Goal: Task Accomplishment & Management: Complete application form

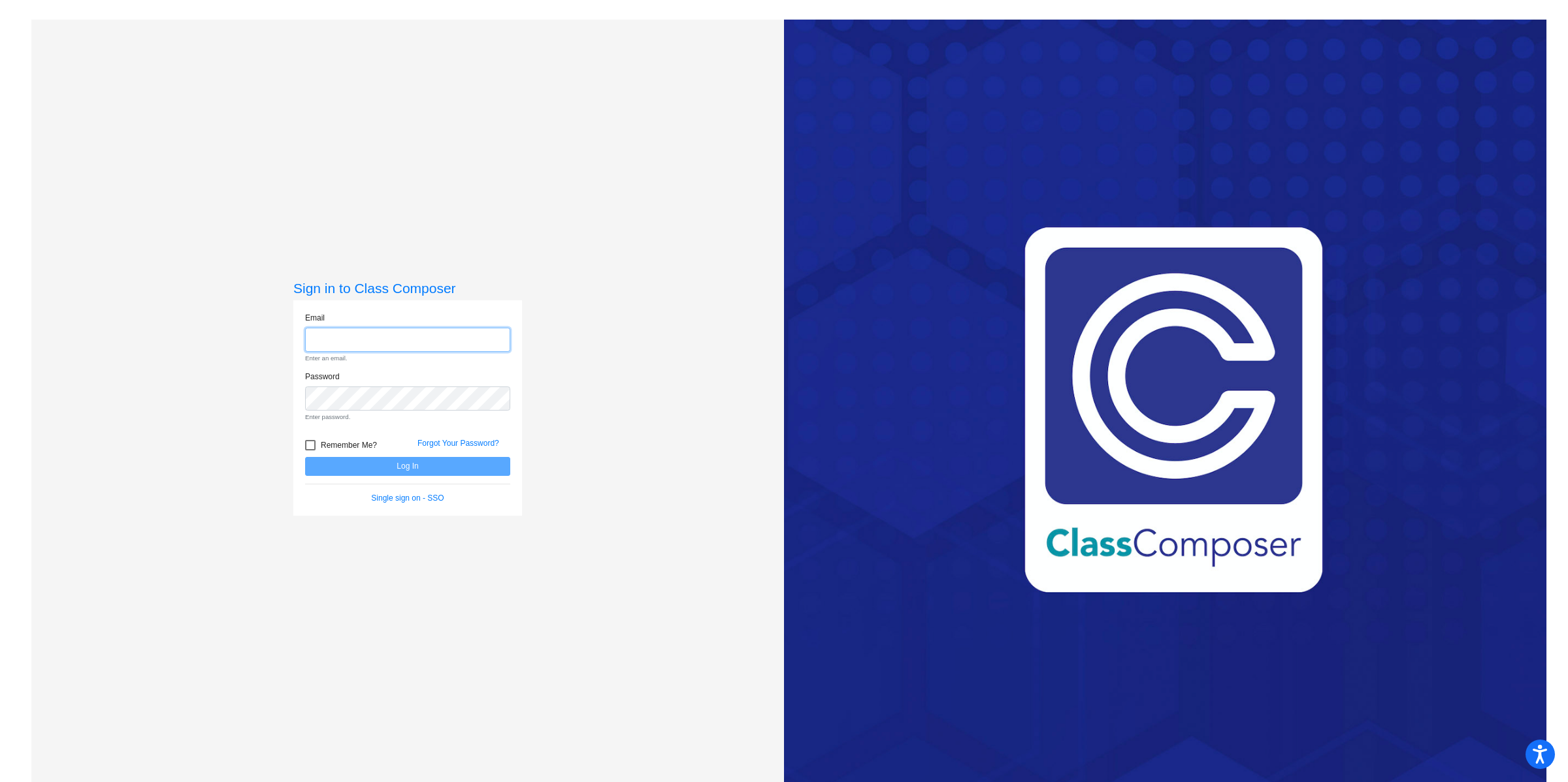
type input "[EMAIL_ADDRESS][DOMAIN_NAME]"
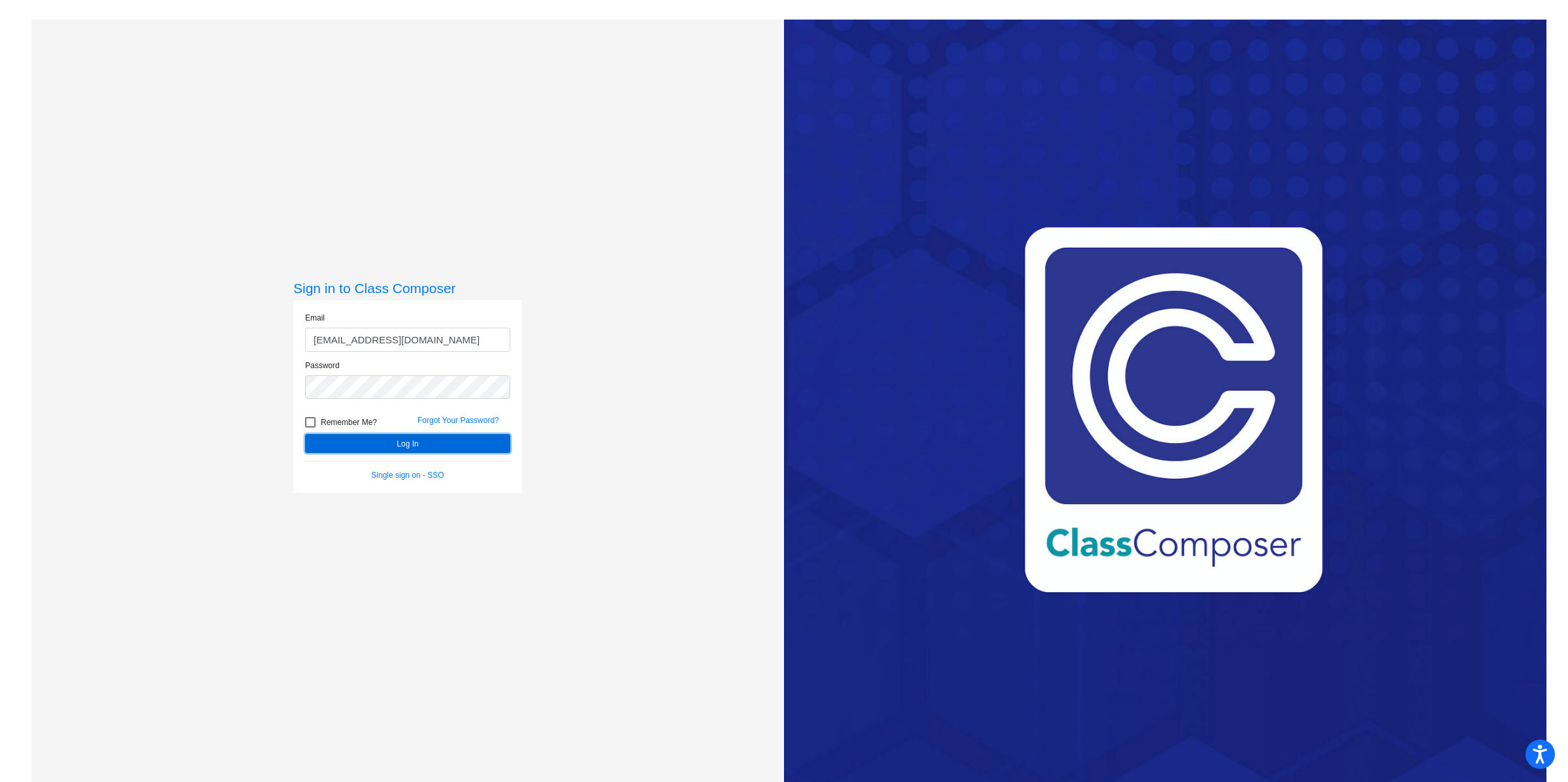
click at [467, 467] on form "Email [EMAIL_ADDRESS][DOMAIN_NAME] Password Remember Me? Forgot Your Password? …" at bounding box center [407, 397] width 205 height 169
click at [407, 441] on button "Log In" at bounding box center [407, 443] width 205 height 19
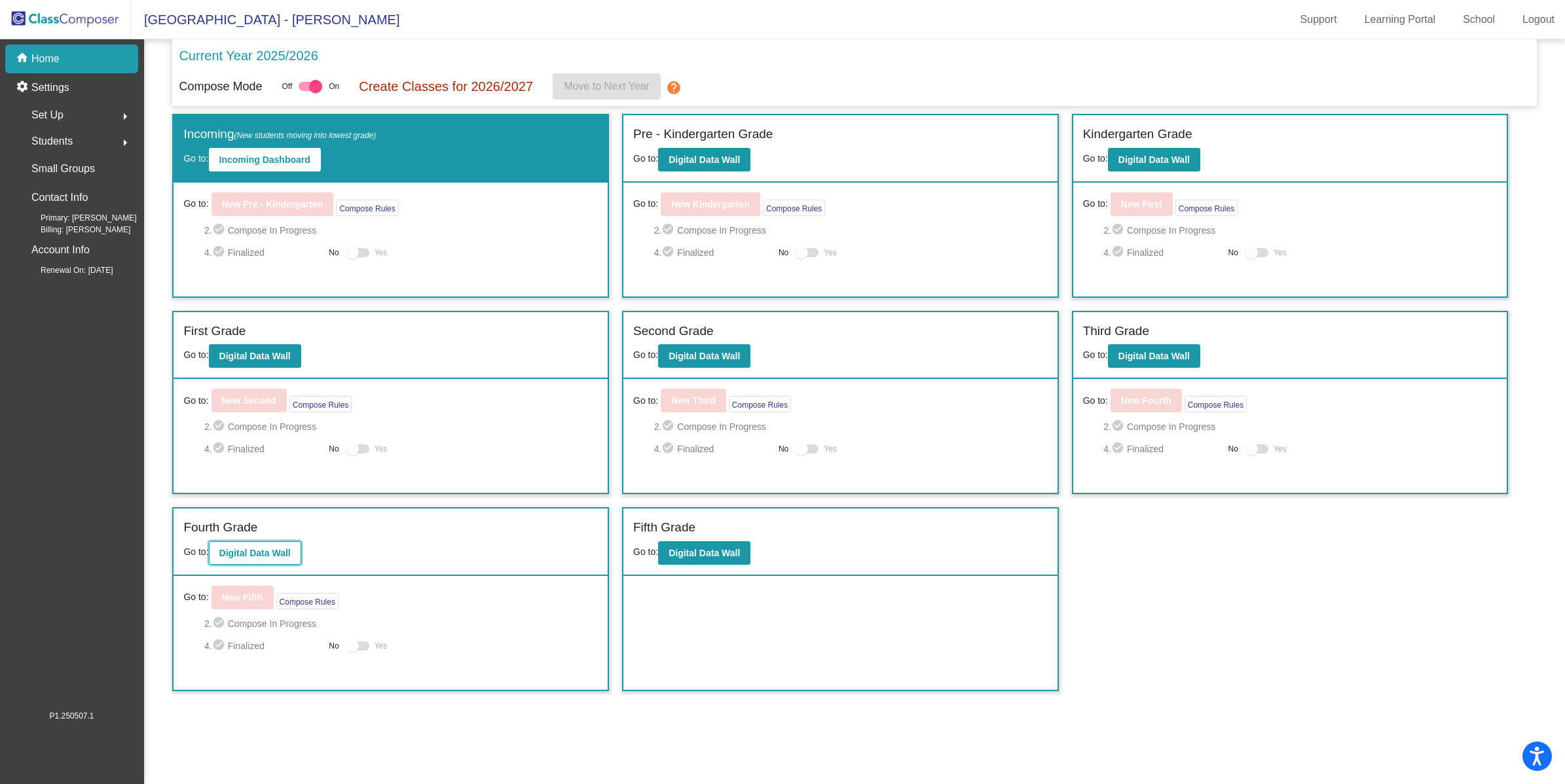
click at [225, 553] on b "Digital Data Wall" at bounding box center [254, 553] width 71 height 11
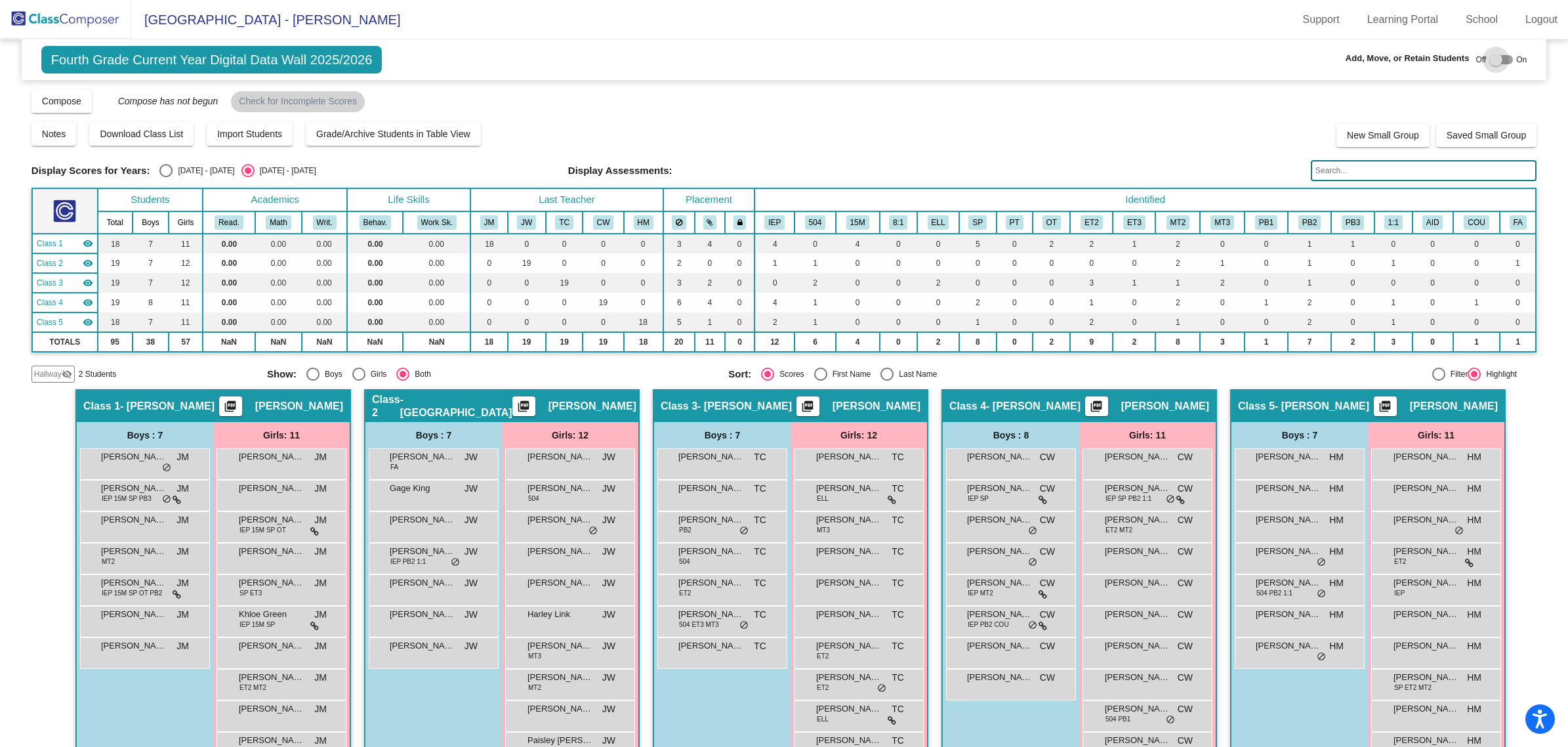
click at [1491, 64] on div at bounding box center [1495, 59] width 13 height 13
checkbox input "true"
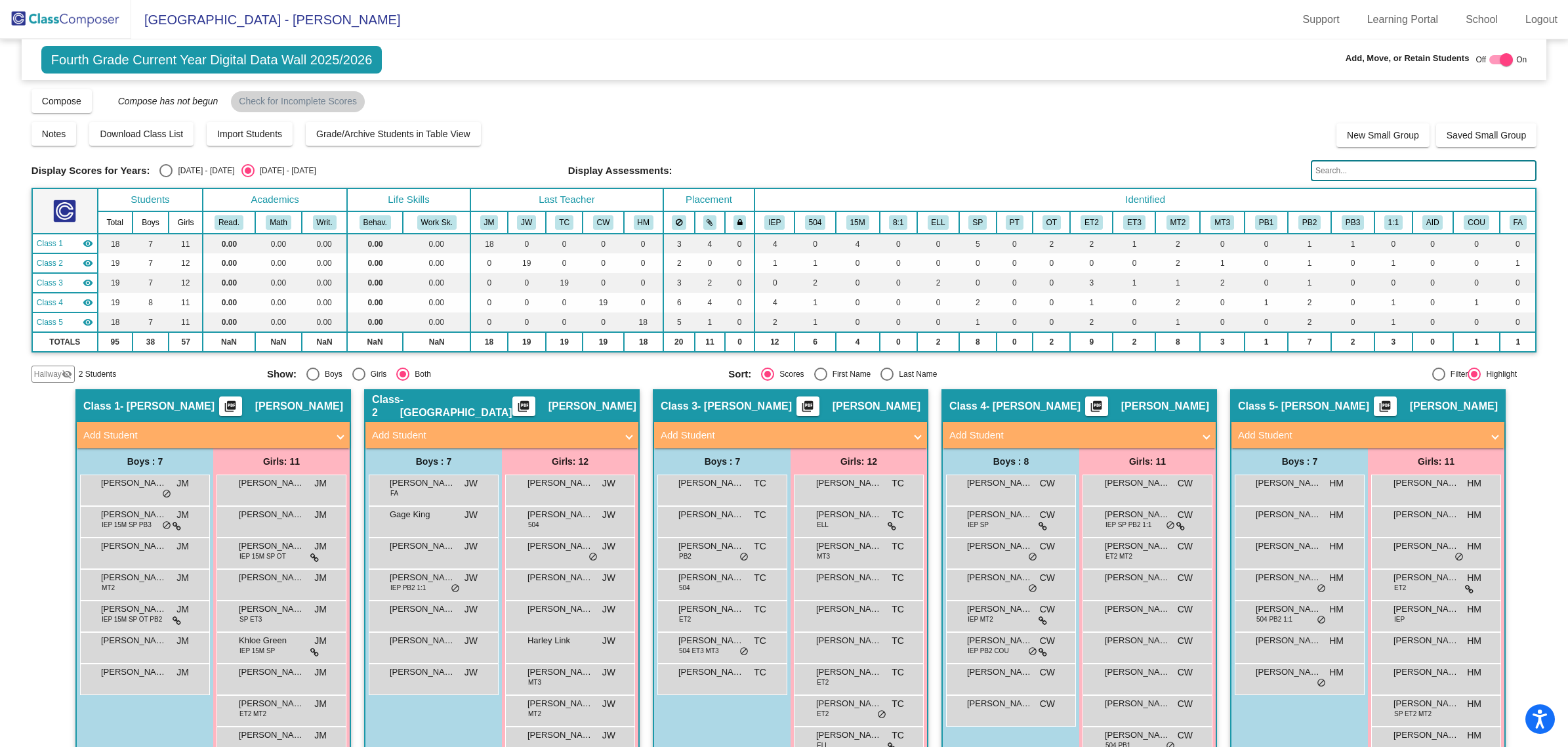
click at [136, 430] on mat-panel-title "Add Student" at bounding box center [205, 435] width 244 height 15
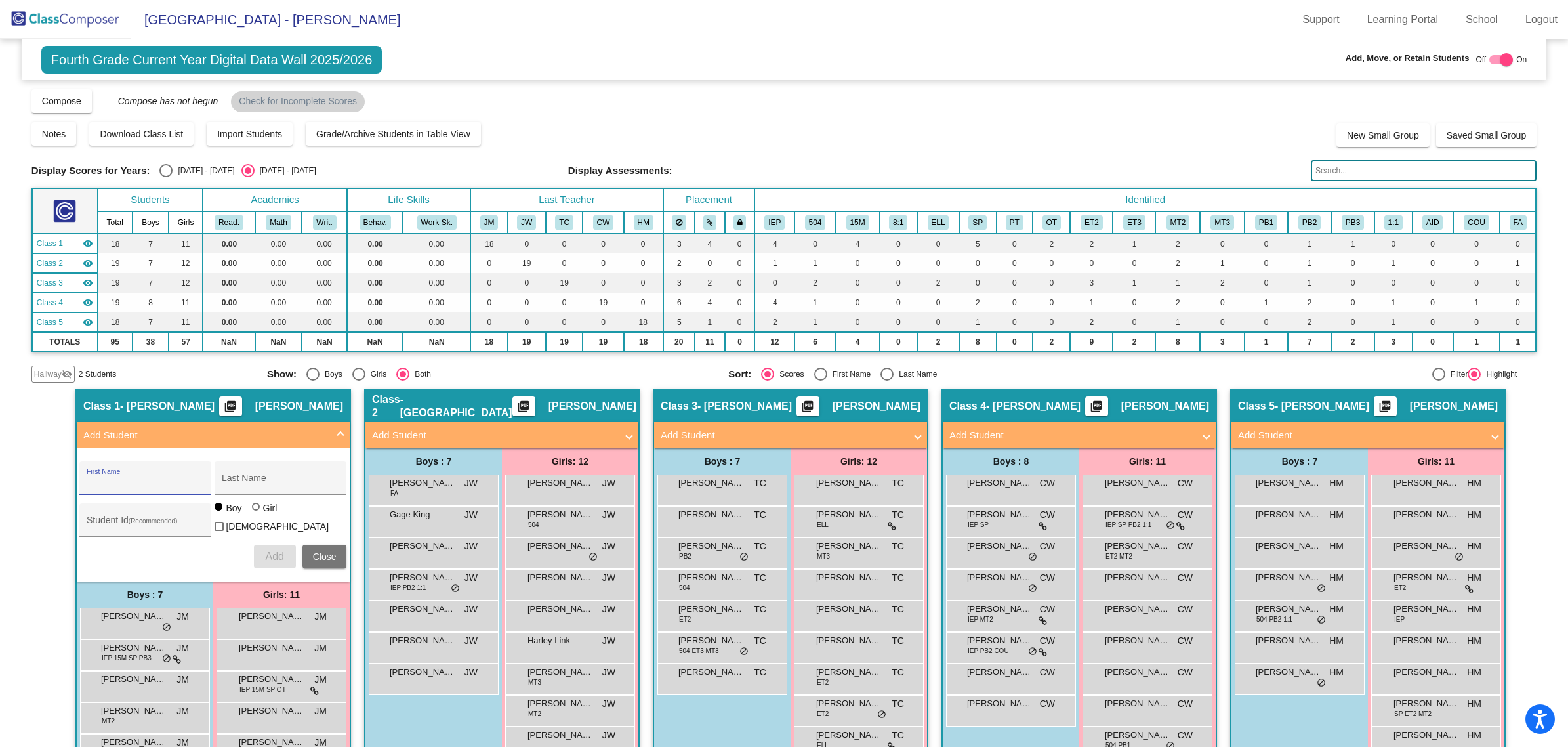
click at [130, 483] on input "First Name" at bounding box center [145, 483] width 118 height 11
type input "[PERSON_NAME]"
type input "Beecher"
drag, startPoint x: 266, startPoint y: 481, endPoint x: 163, endPoint y: 483, distance: 103.0
click at [163, 483] on div "[PERSON_NAME] First Name [PERSON_NAME] Last Name" at bounding box center [213, 478] width 267 height 34
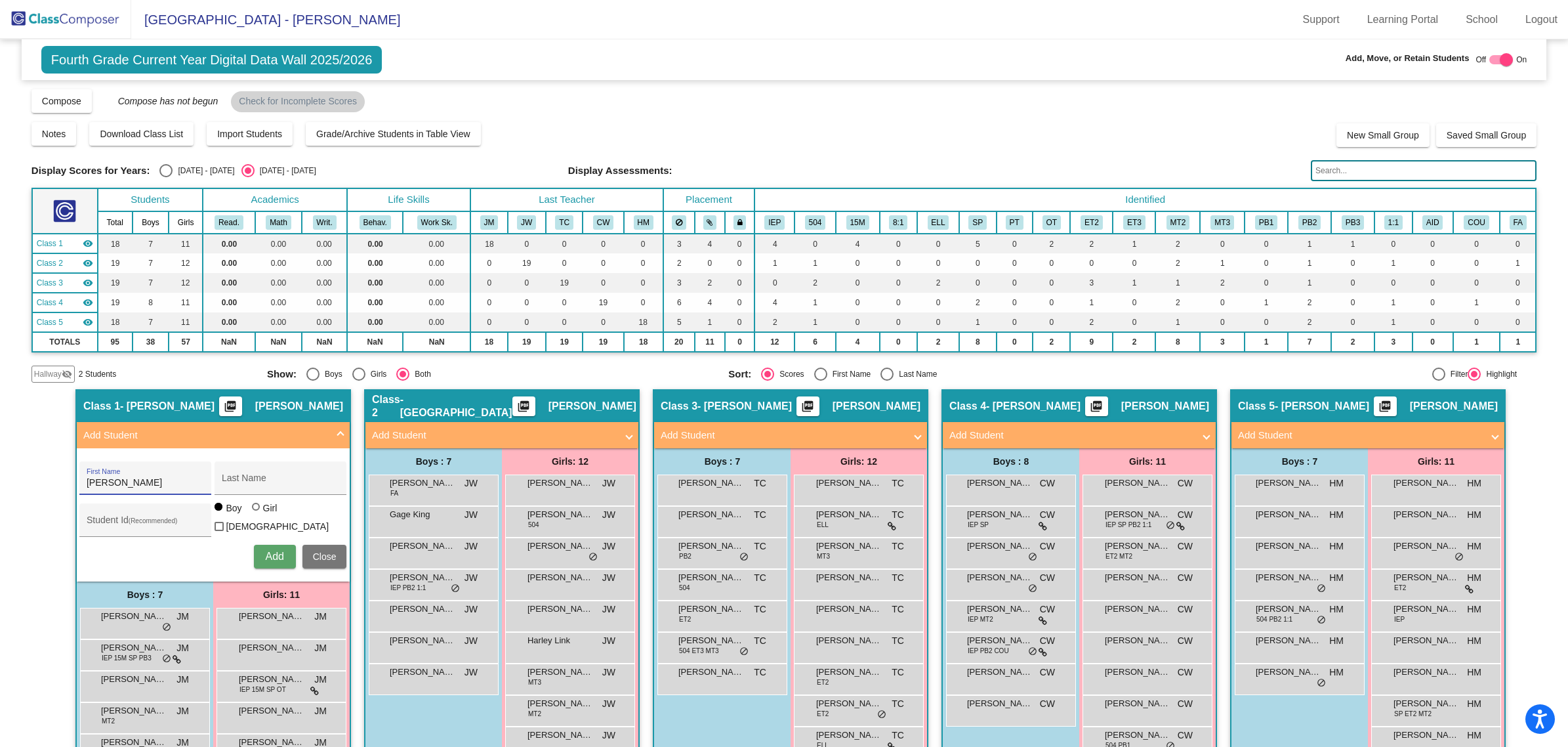
drag, startPoint x: 131, startPoint y: 477, endPoint x: 67, endPoint y: 487, distance: 64.8
click at [67, 487] on div "Hallway - Hallway Class picture_as_pdf Add Student First Name Last Name Student…" at bounding box center [784, 682] width 1505 height 586
click at [44, 527] on div "Hallway - Hallway Class picture_as_pdf Add Student First Name Last Name Student…" at bounding box center [784, 682] width 1505 height 586
click at [72, 23] on img at bounding box center [65, 19] width 131 height 39
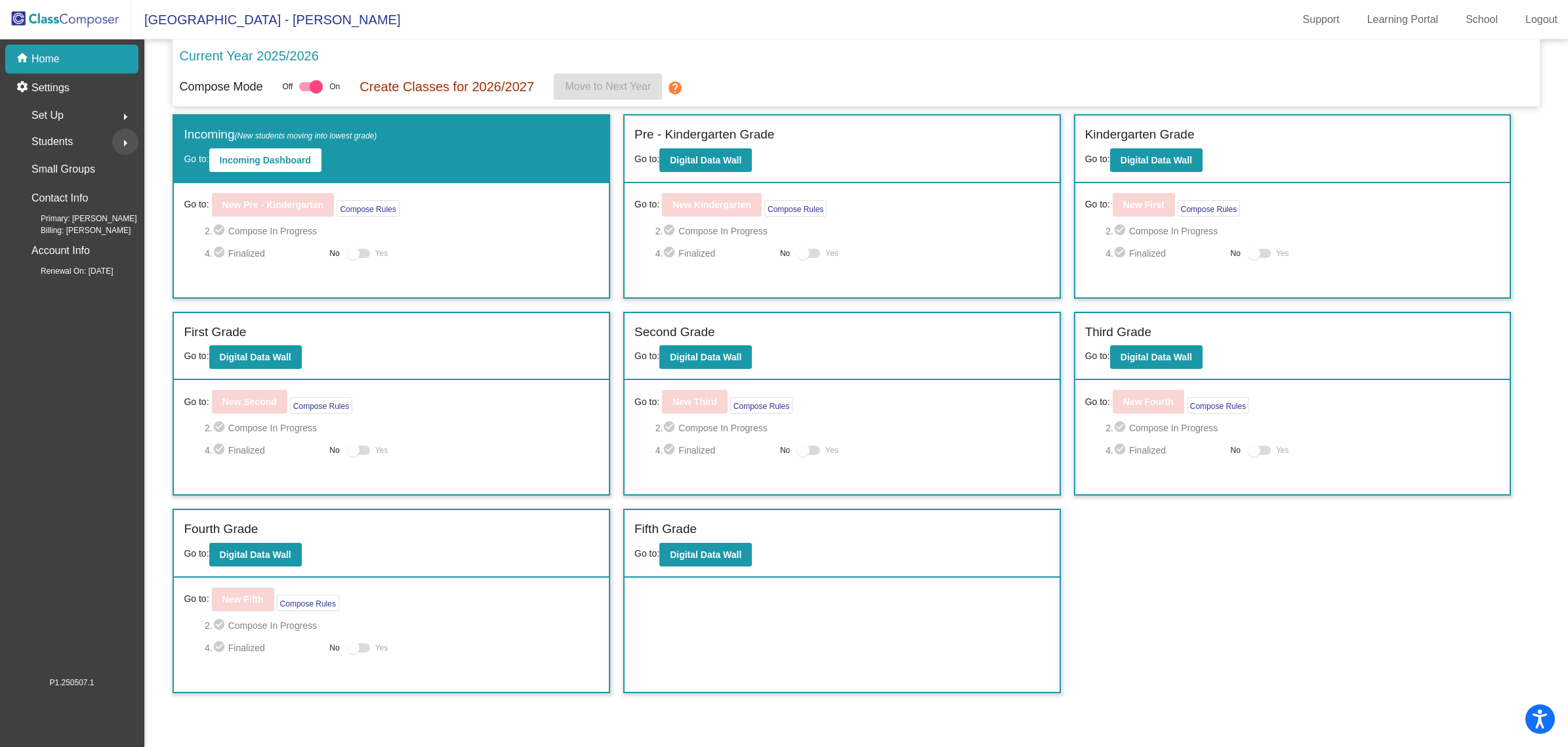
click at [125, 142] on mat-icon "arrow_right" at bounding box center [125, 143] width 16 height 16
click at [100, 228] on p "Archived Students" at bounding box center [73, 227] width 80 height 16
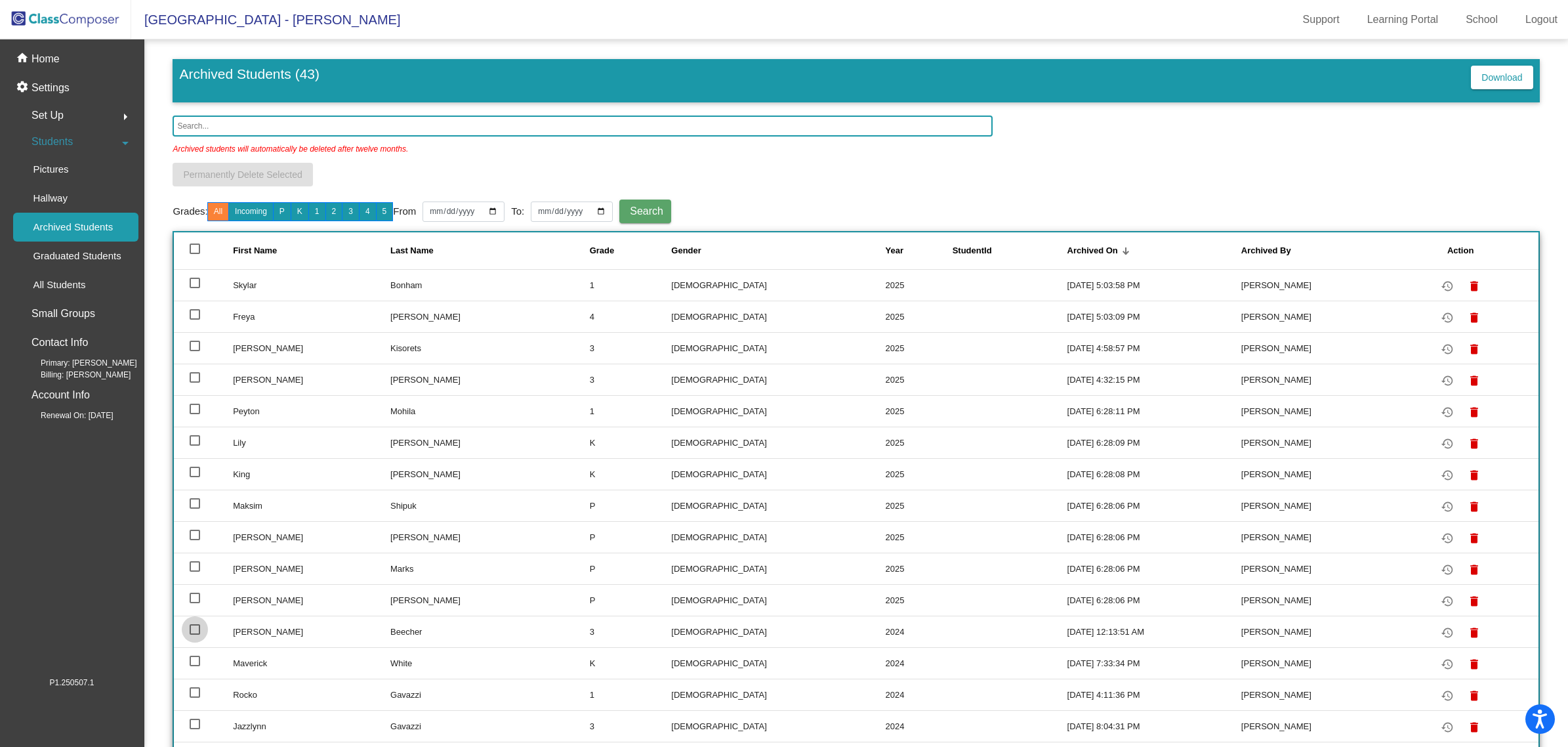
click at [195, 631] on div at bounding box center [195, 629] width 11 height 11
click at [195, 634] on input "select row 13" at bounding box center [194, 634] width 1 height 1
checkbox input "true"
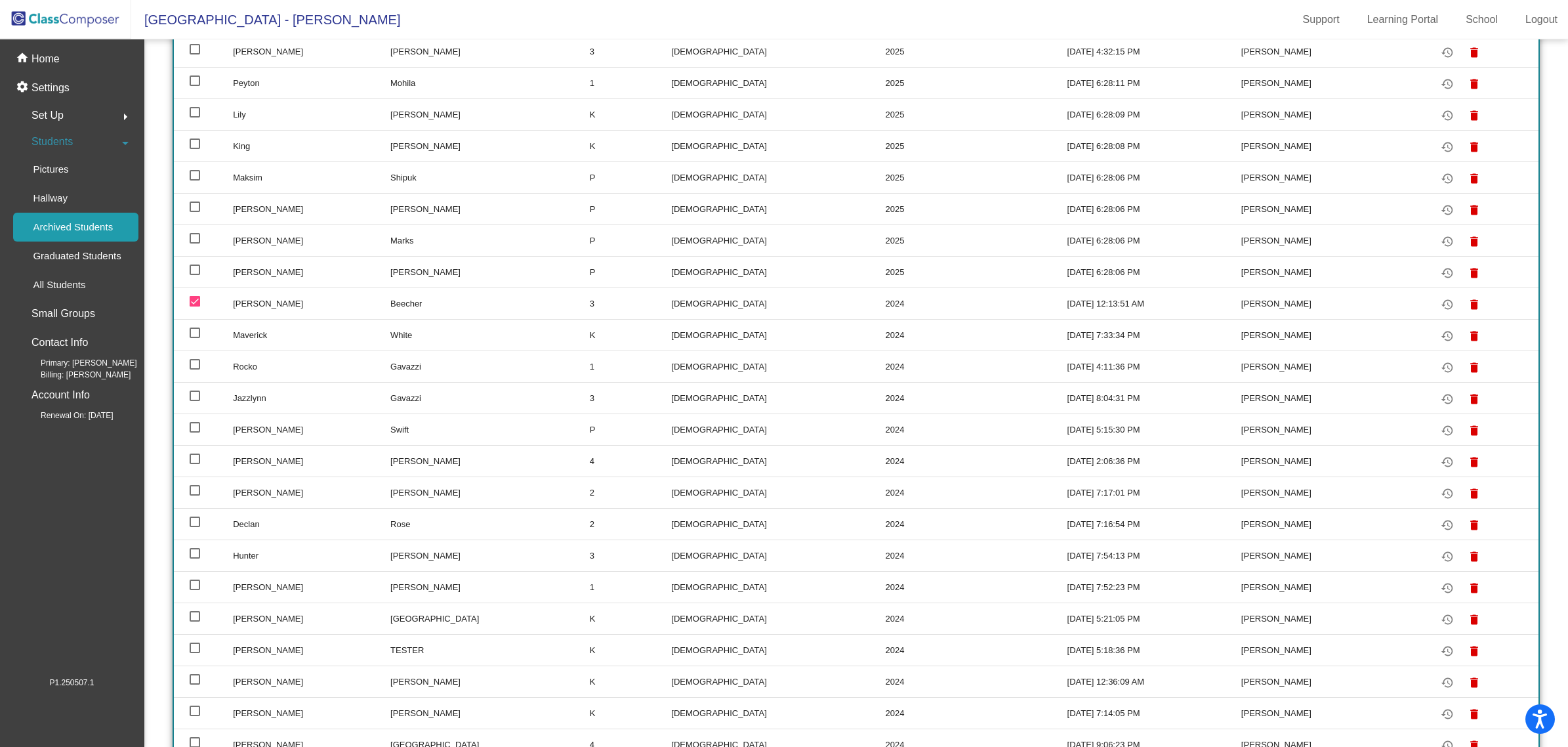
scroll to position [410, 0]
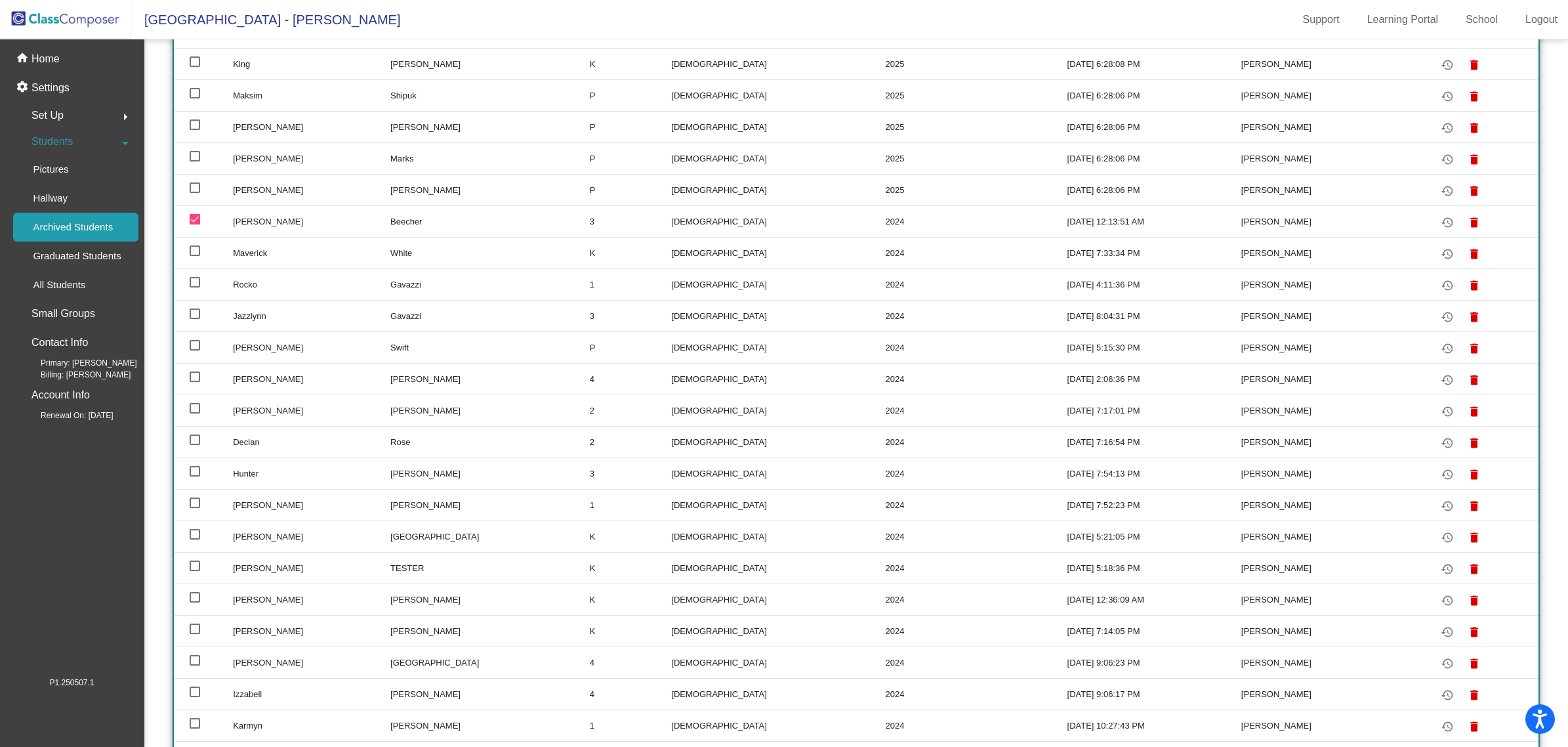
click at [198, 529] on div at bounding box center [195, 534] width 11 height 11
click at [195, 540] on input "select row 23" at bounding box center [194, 540] width 1 height 1
checkbox input "true"
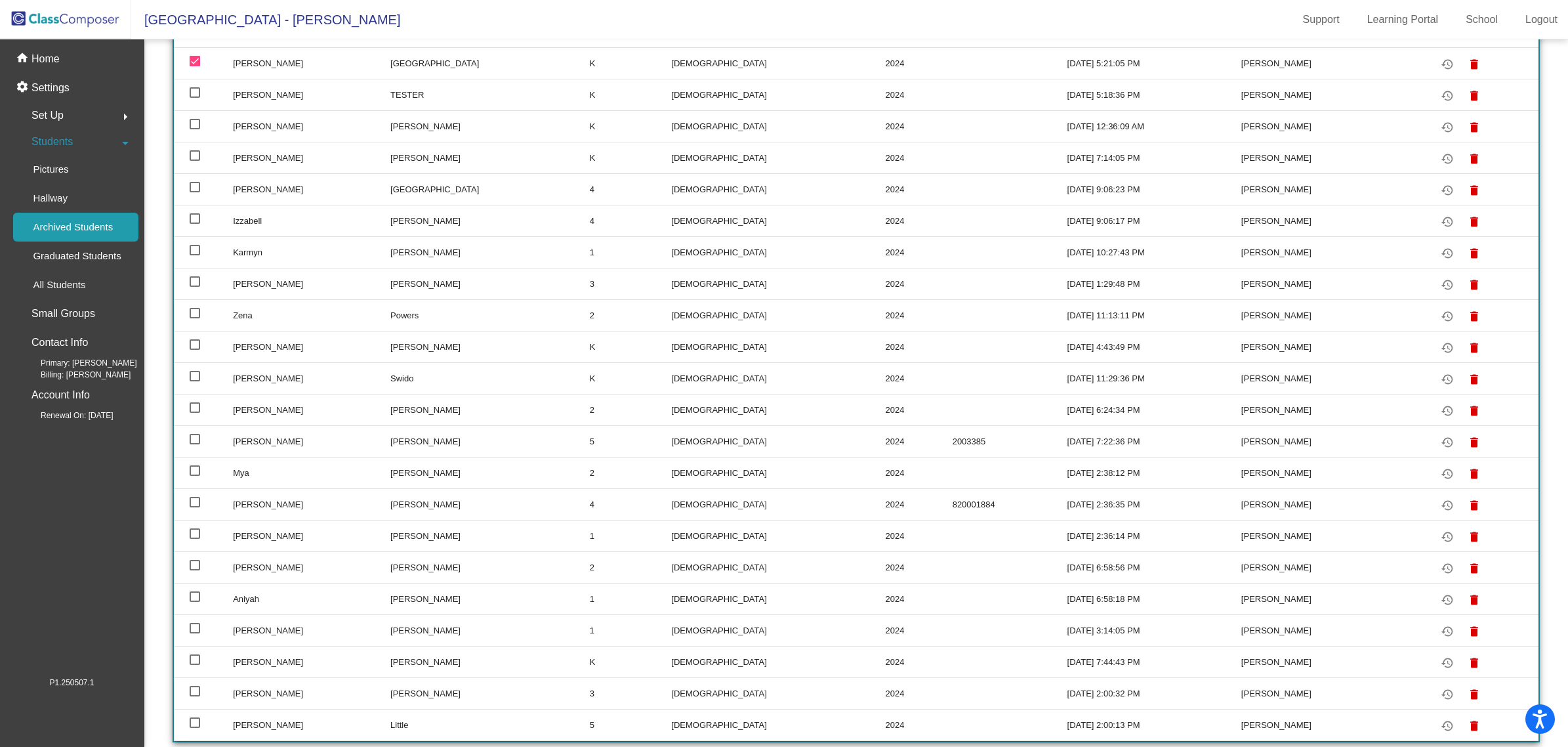
scroll to position [1, 0]
click at [195, 689] on div at bounding box center [195, 691] width 11 height 11
click at [195, 696] on input "select row 43" at bounding box center [194, 696] width 1 height 1
checkbox input "true"
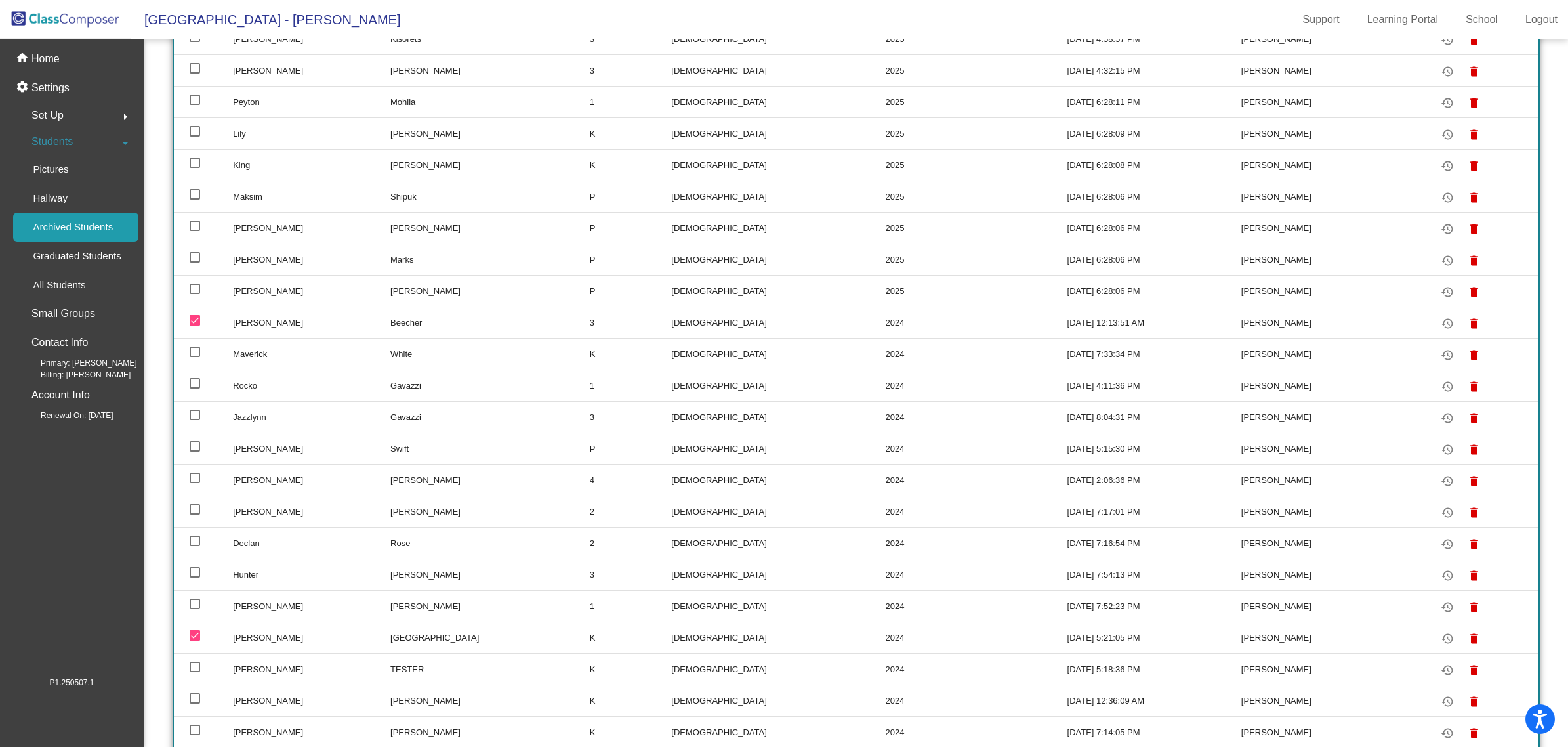
scroll to position [0, 0]
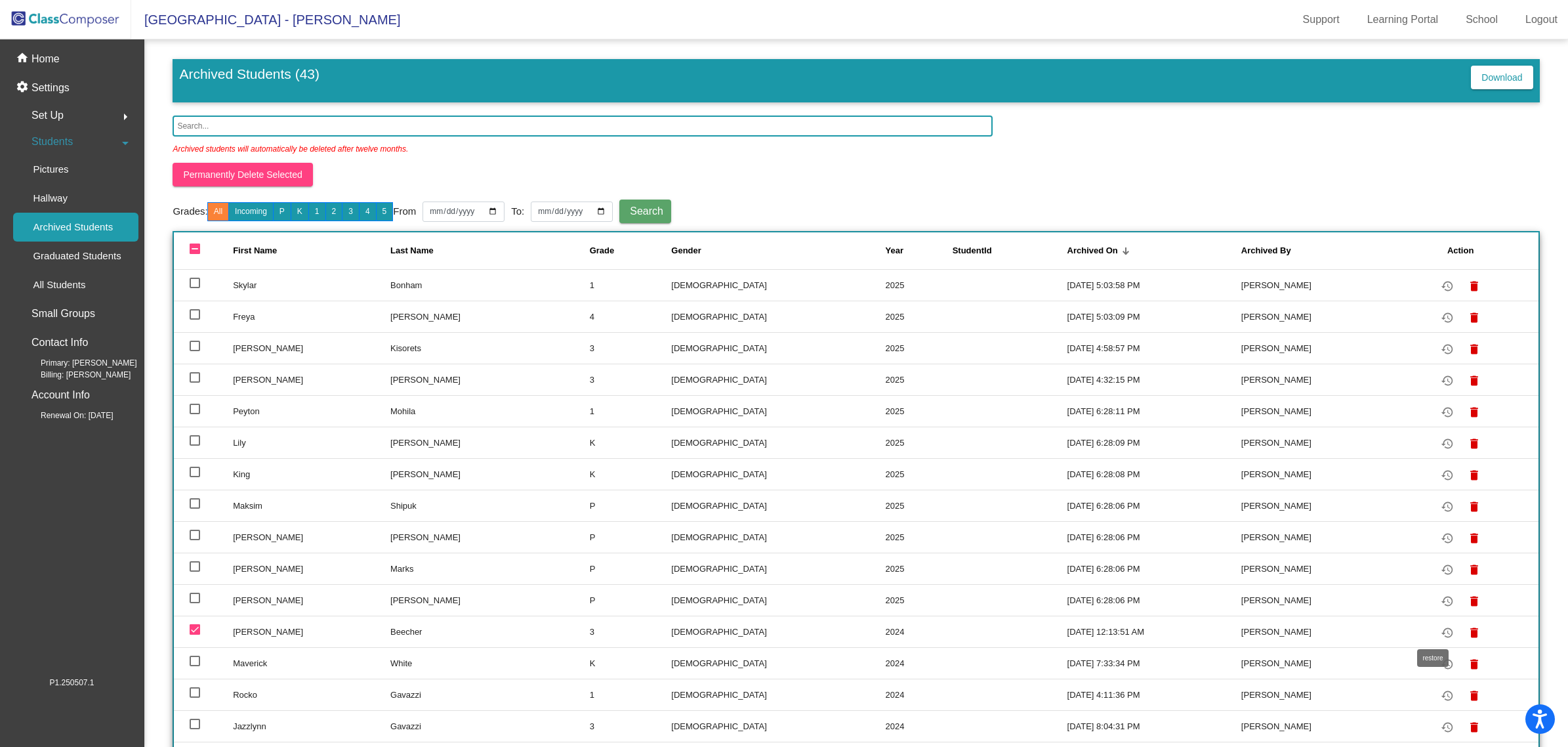
click at [1439, 633] on mat-icon "restore" at bounding box center [1447, 632] width 16 height 16
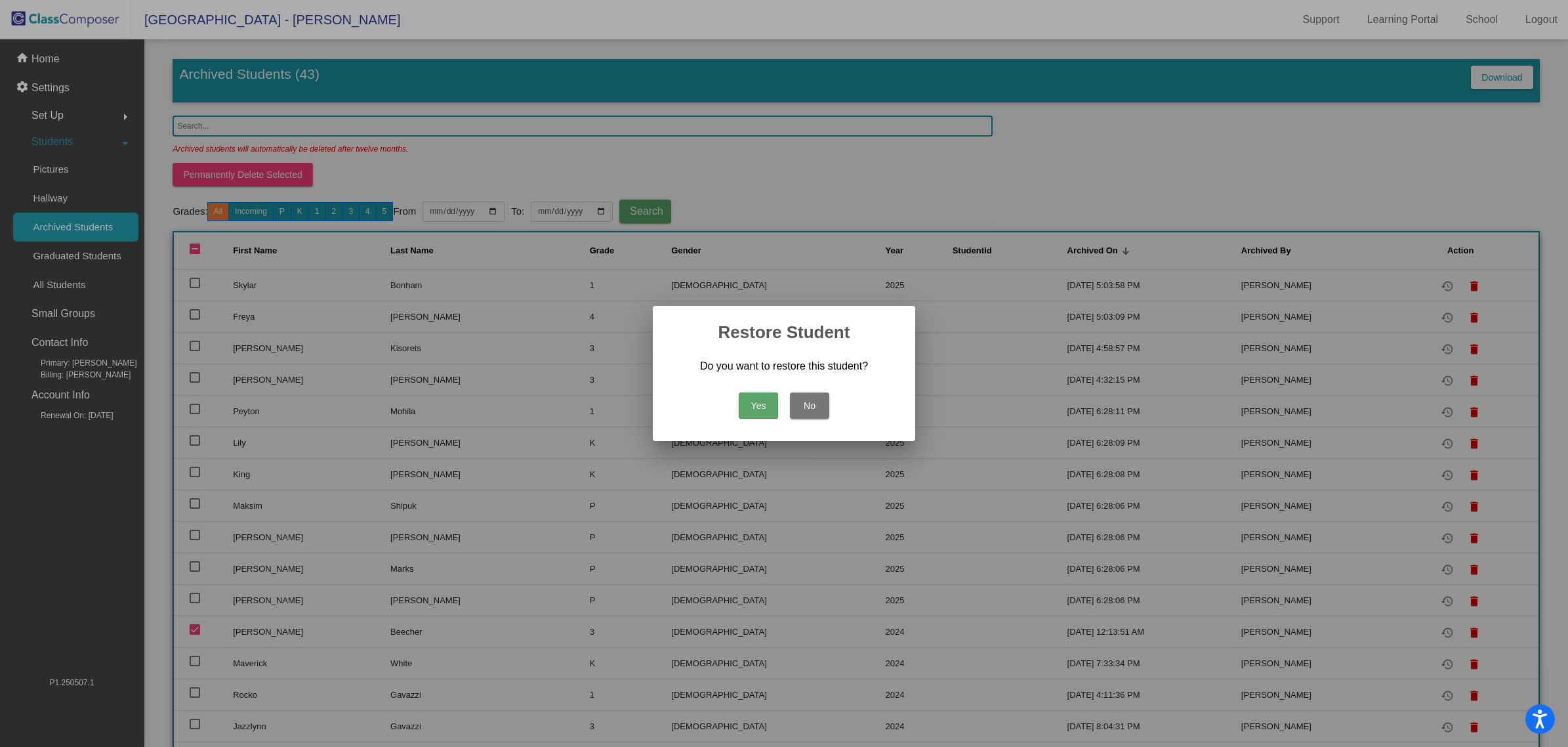
click at [761, 415] on button "Yes" at bounding box center [758, 406] width 39 height 26
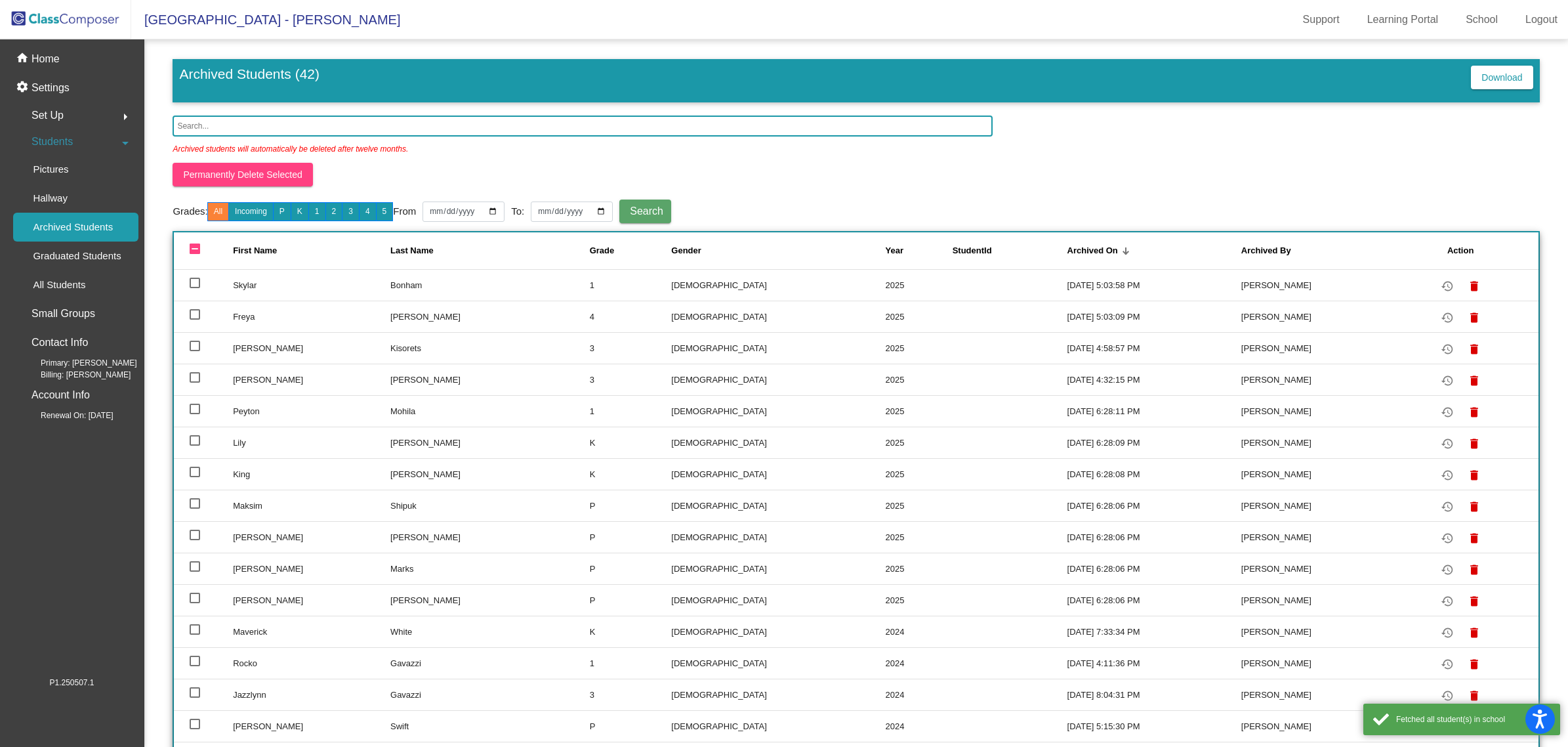
scroll to position [410, 0]
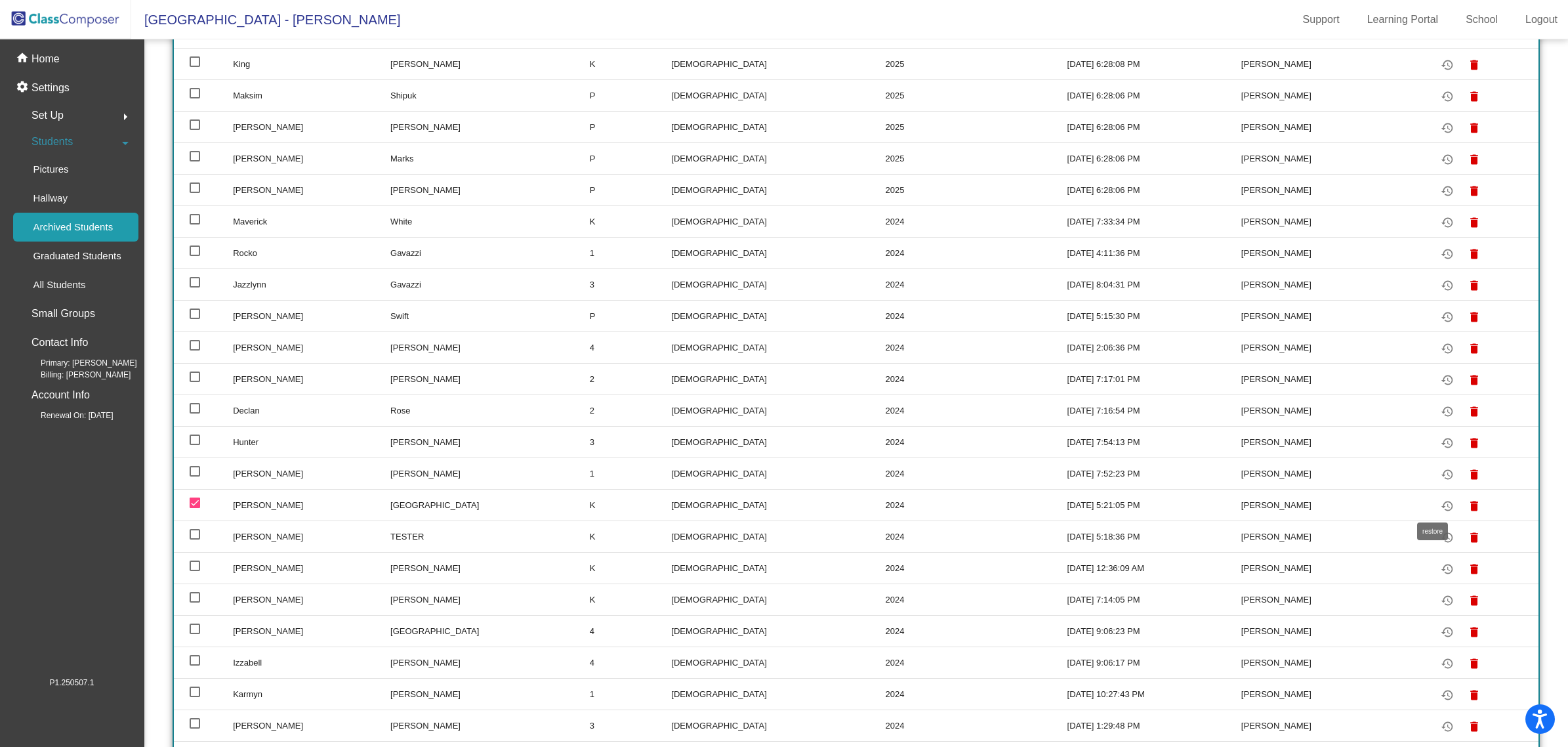
click at [1439, 502] on mat-icon "restore" at bounding box center [1447, 506] width 16 height 16
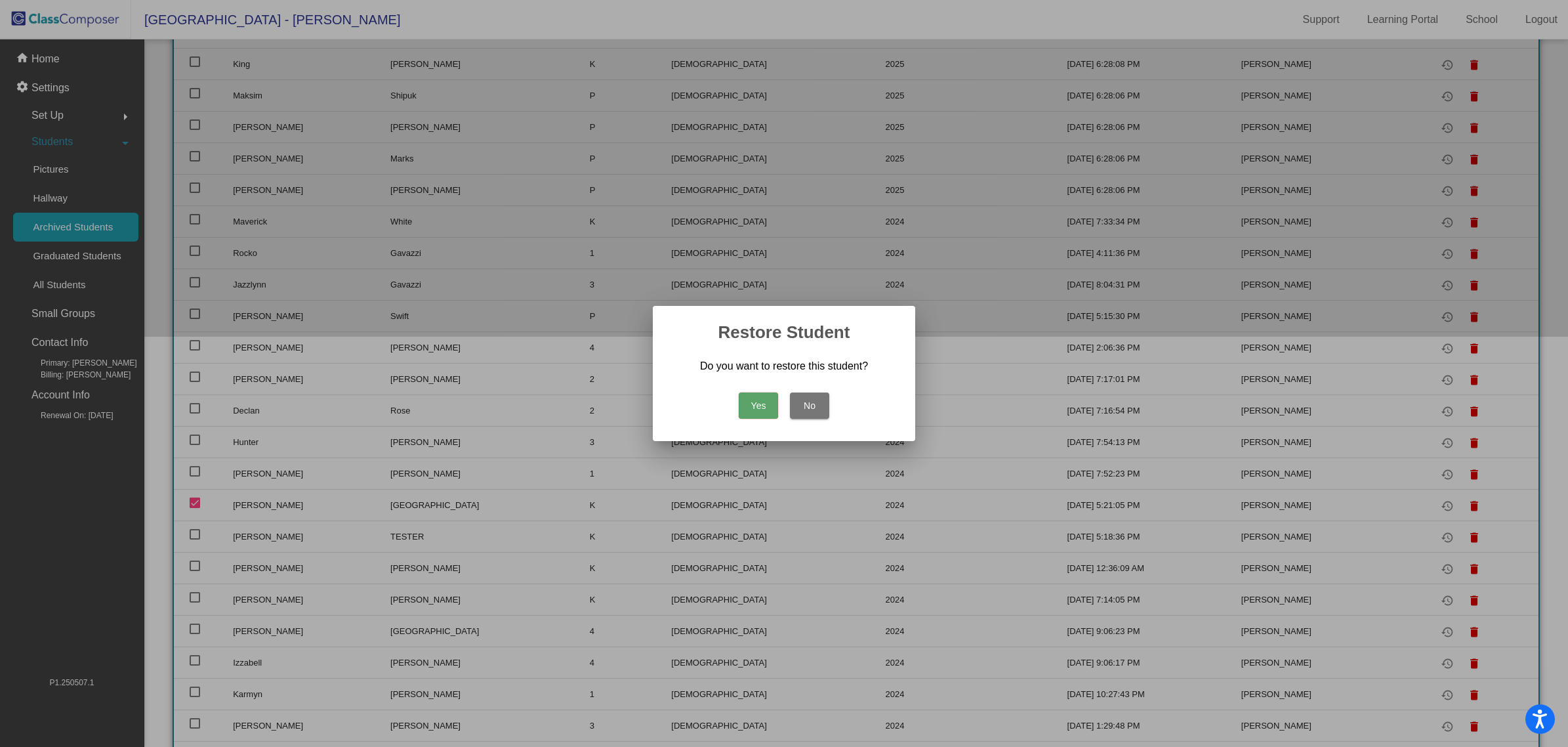
click at [755, 412] on button "Yes" at bounding box center [758, 406] width 39 height 26
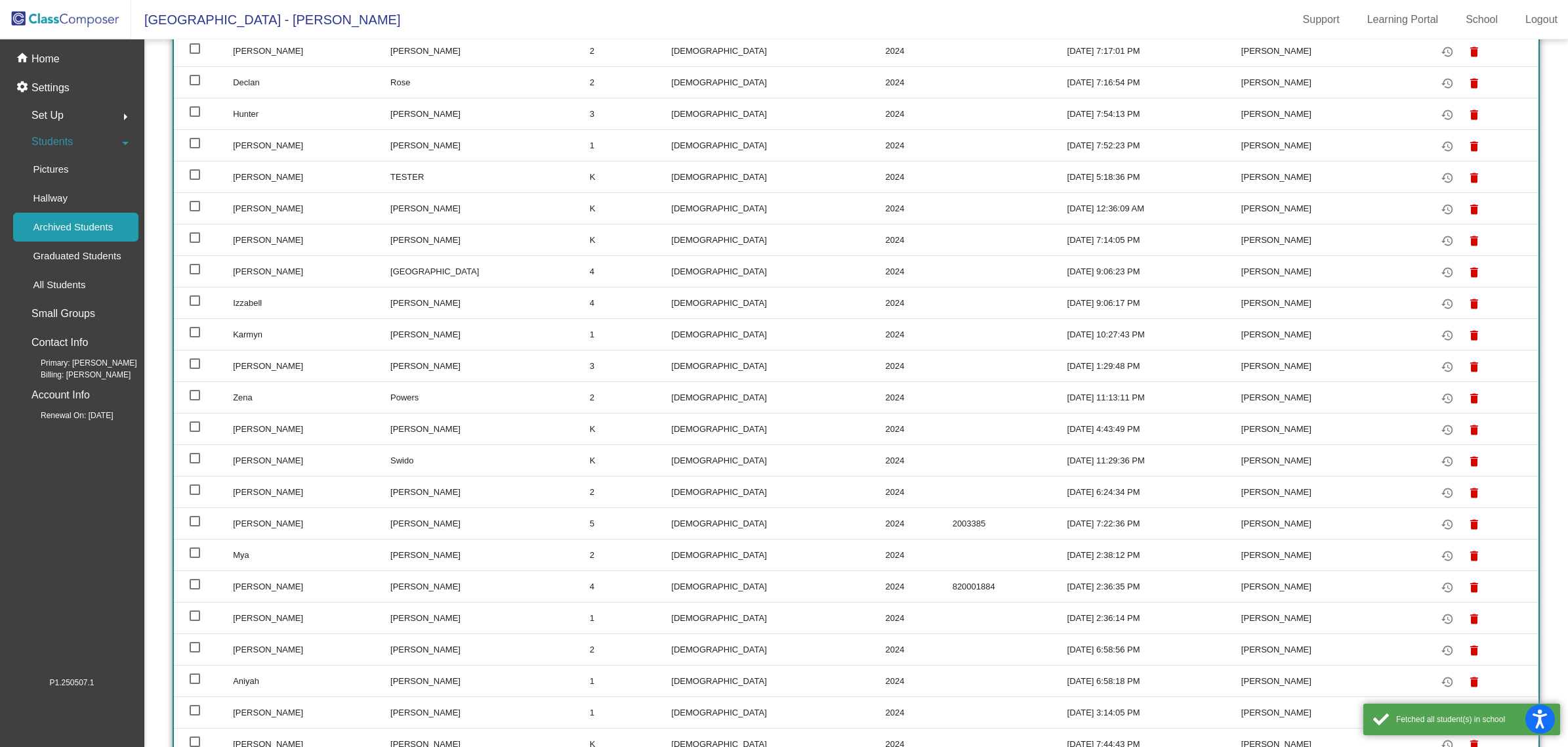
scroll to position [820, 0]
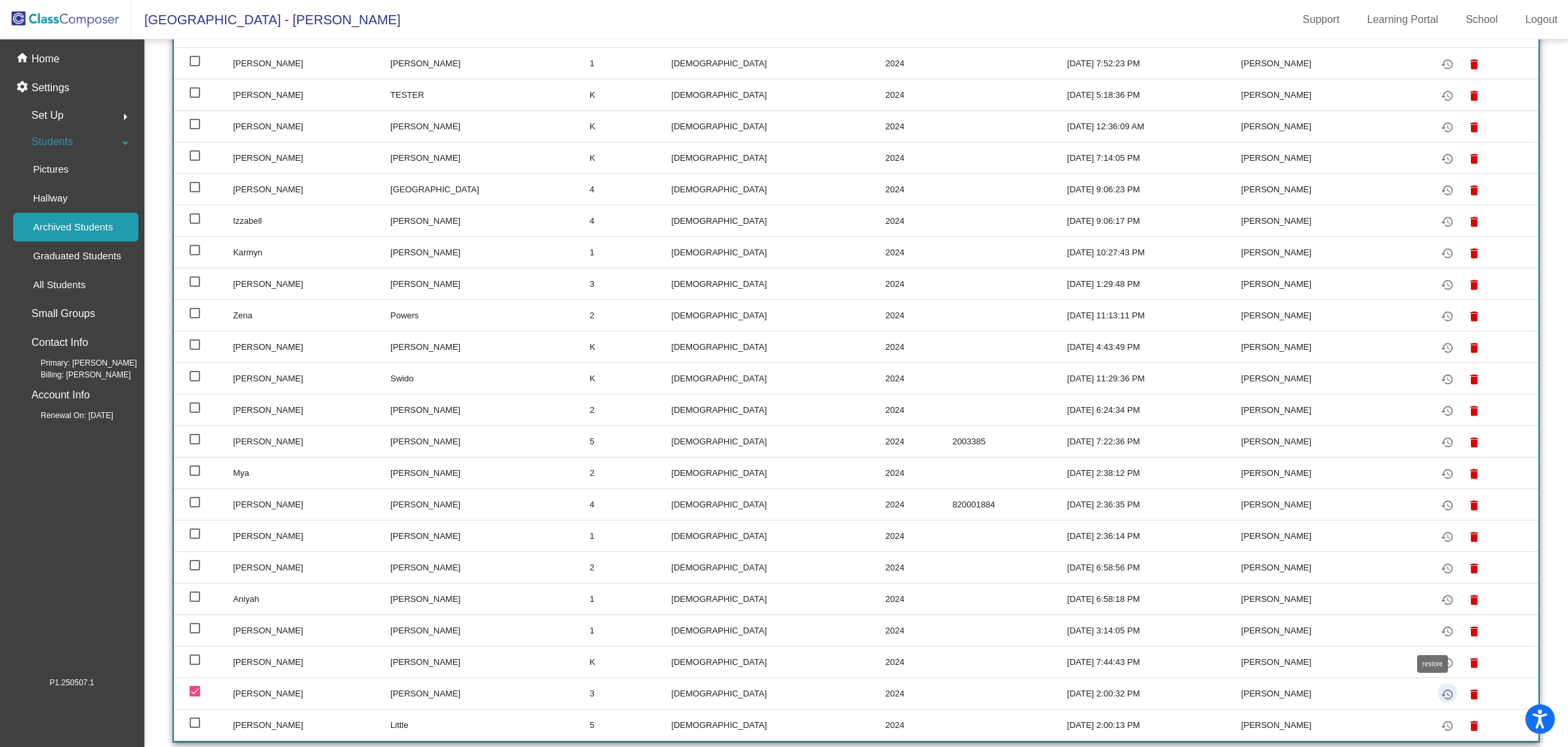
click at [1439, 692] on mat-icon "restore" at bounding box center [1447, 694] width 16 height 16
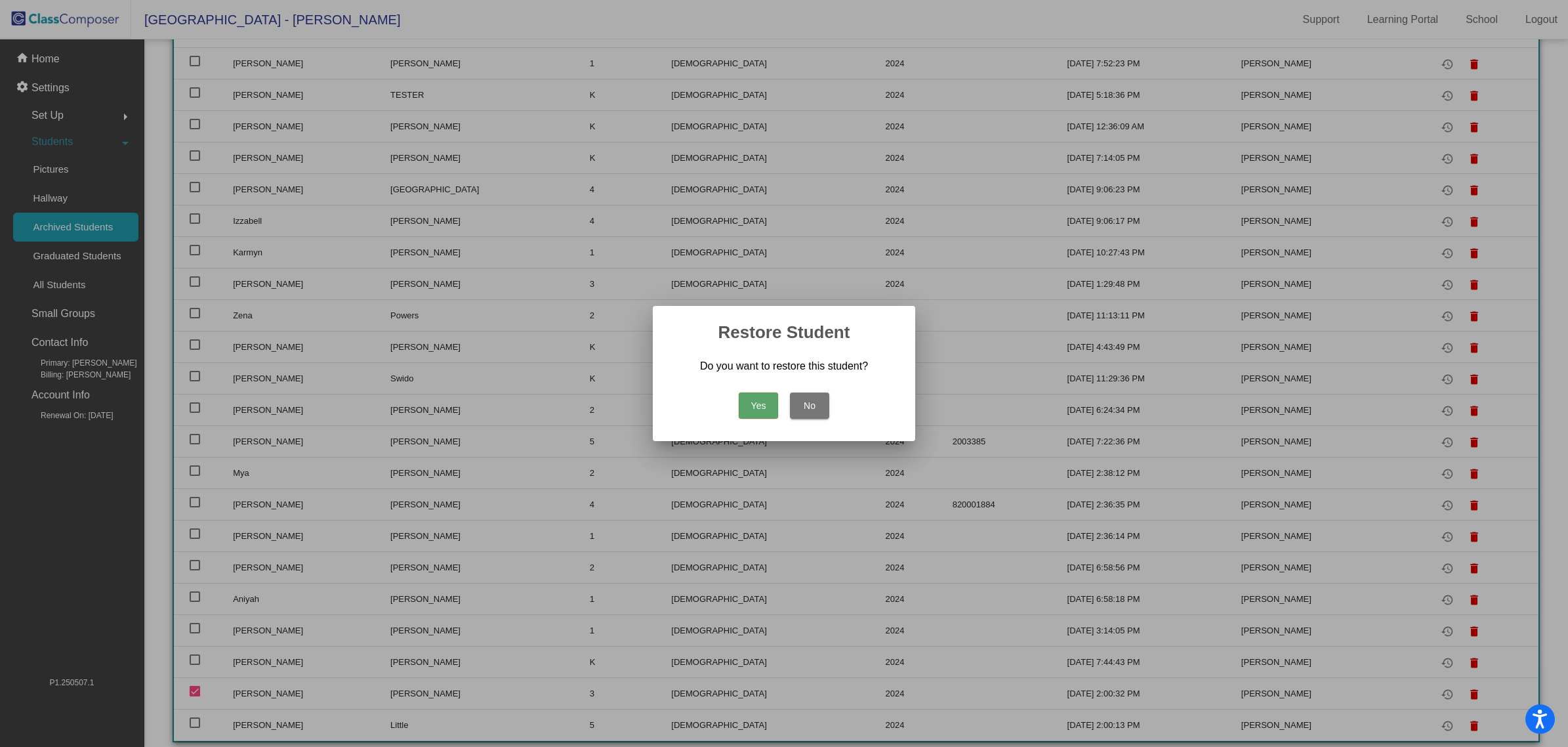
click at [764, 410] on button "Yes" at bounding box center [758, 406] width 39 height 26
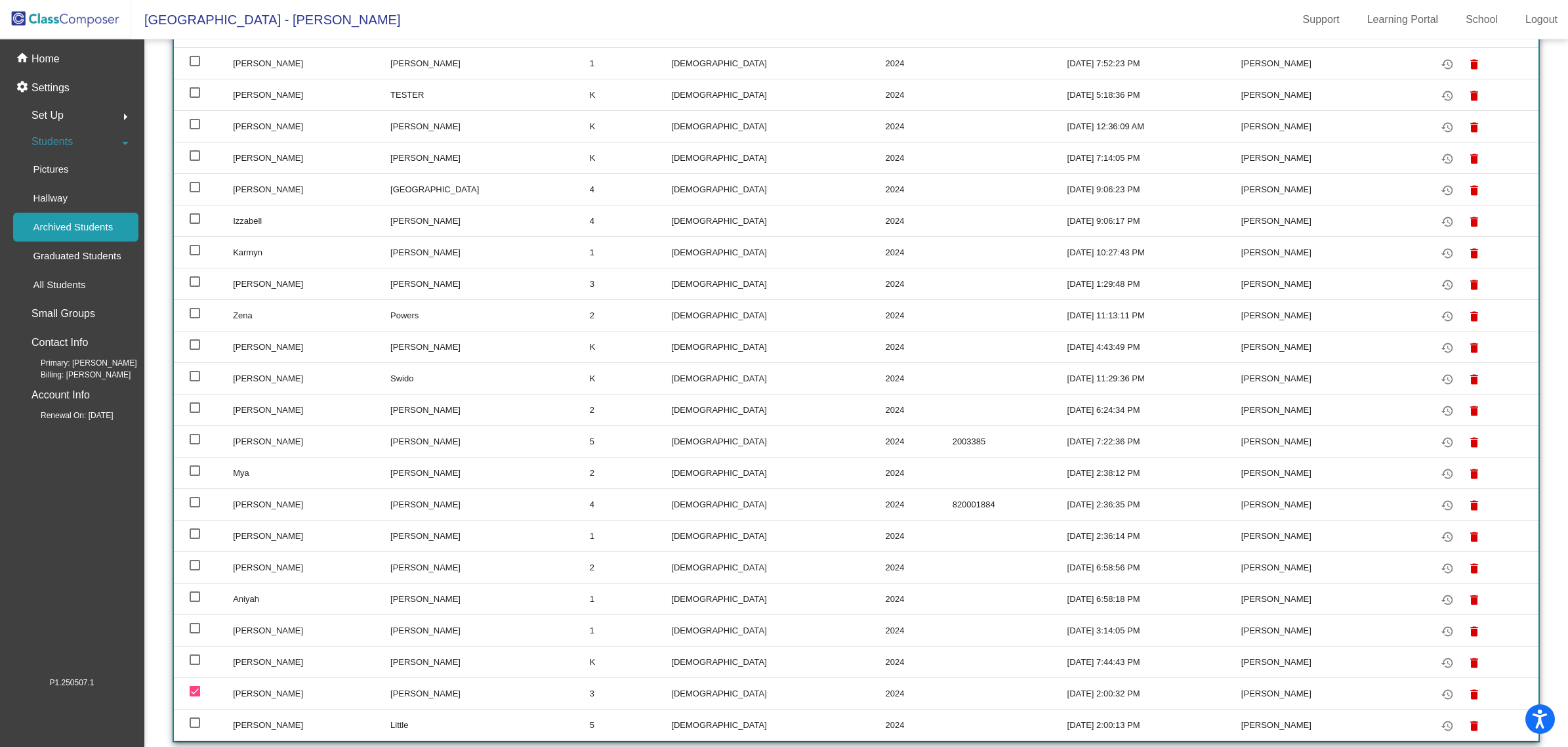
scroll to position [789, 0]
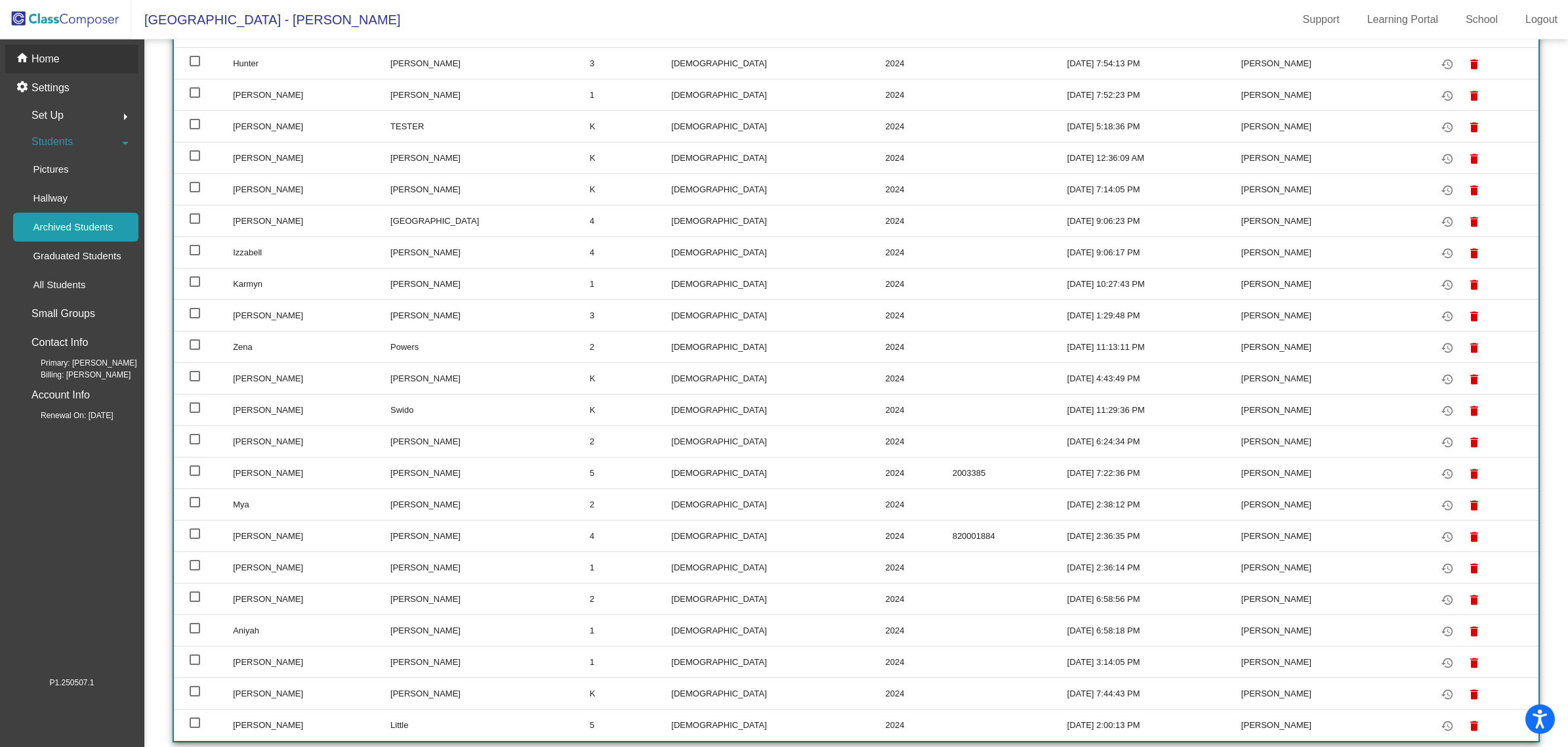
click at [39, 53] on p "Home" at bounding box center [45, 59] width 28 height 16
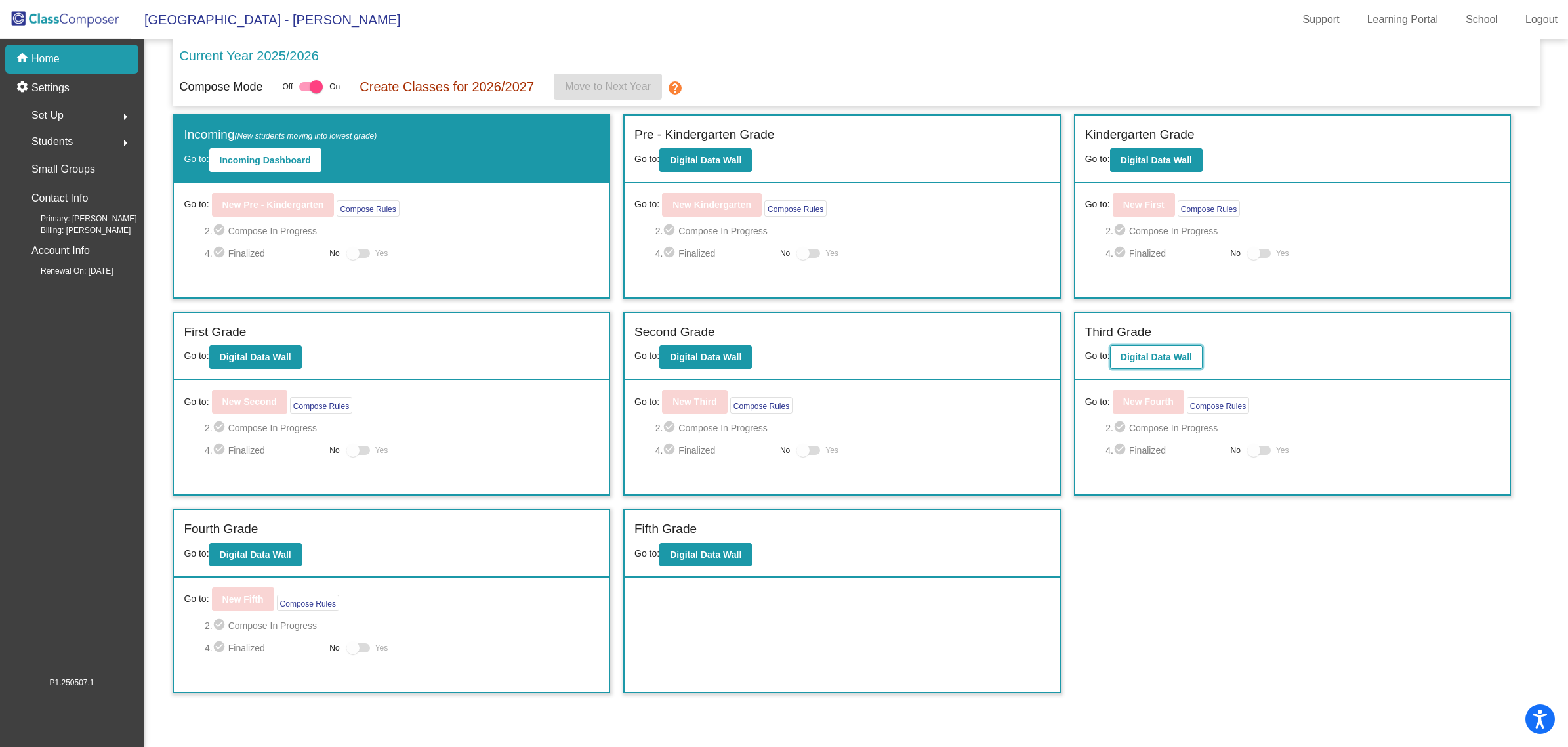
click at [1139, 347] on button "Digital Data Wall" at bounding box center [1156, 357] width 93 height 24
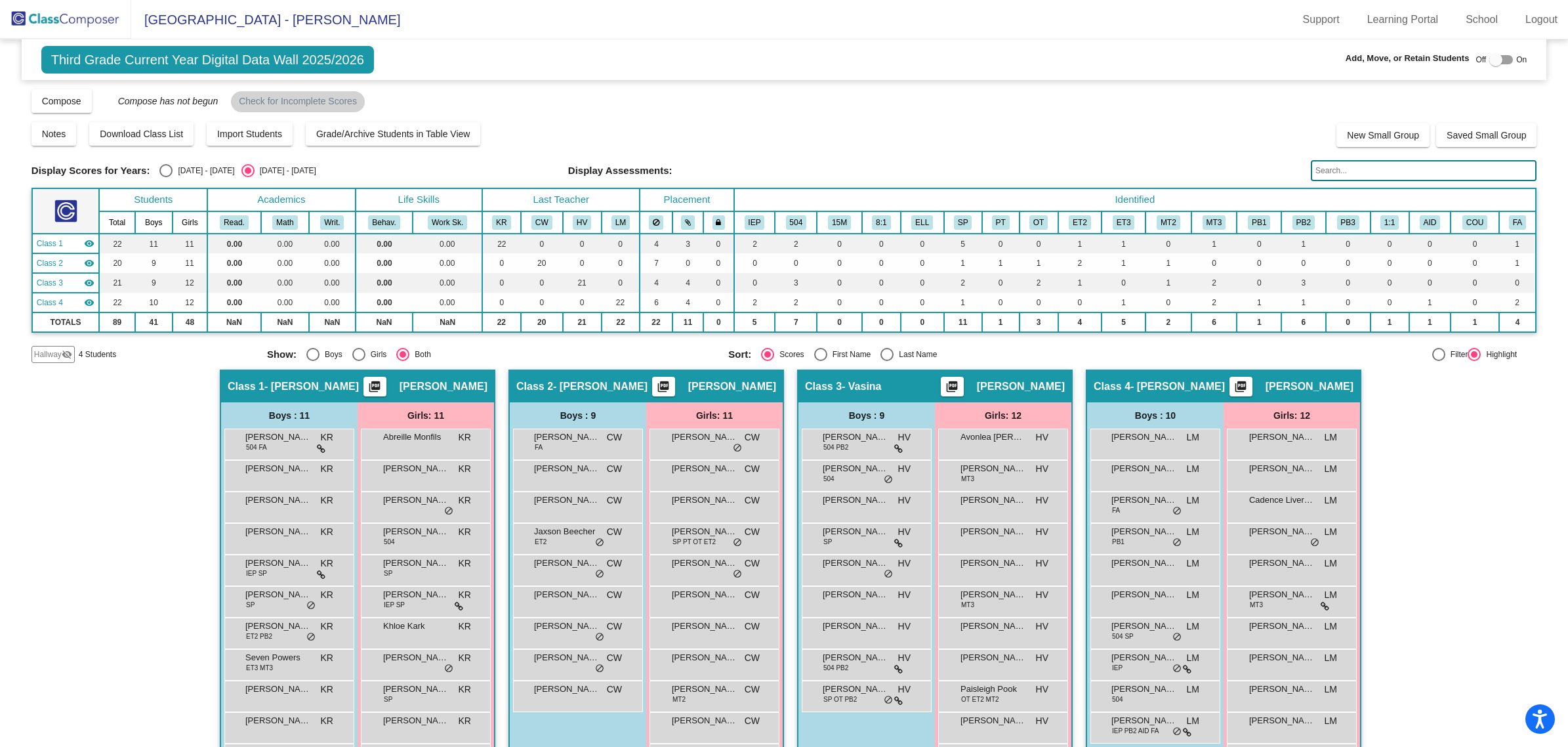
click at [67, 349] on mat-icon "visibility_off" at bounding box center [67, 354] width 11 height 11
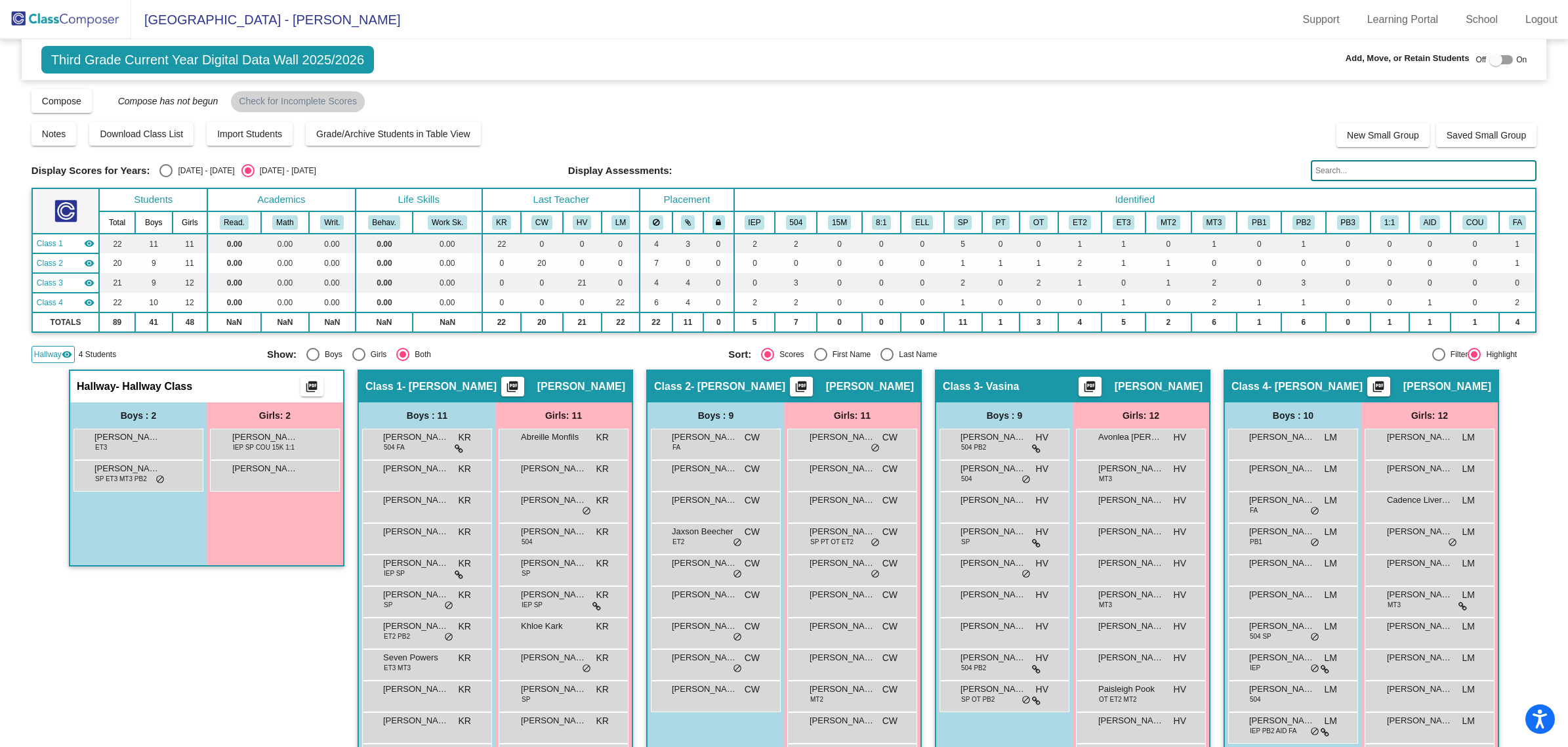
click at [1497, 70] on div "Third Grade Current Year Digital Data Wall 2025/2026 Add, Move, or Retain Stude…" at bounding box center [784, 59] width 1524 height 41
click at [1497, 62] on div at bounding box center [1501, 60] width 24 height 9
checkbox input "true"
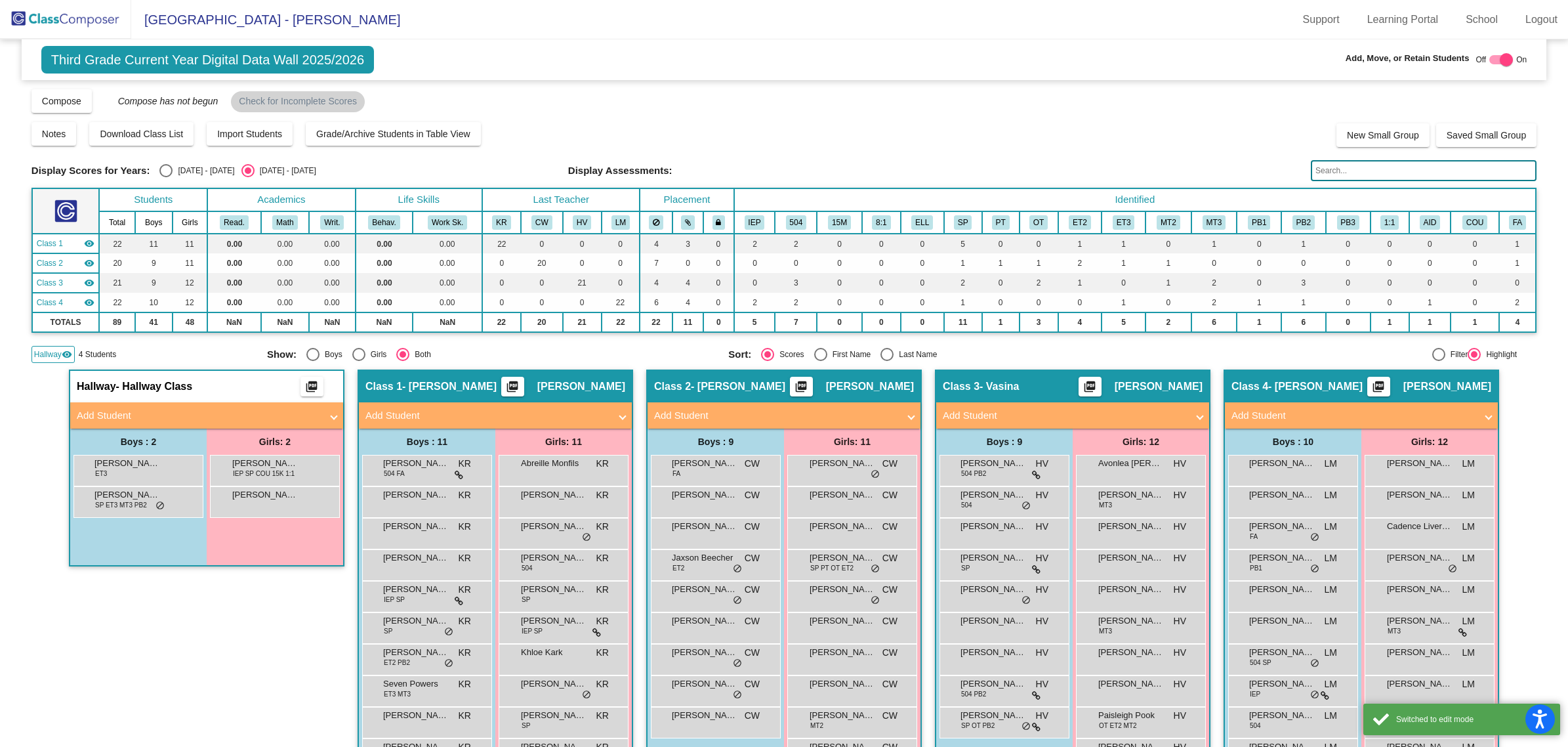
click at [44, 20] on img at bounding box center [65, 19] width 131 height 39
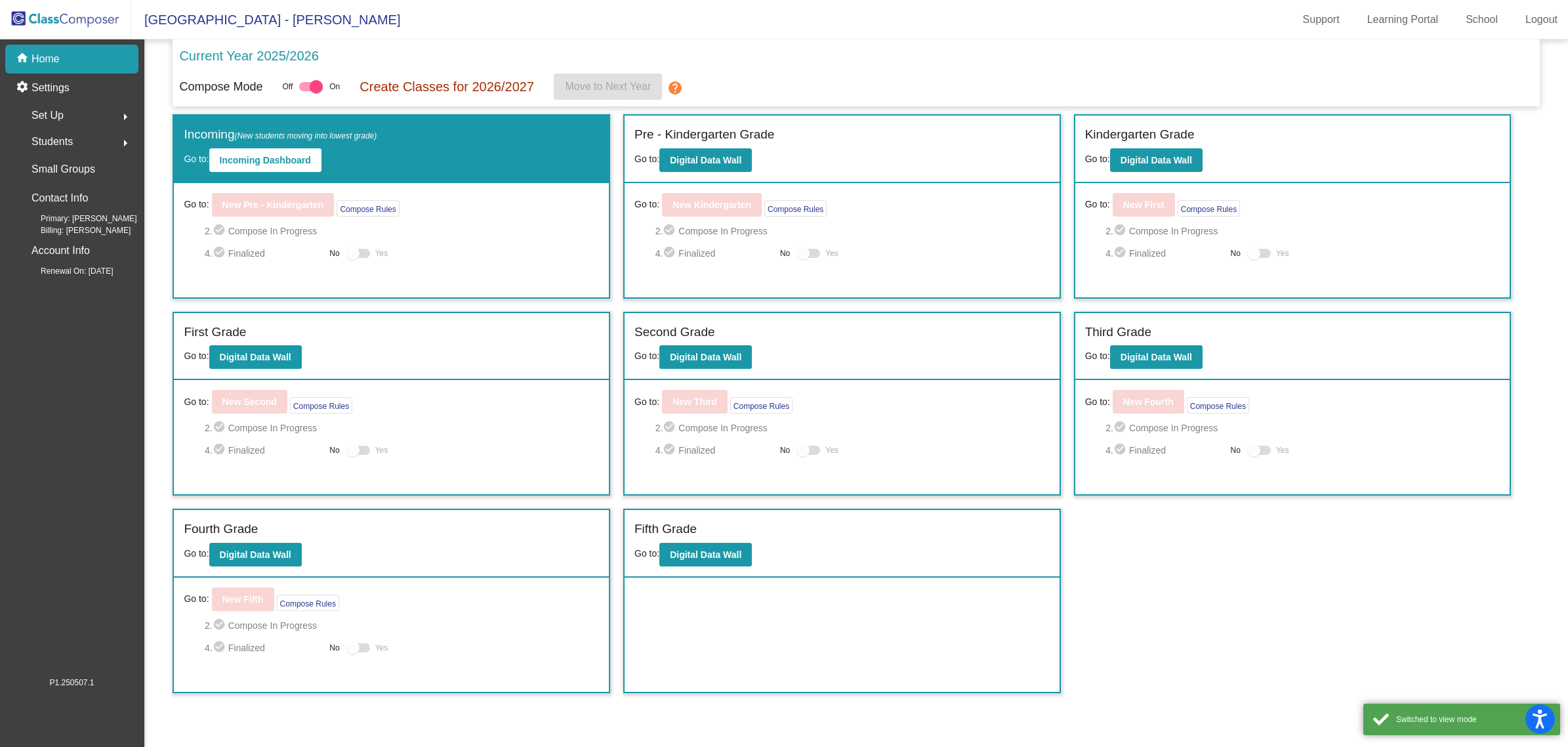
click at [53, 142] on span "Students" at bounding box center [52, 142] width 41 height 18
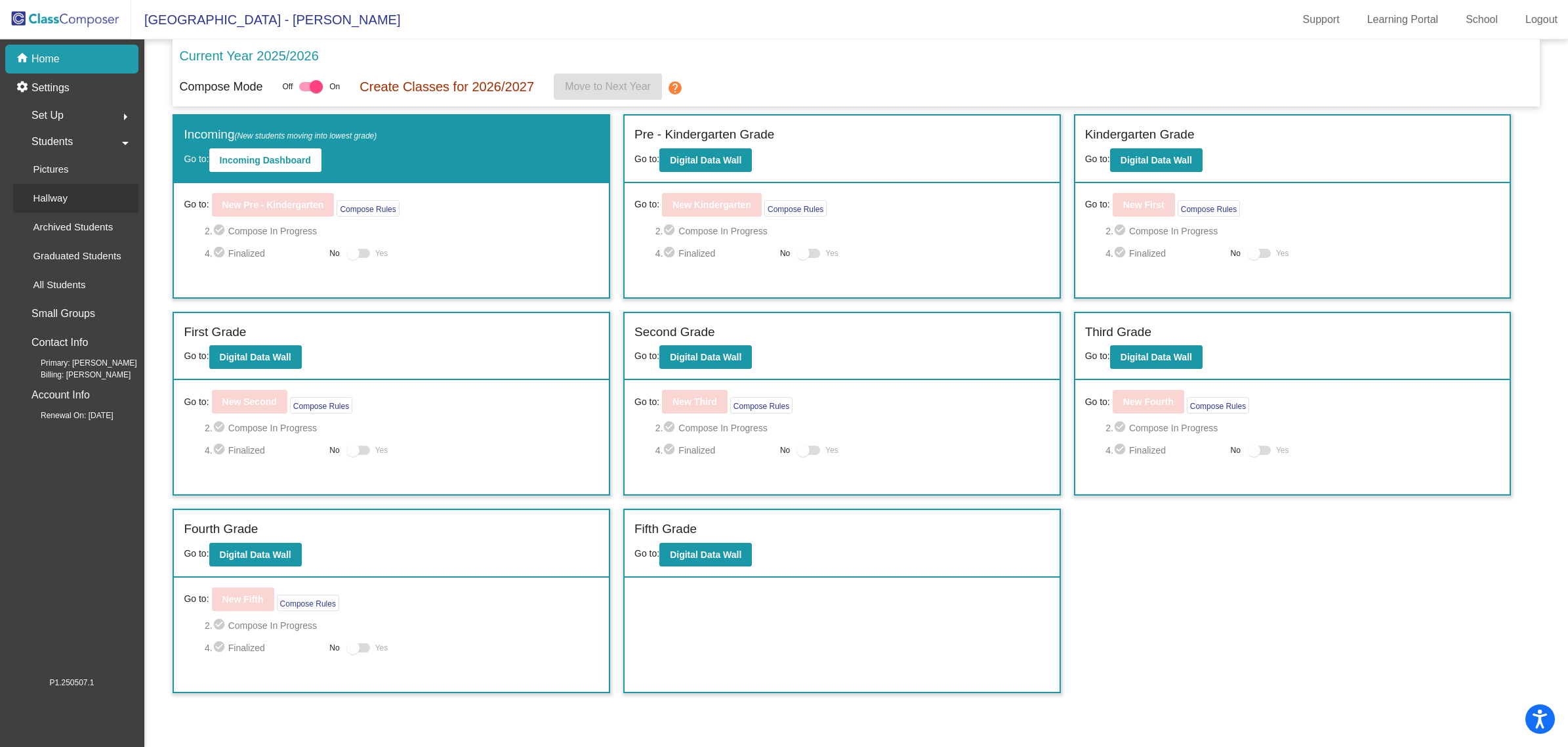
click at [56, 202] on p "Hallway" at bounding box center [50, 198] width 34 height 16
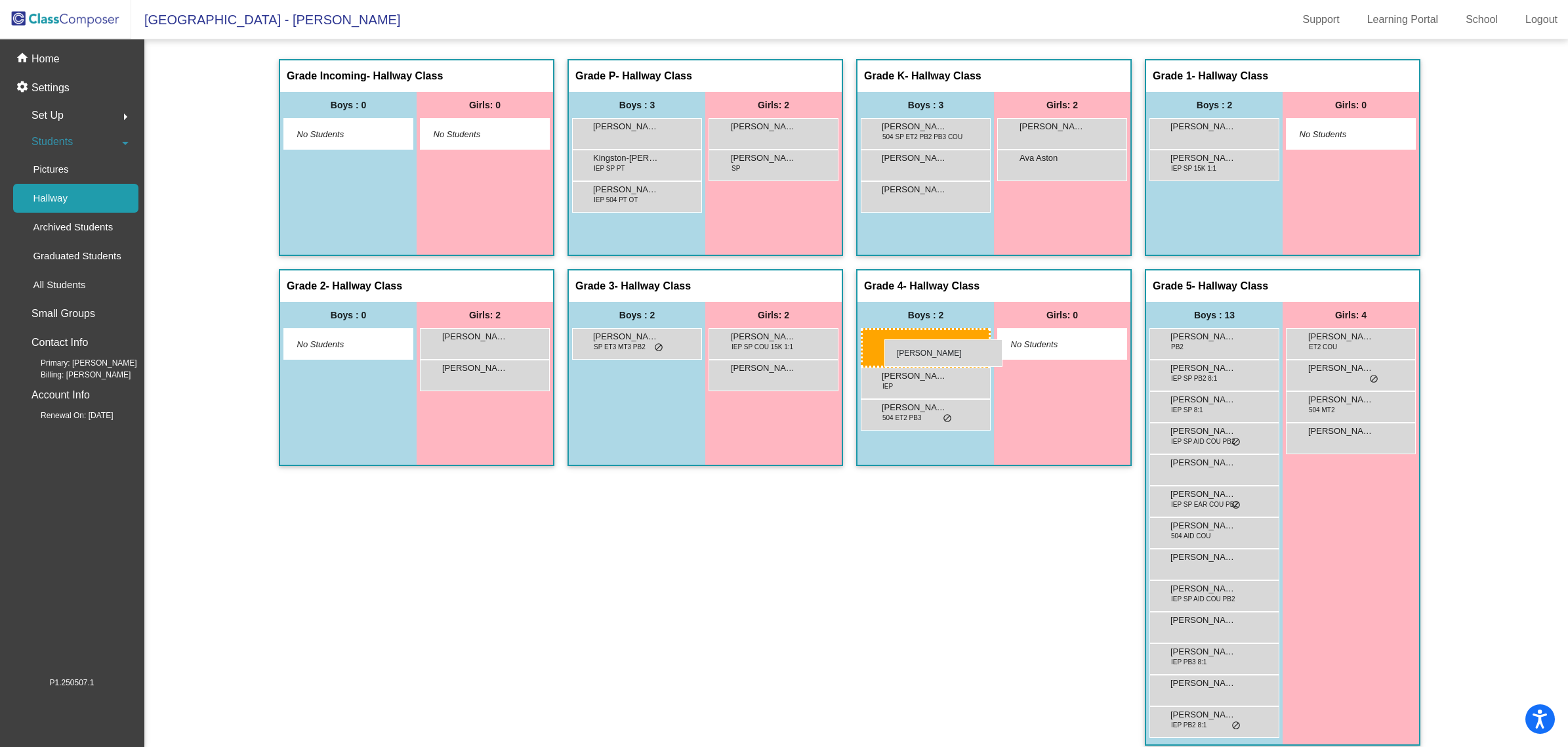
drag, startPoint x: 628, startPoint y: 343, endPoint x: 885, endPoint y: 339, distance: 257.0
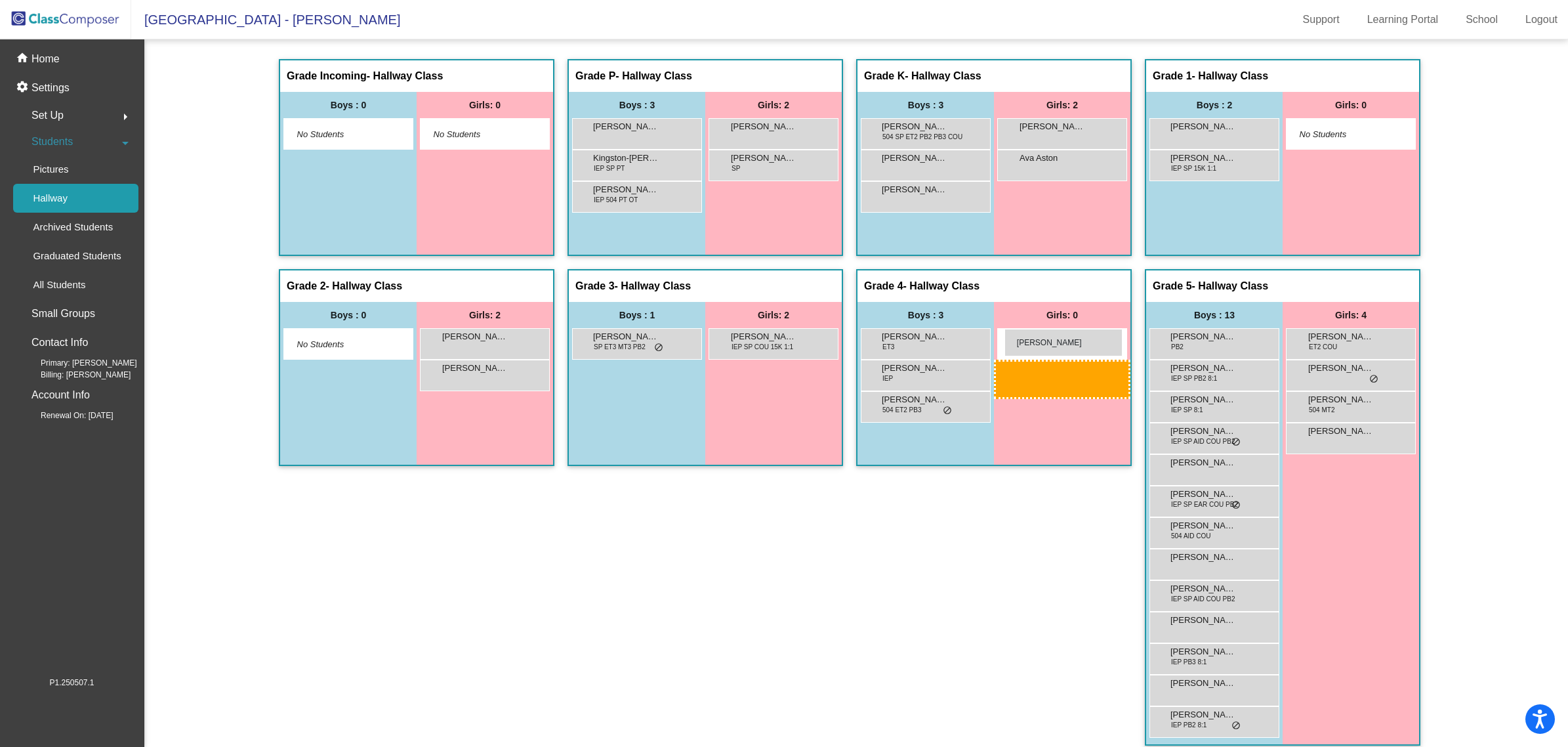
drag, startPoint x: 750, startPoint y: 374, endPoint x: 1005, endPoint y: 329, distance: 258.9
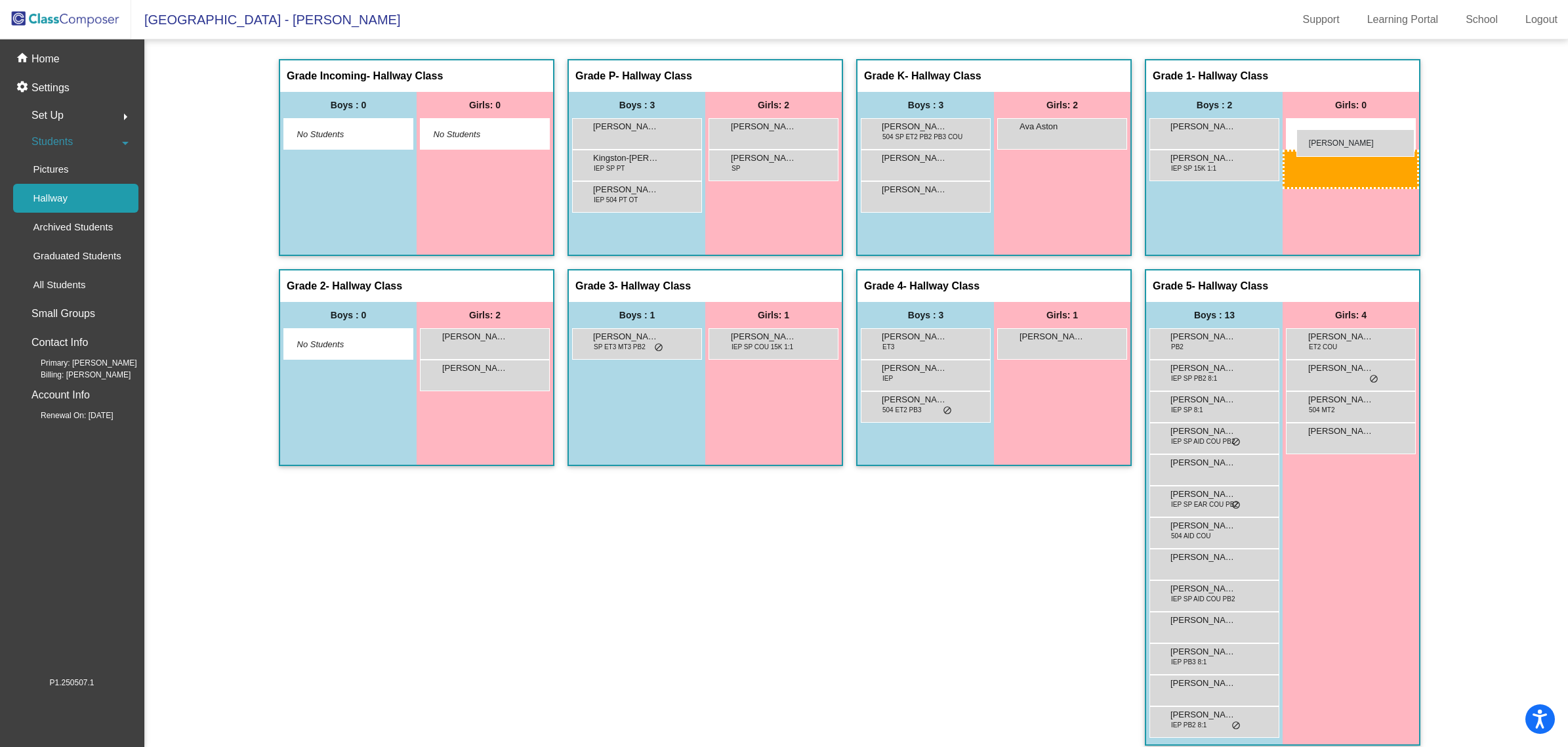
drag, startPoint x: 1035, startPoint y: 123, endPoint x: 1296, endPoint y: 130, distance: 261.1
click at [1191, 730] on div "[PERSON_NAME] IEP PB2 8:1 lock do_not_disturb_alt" at bounding box center [1213, 719] width 126 height 27
click at [1191, 723] on span "IEP PB2 8:1" at bounding box center [1188, 725] width 35 height 10
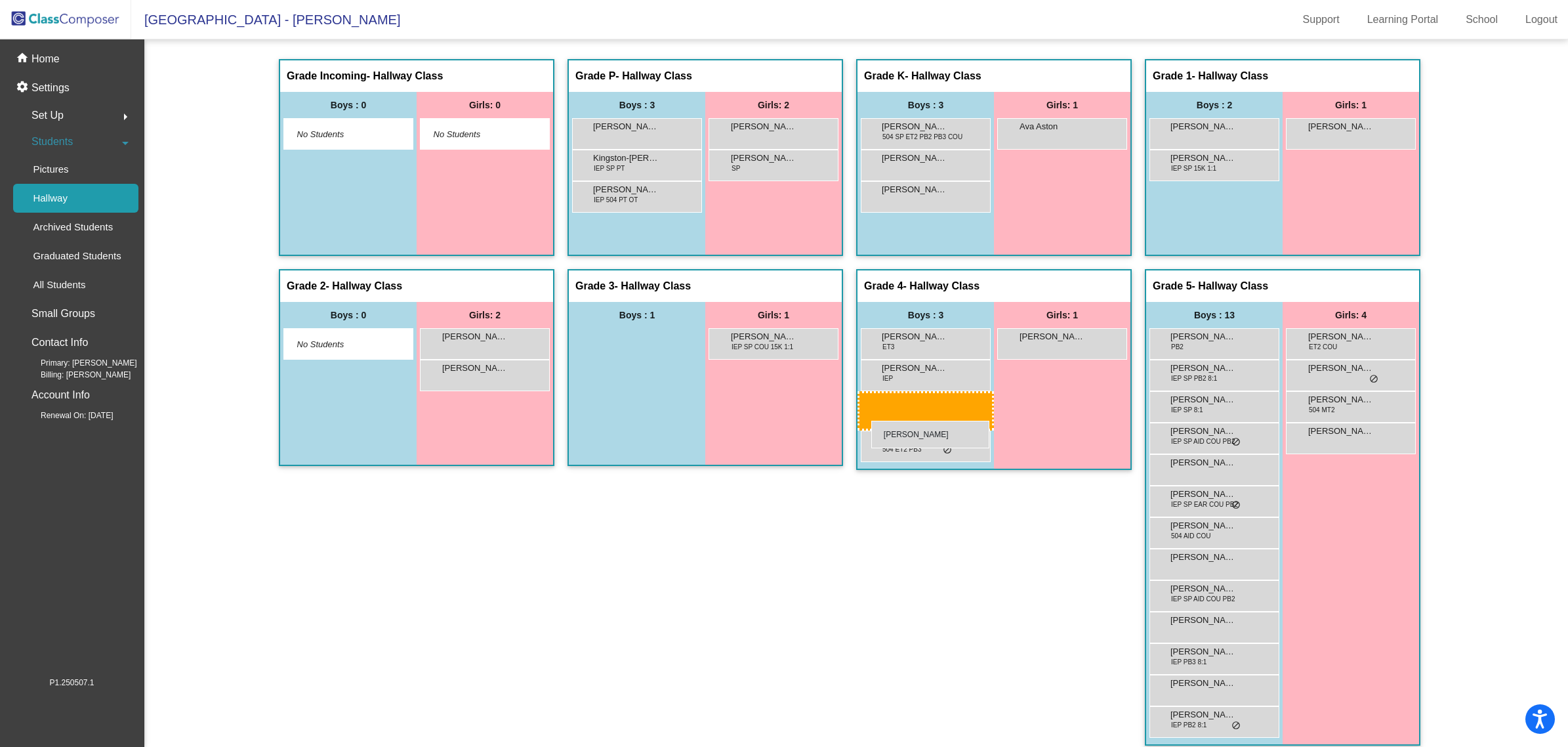
drag, startPoint x: 628, startPoint y: 344, endPoint x: 872, endPoint y: 421, distance: 255.9
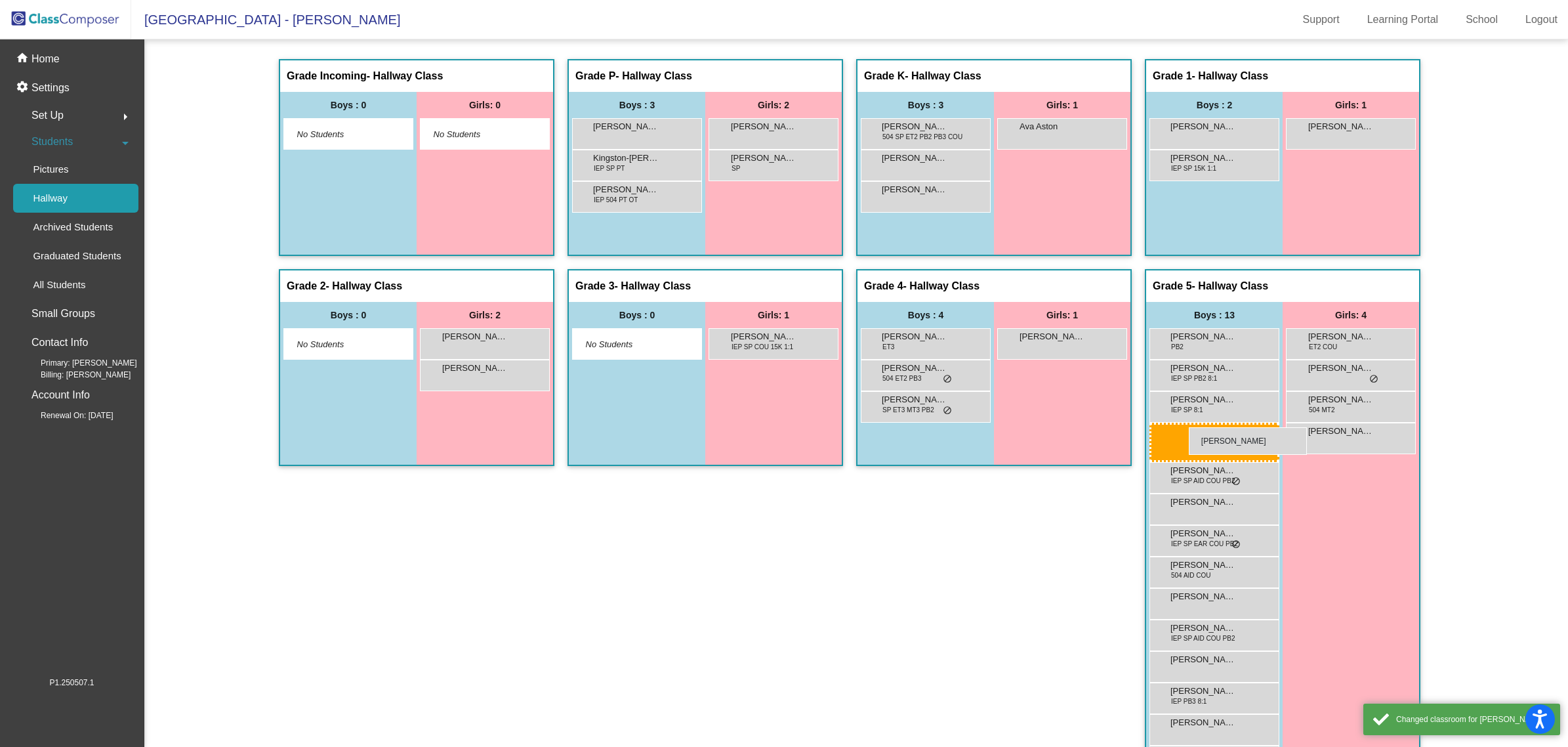
drag, startPoint x: 885, startPoint y: 375, endPoint x: 1189, endPoint y: 427, distance: 308.4
drag, startPoint x: 931, startPoint y: 364, endPoint x: 1188, endPoint y: 436, distance: 266.9
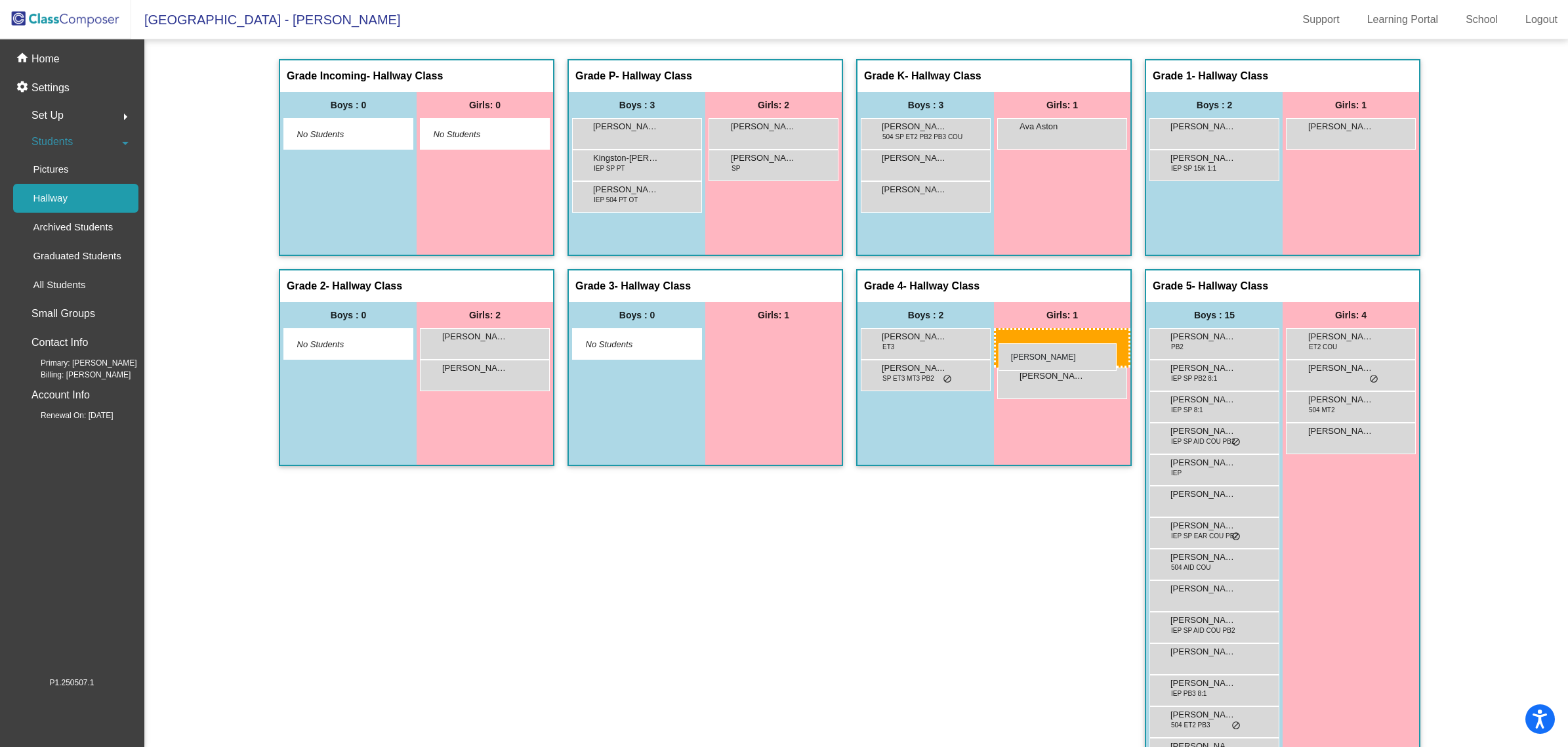
drag, startPoint x: 742, startPoint y: 343, endPoint x: 999, endPoint y: 343, distance: 257.0
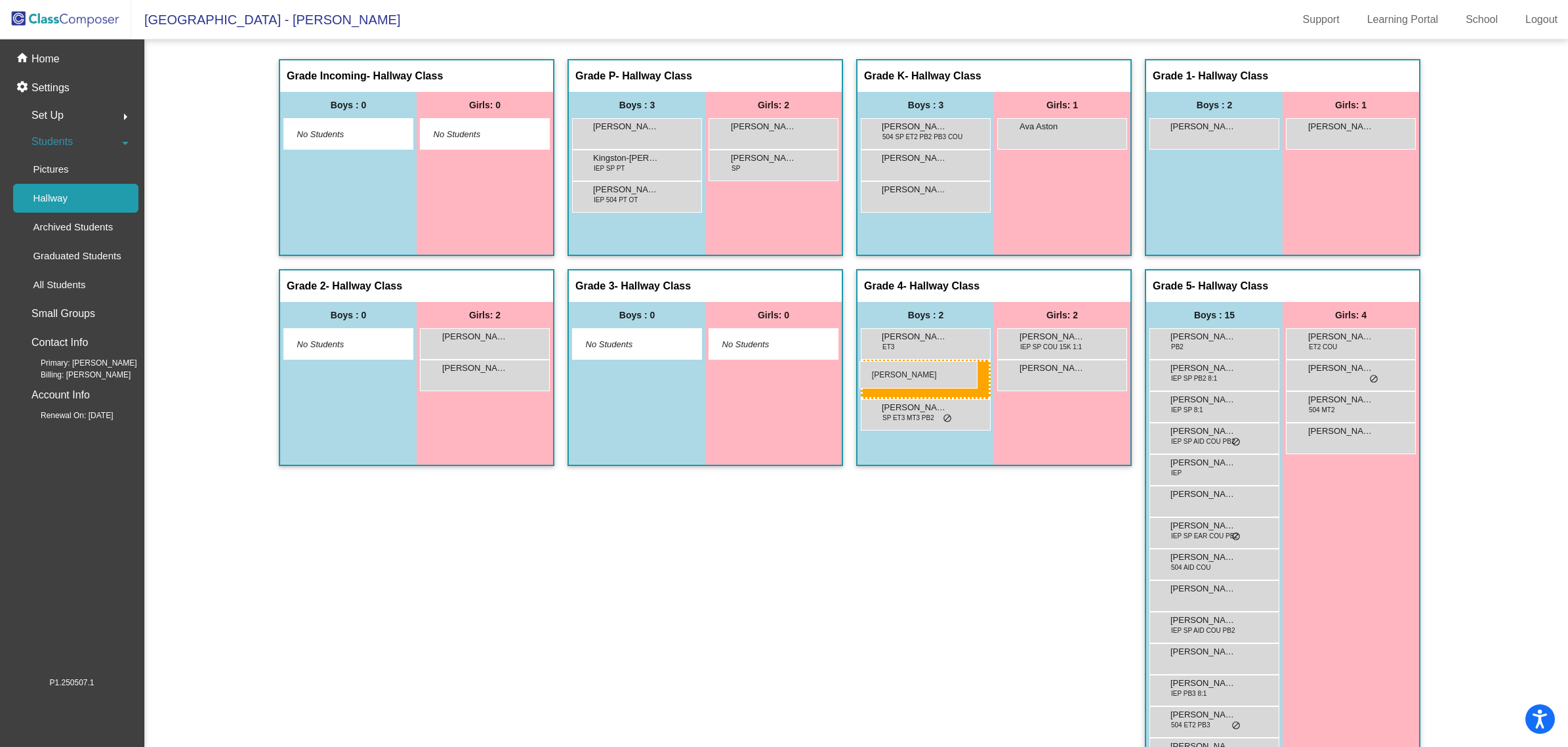
drag, startPoint x: 1195, startPoint y: 166, endPoint x: 859, endPoint y: 361, distance: 388.5
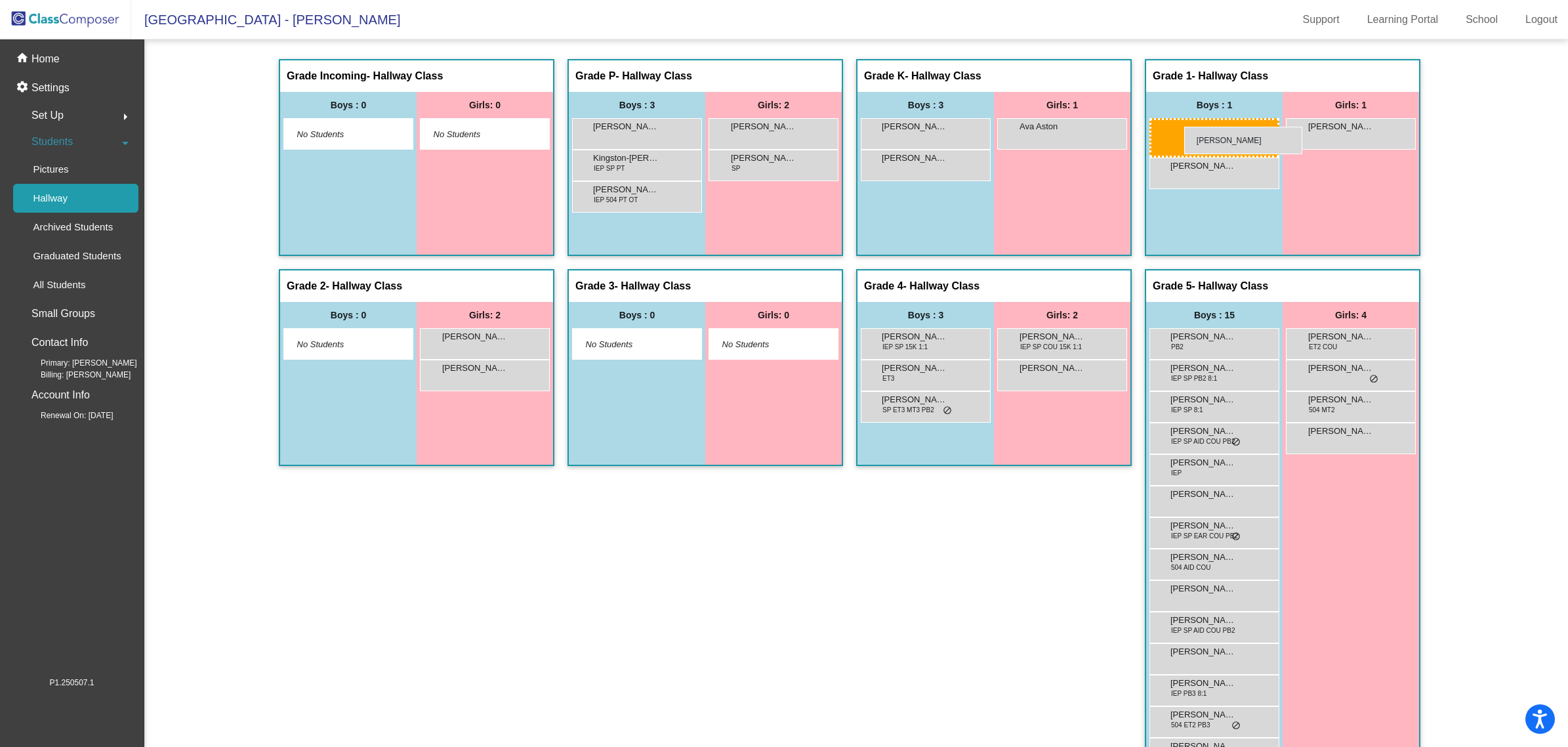
drag, startPoint x: 920, startPoint y: 130, endPoint x: 1184, endPoint y: 126, distance: 264.0
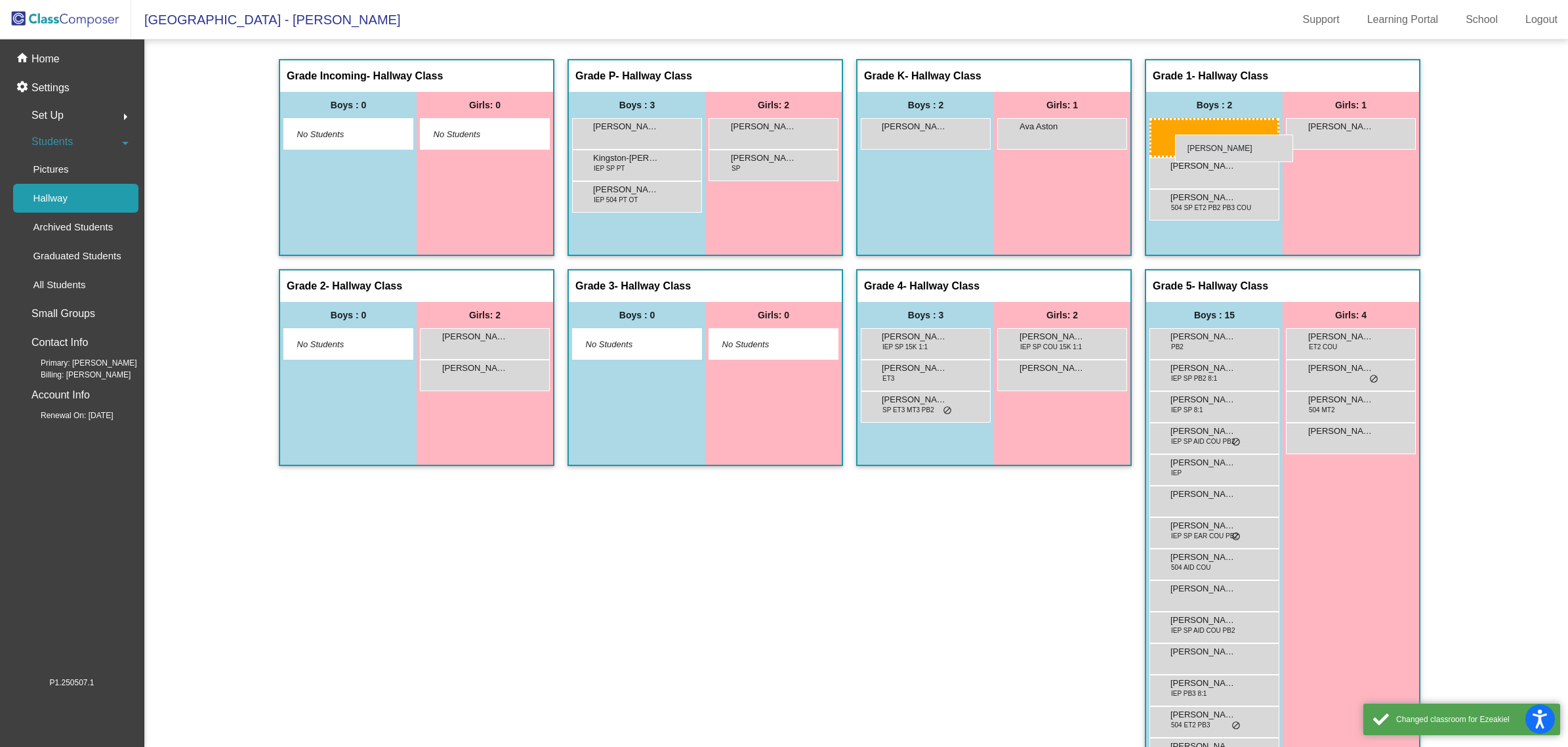
drag, startPoint x: 936, startPoint y: 130, endPoint x: 1175, endPoint y: 135, distance: 239.1
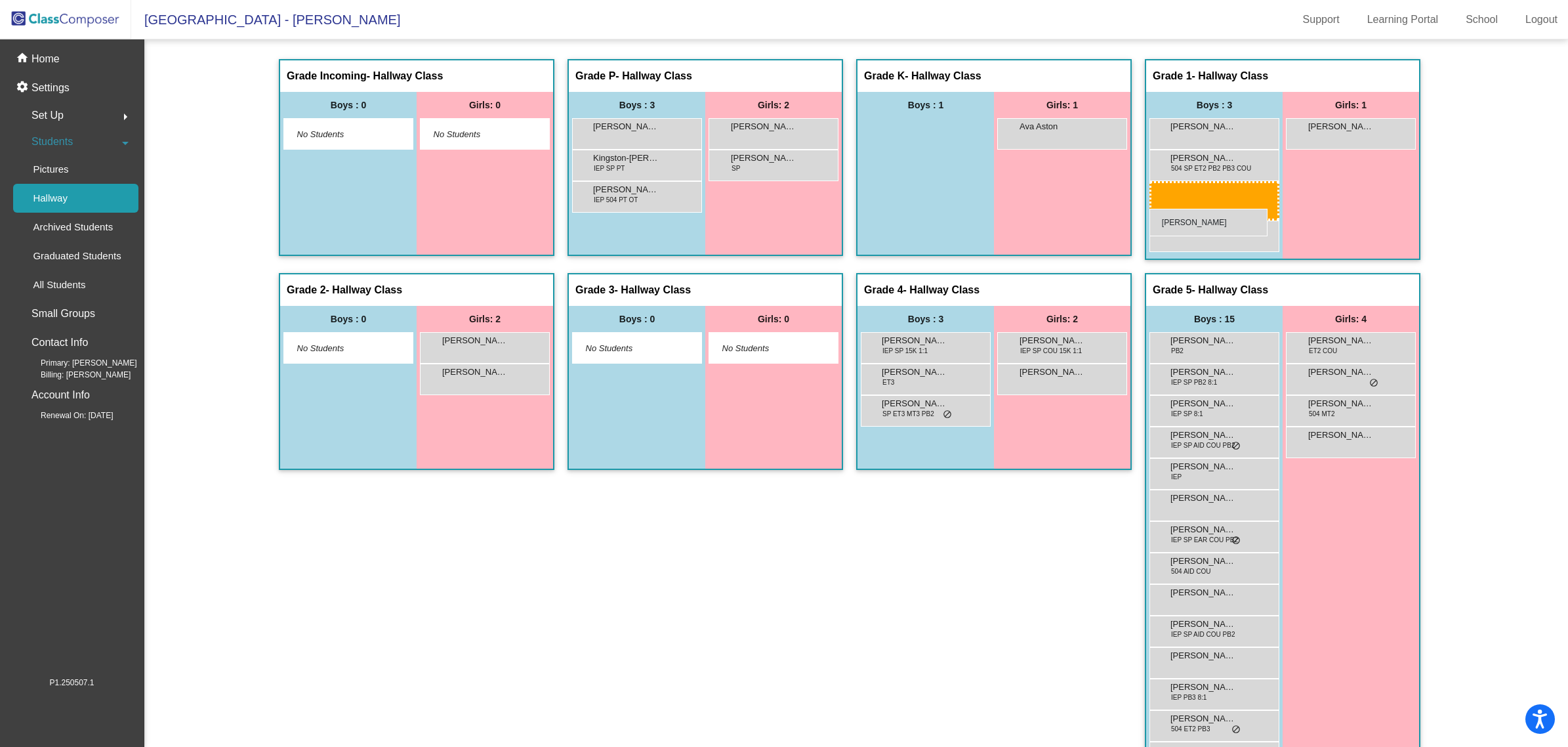
drag, startPoint x: 906, startPoint y: 143, endPoint x: 1149, endPoint y: 209, distance: 251.8
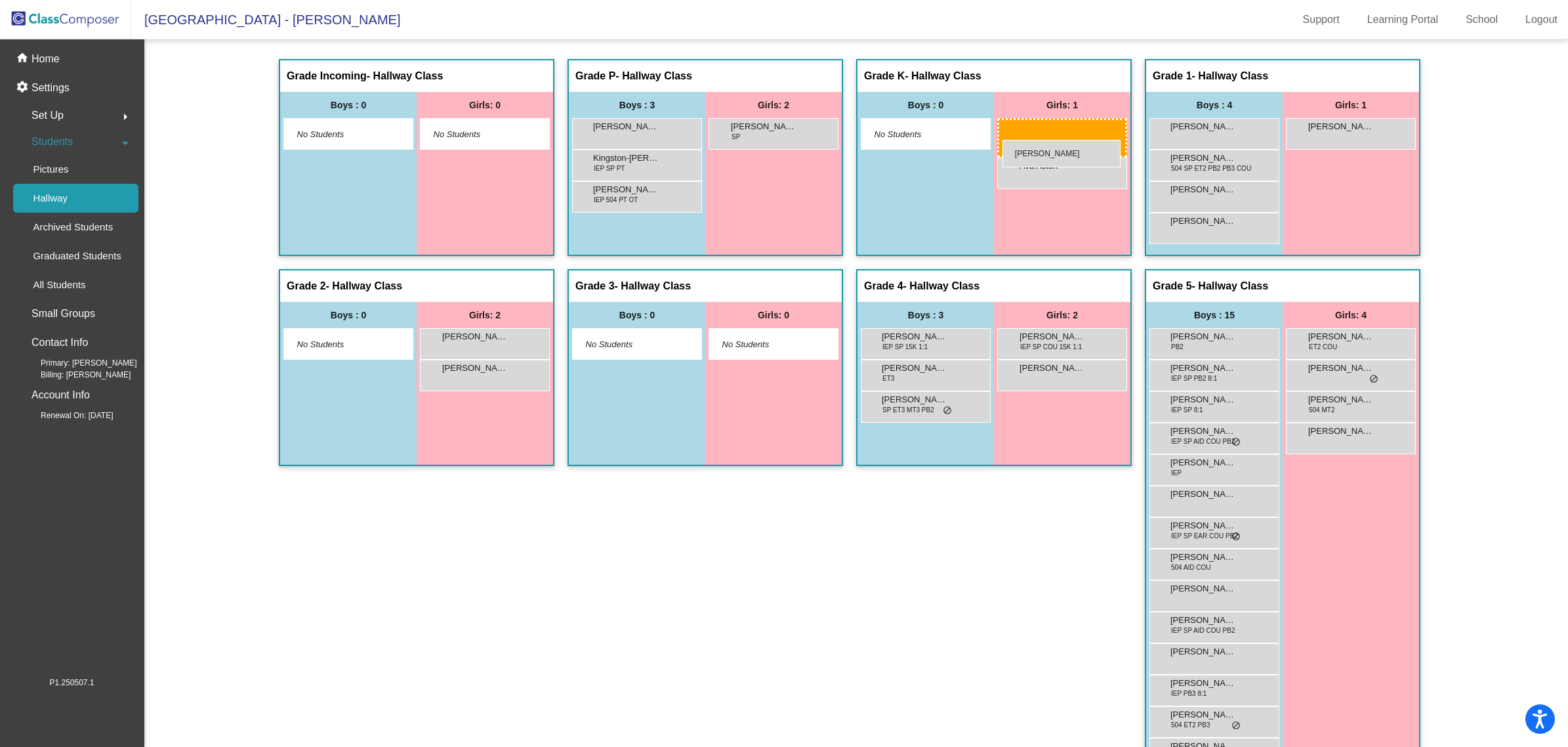
drag, startPoint x: 760, startPoint y: 132, endPoint x: 1002, endPoint y: 140, distance: 242.1
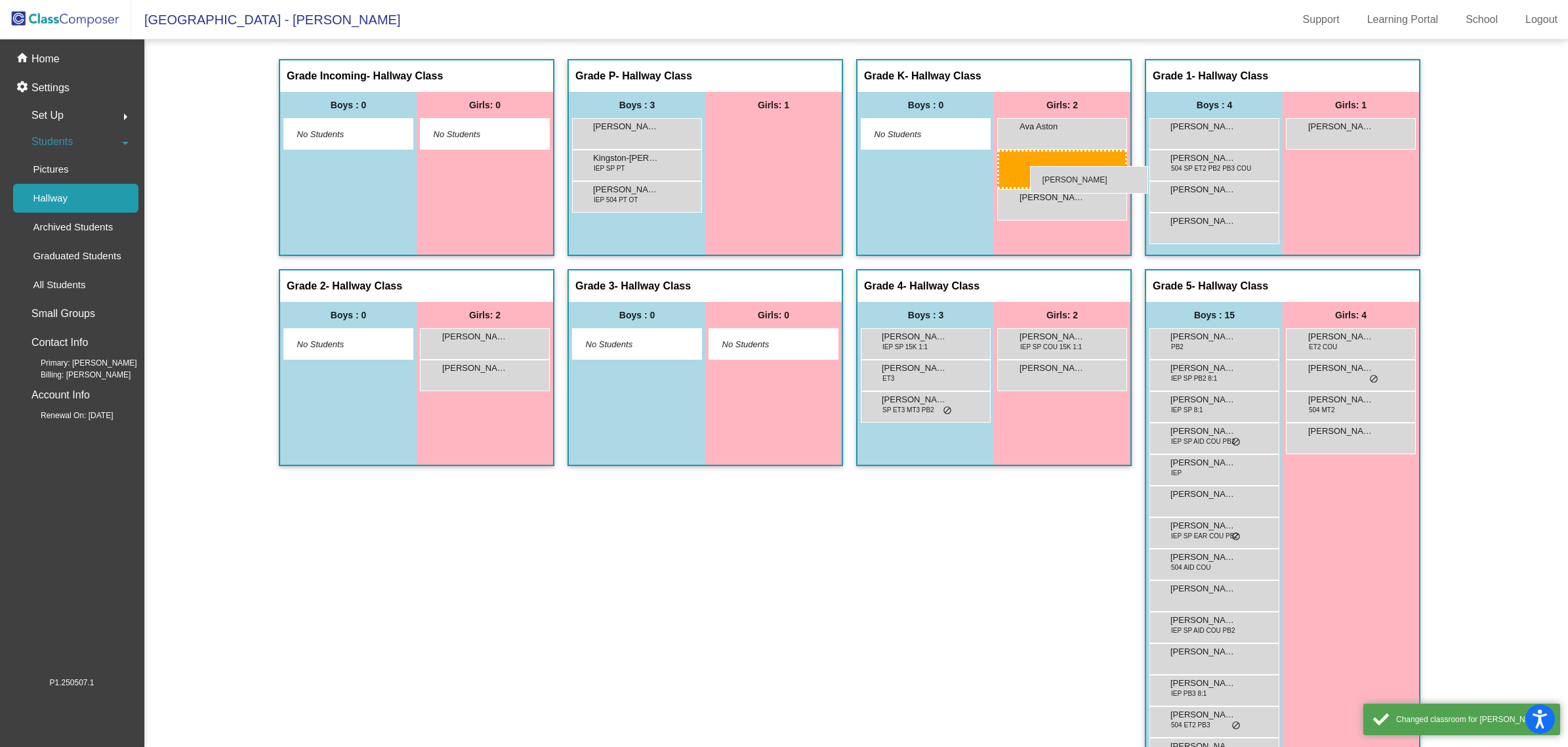
drag, startPoint x: 766, startPoint y: 133, endPoint x: 1030, endPoint y: 166, distance: 266.1
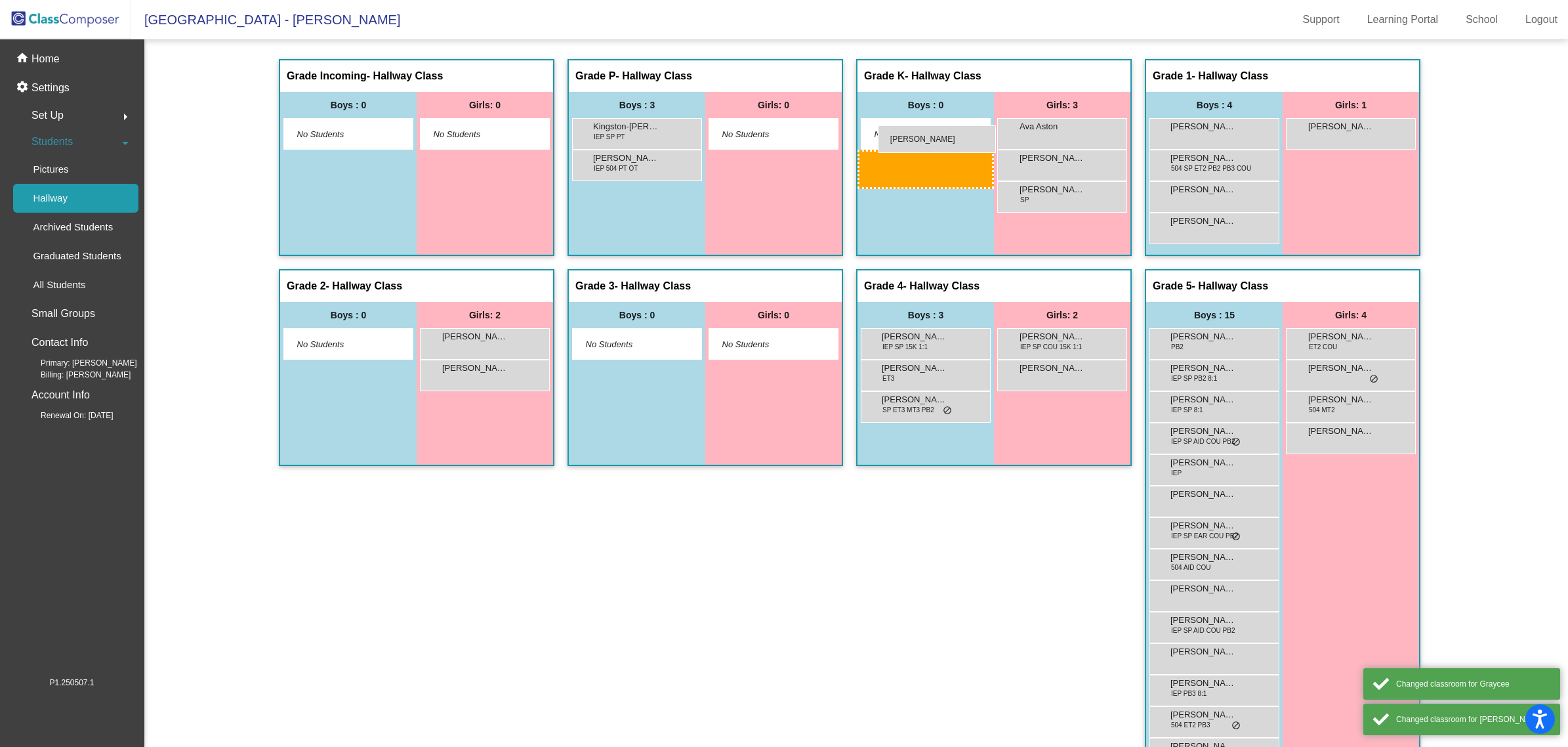
drag, startPoint x: 650, startPoint y: 135, endPoint x: 878, endPoint y: 126, distance: 228.2
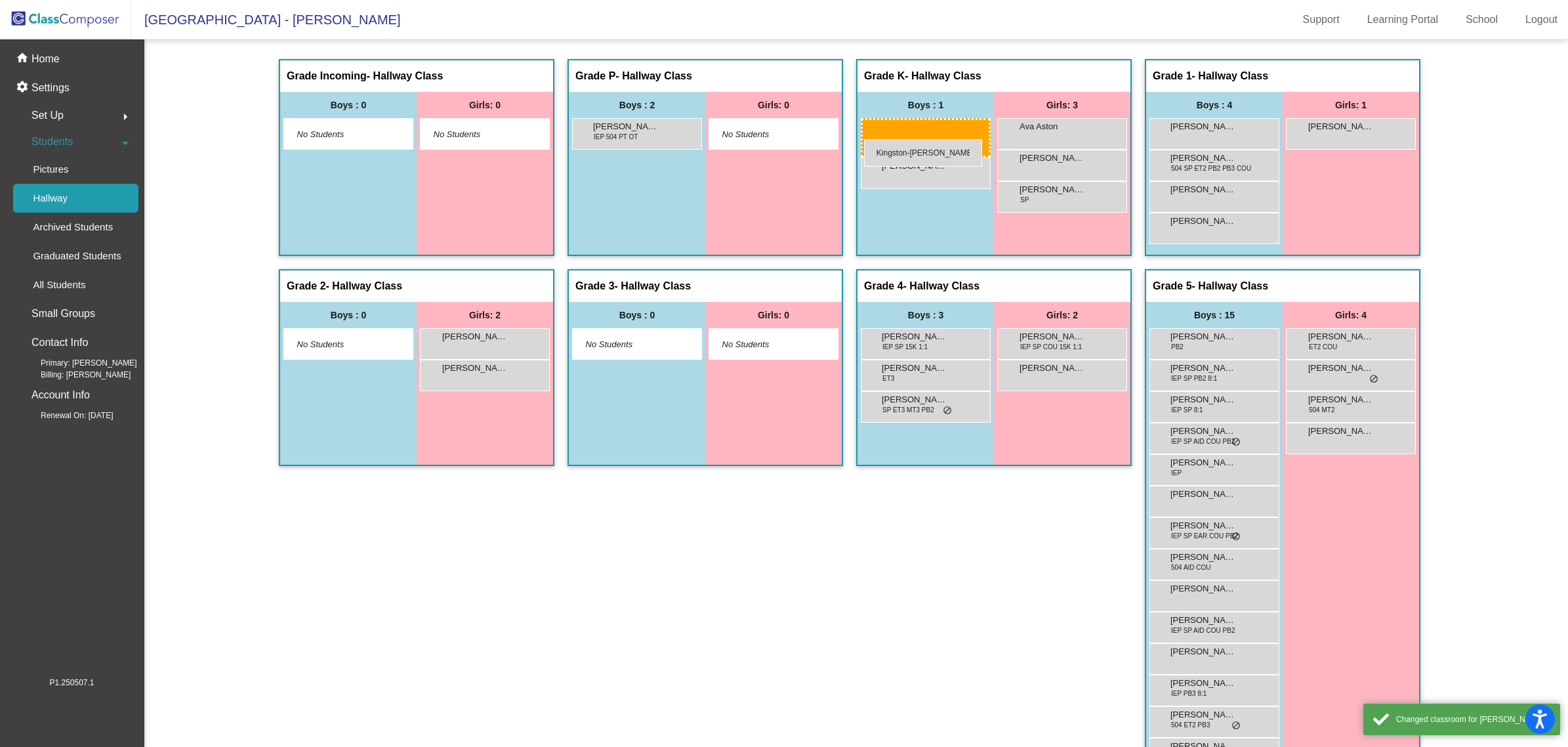
drag, startPoint x: 618, startPoint y: 131, endPoint x: 864, endPoint y: 139, distance: 246.1
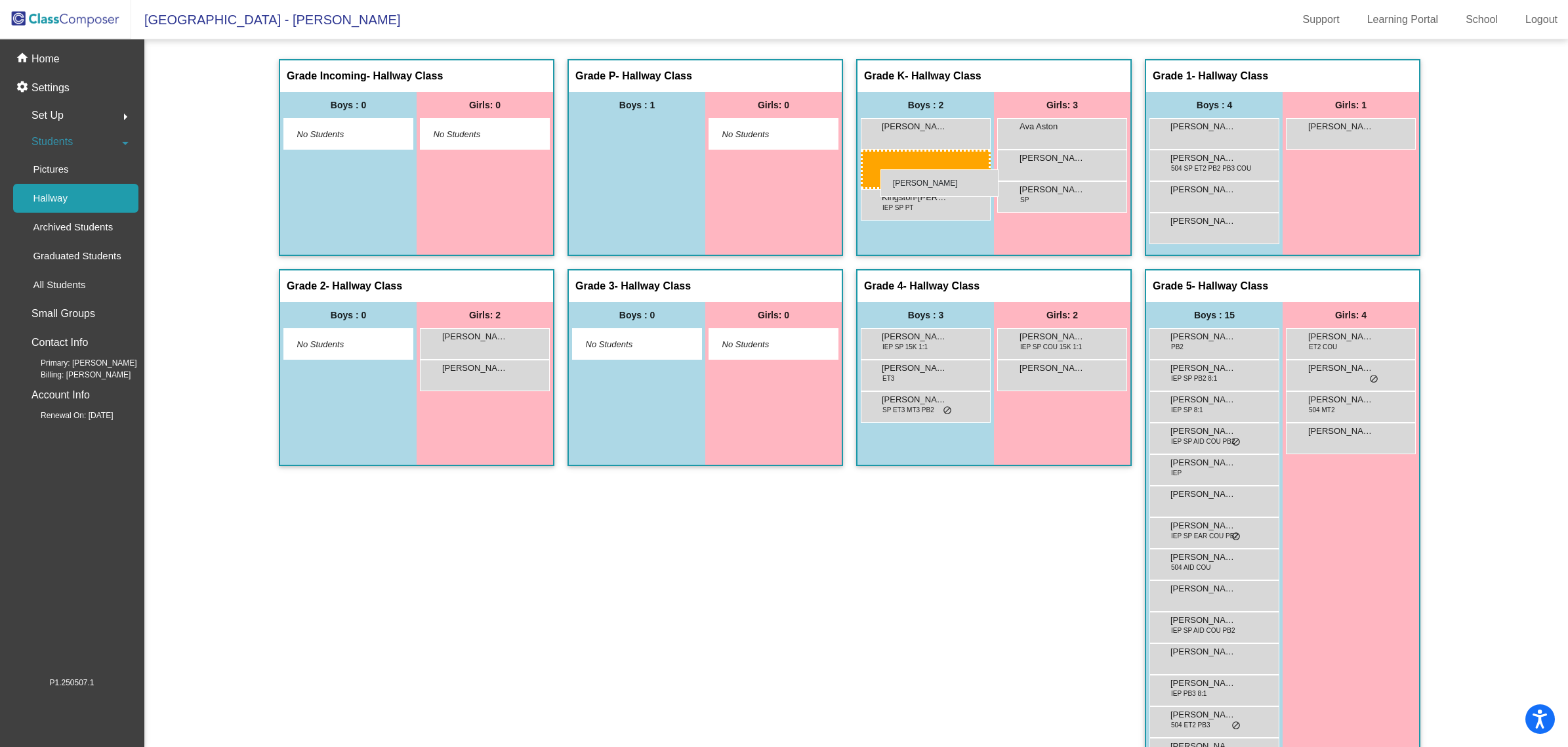
drag, startPoint x: 624, startPoint y: 131, endPoint x: 881, endPoint y: 169, distance: 259.8
click at [908, 614] on div "Grade 4 - Hallway Class picture_as_pdf Add Student First Name Last Name Student…" at bounding box center [994, 546] width 275 height 553
click at [64, 67] on div "home Home" at bounding box center [72, 59] width 133 height 29
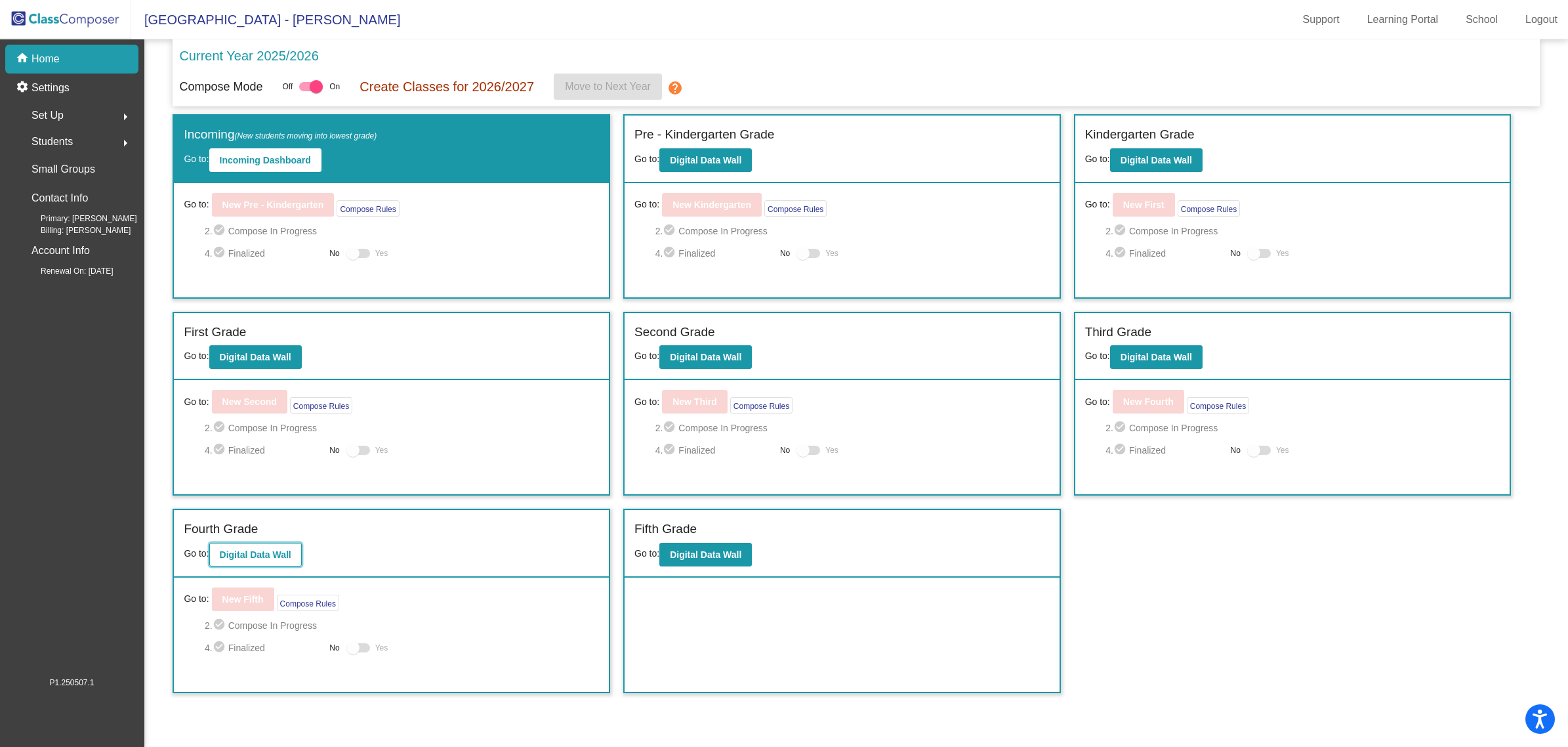
click at [279, 546] on button "Digital Data Wall" at bounding box center [255, 554] width 93 height 24
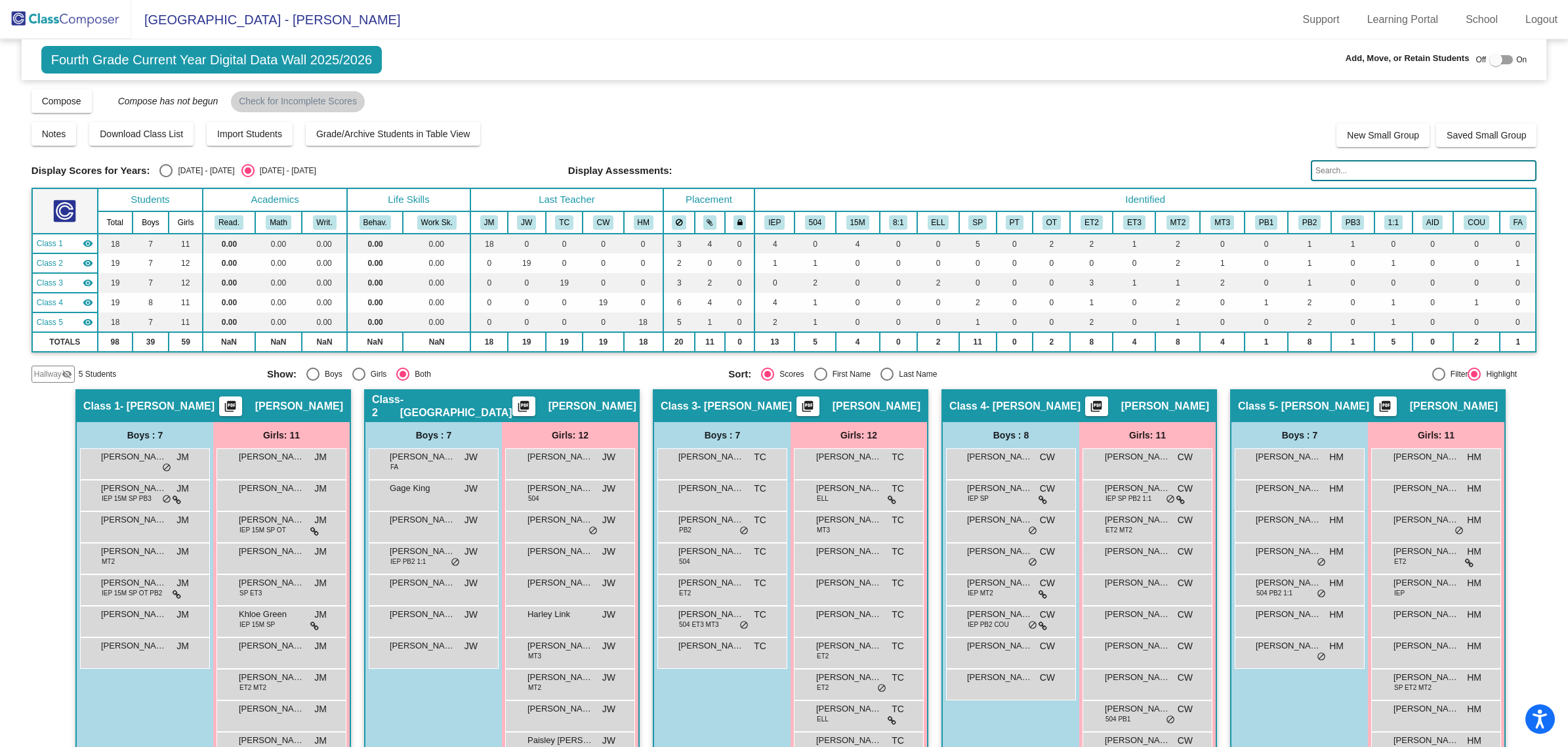
click at [41, 370] on span "Hallway" at bounding box center [48, 374] width 28 height 11
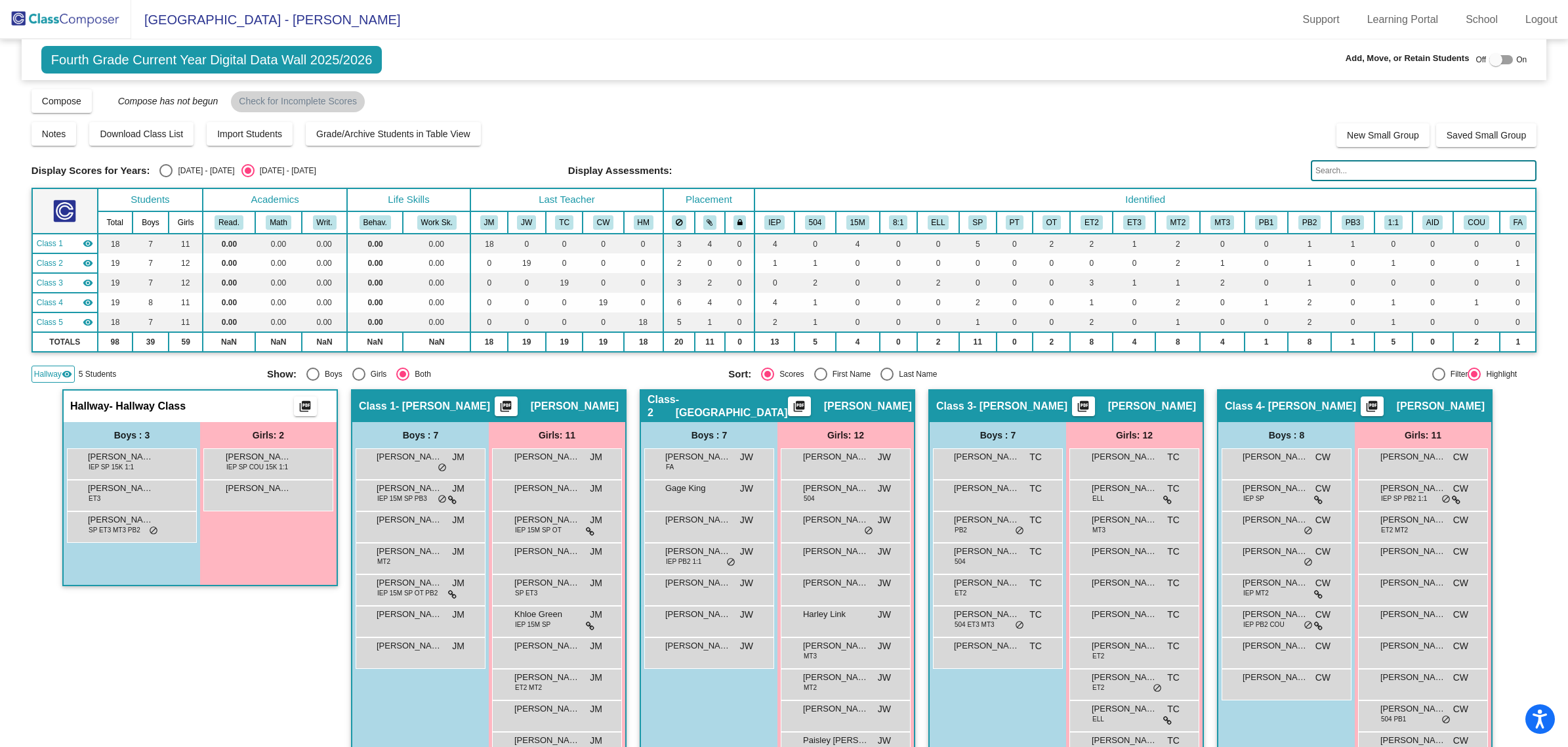
click at [1489, 64] on div at bounding box center [1495, 59] width 13 height 13
checkbox input "true"
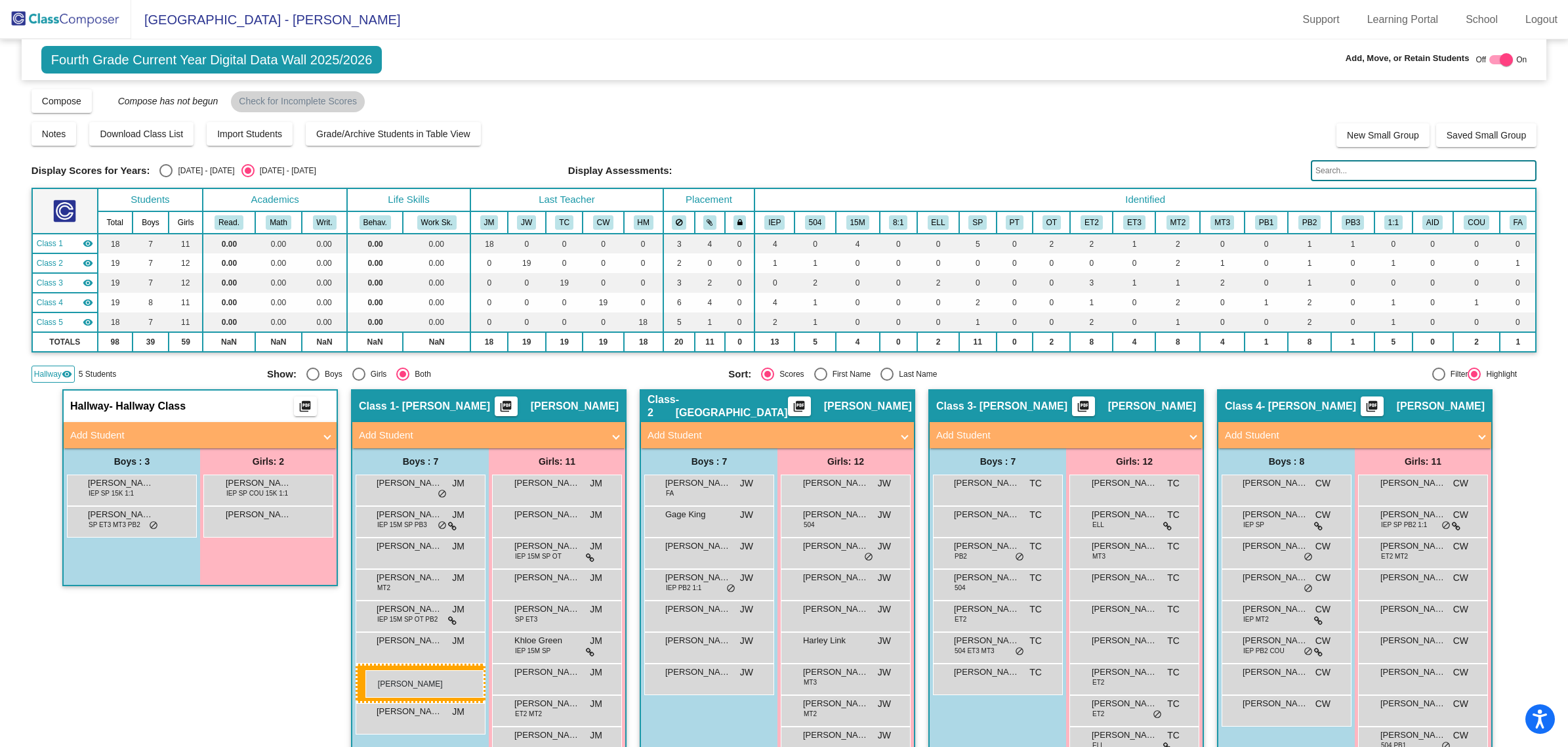
drag, startPoint x: 117, startPoint y: 516, endPoint x: 366, endPoint y: 670, distance: 292.8
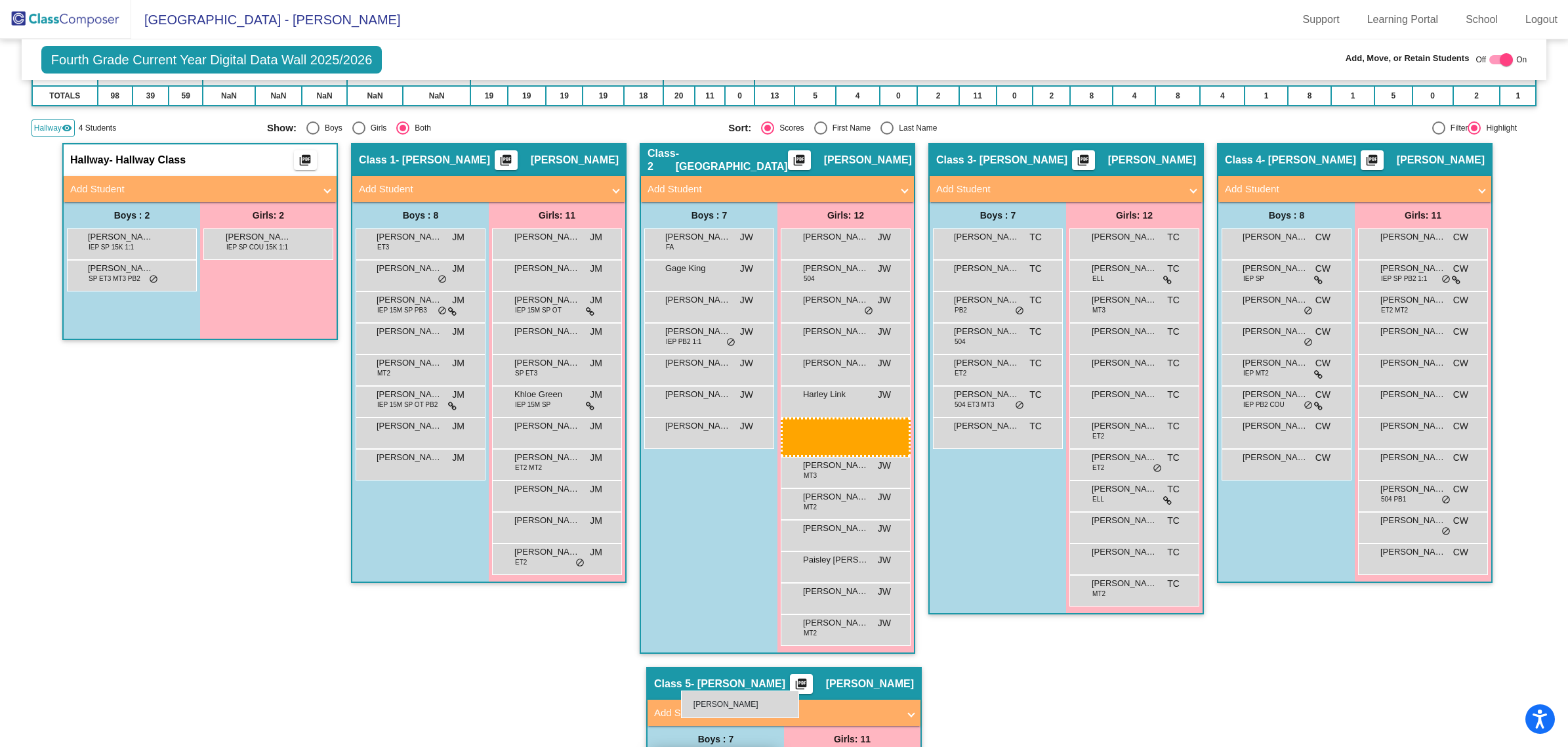
scroll to position [328, 0]
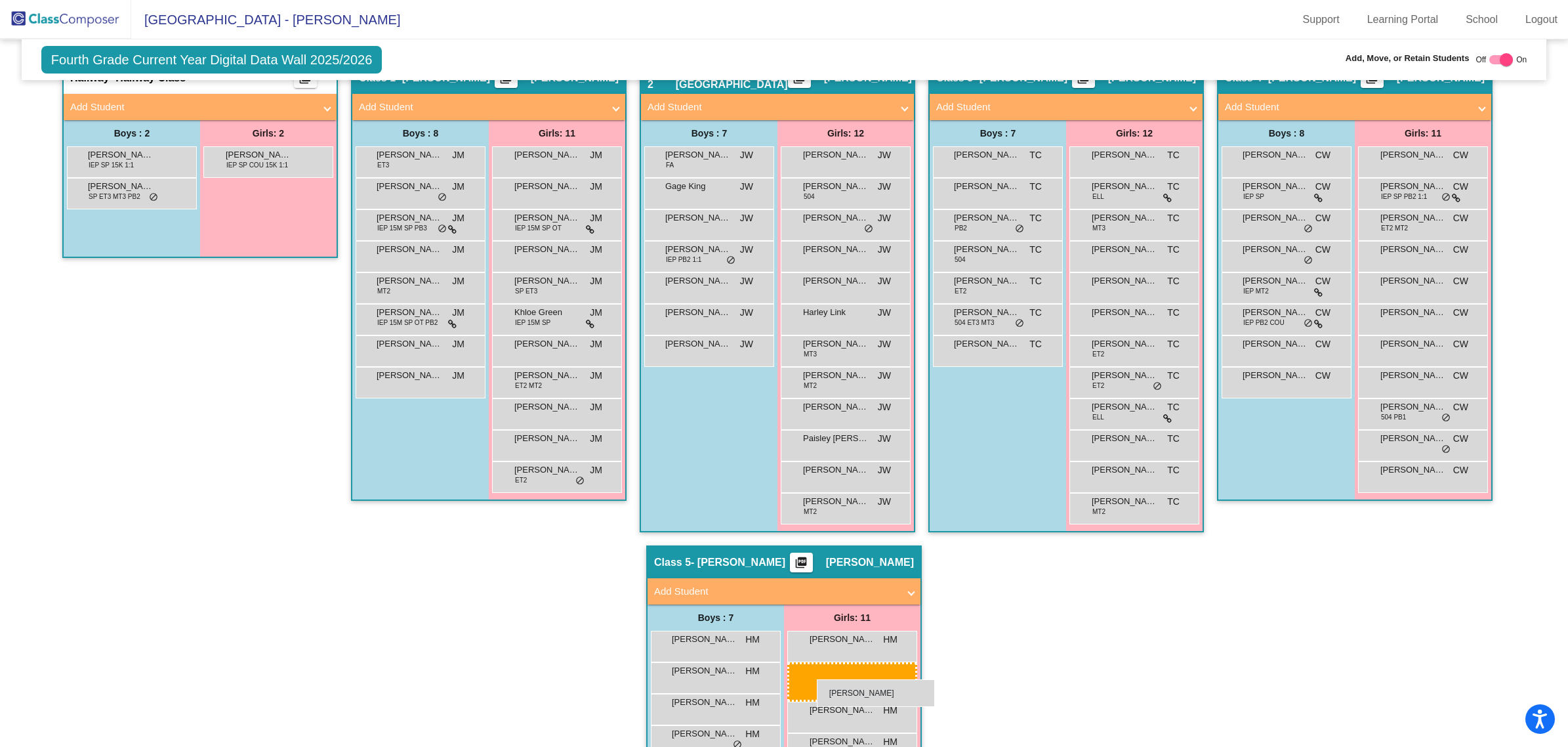
drag, startPoint x: 257, startPoint y: 522, endPoint x: 817, endPoint y: 679, distance: 581.6
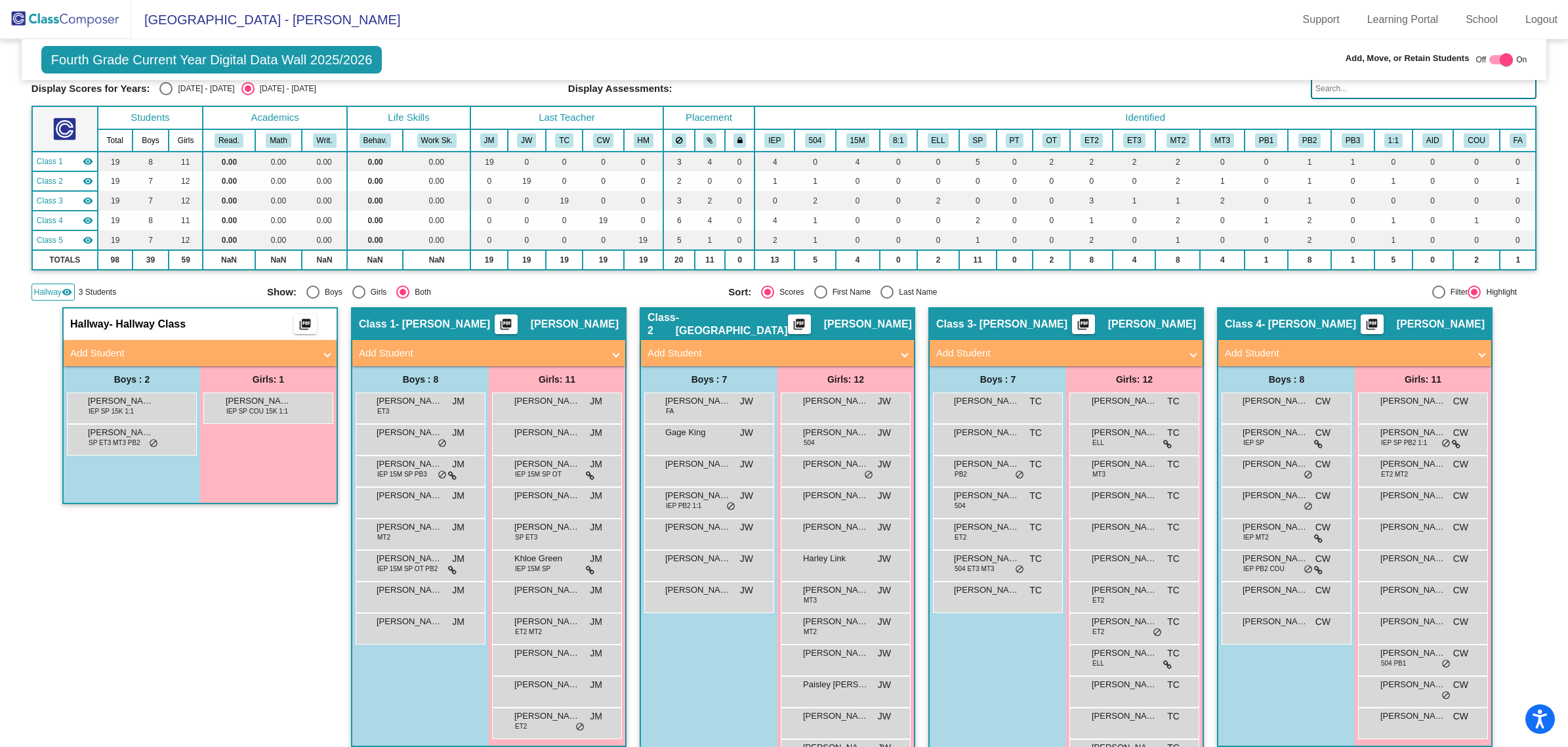
scroll to position [246, 0]
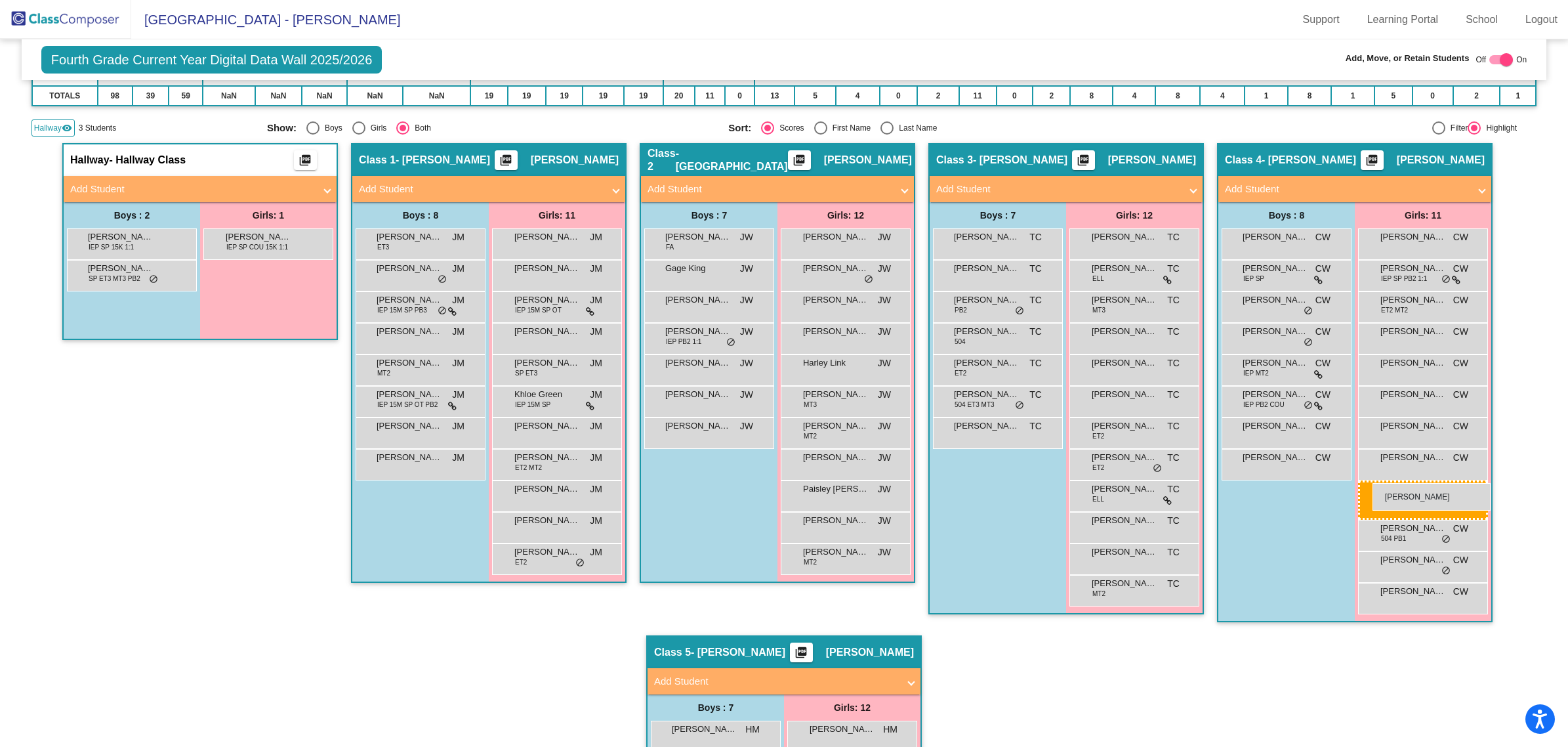
drag, startPoint x: 844, startPoint y: 273, endPoint x: 1373, endPoint y: 483, distance: 569.2
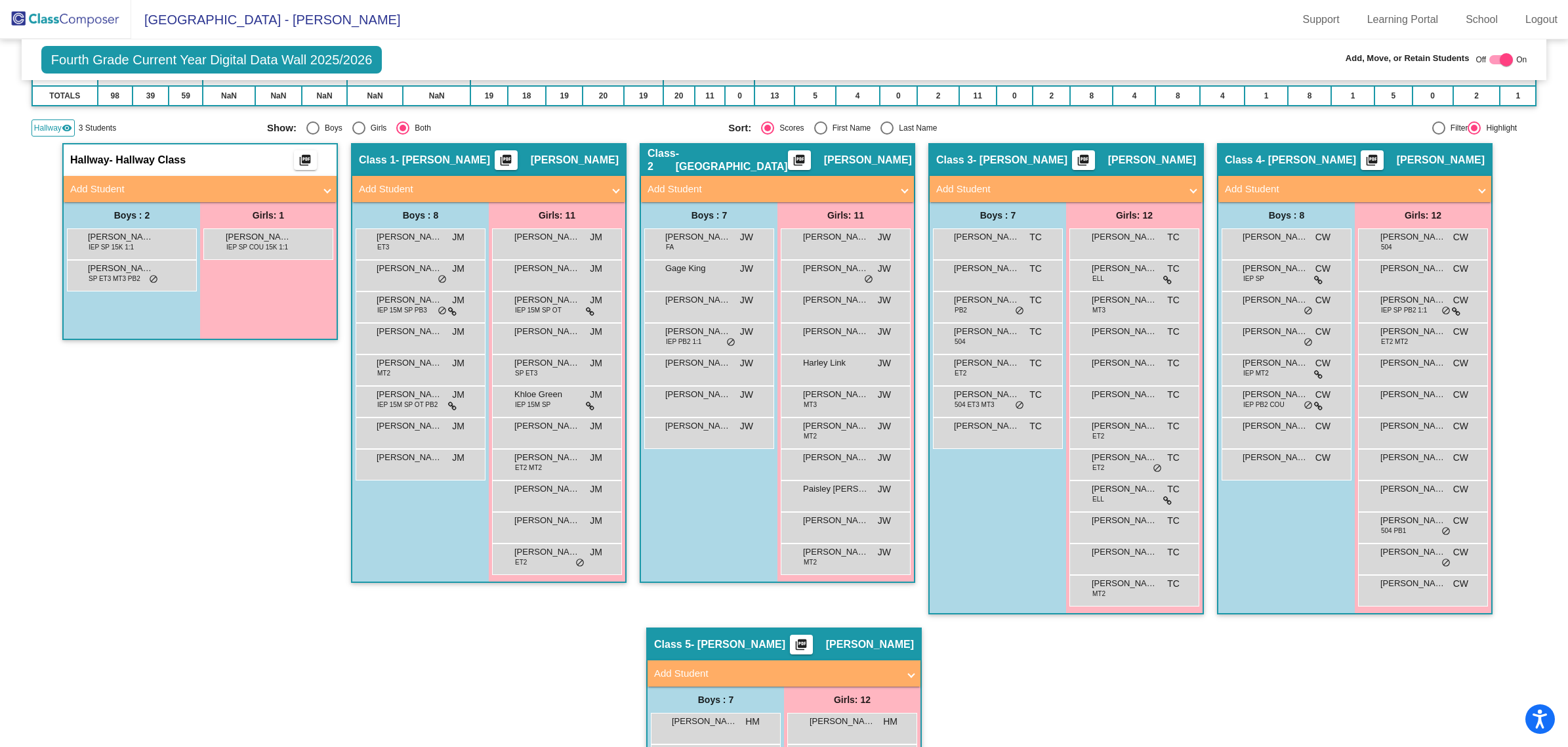
click at [67, 21] on img at bounding box center [65, 19] width 131 height 39
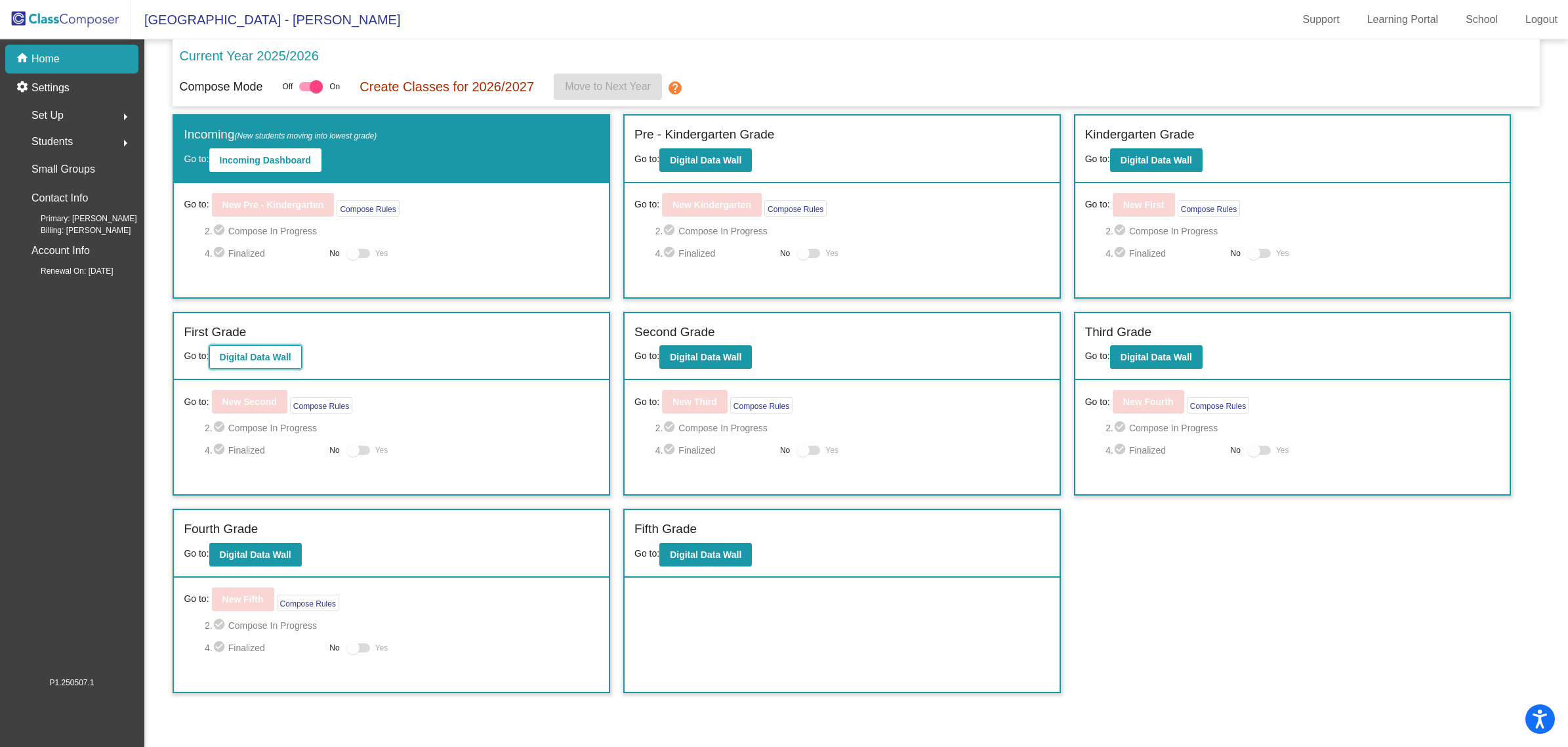
click at [230, 355] on b "Digital Data Wall" at bounding box center [255, 357] width 71 height 11
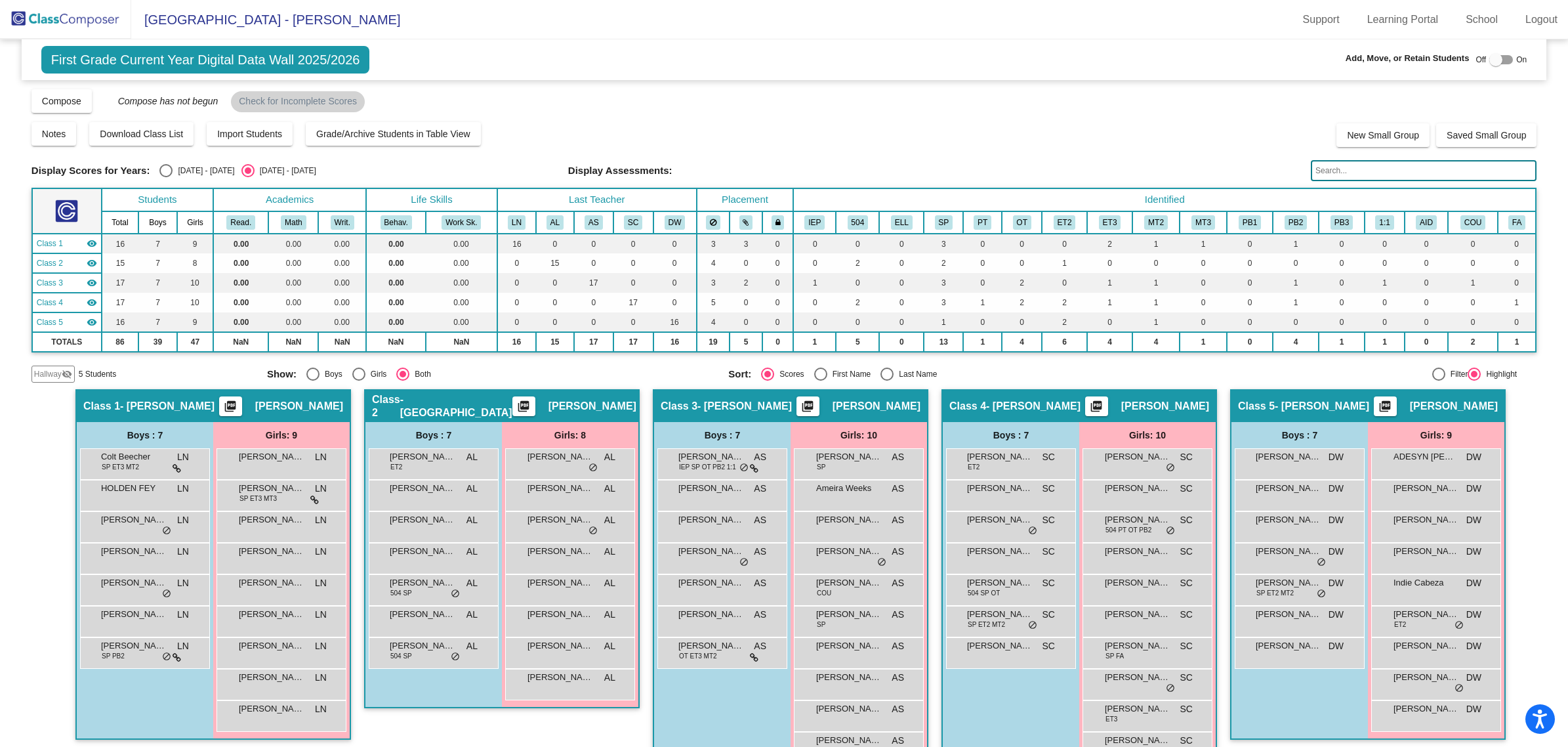
click at [53, 369] on span "Hallway" at bounding box center [48, 374] width 28 height 11
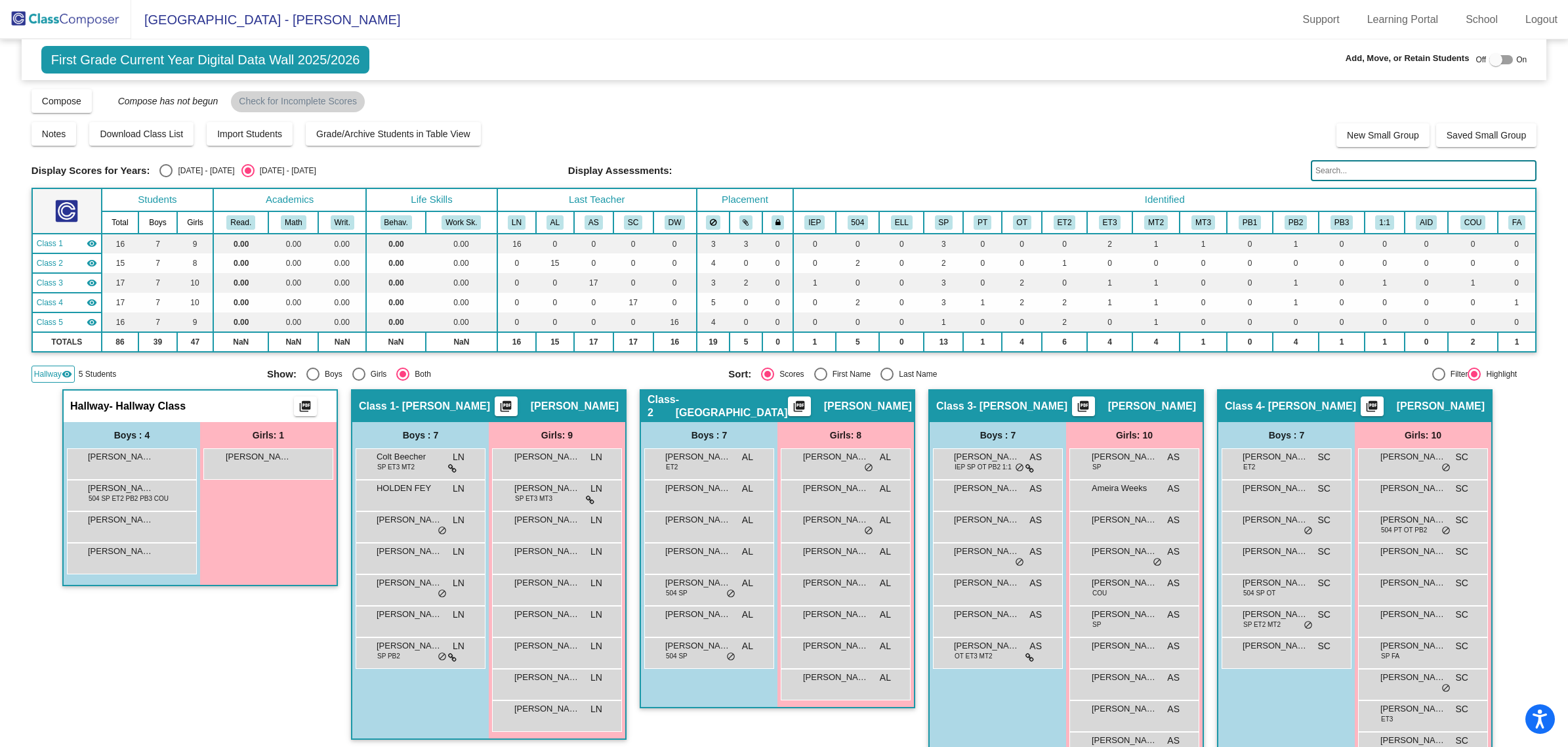
click at [1499, 57] on div at bounding box center [1501, 60] width 24 height 9
checkbox input "true"
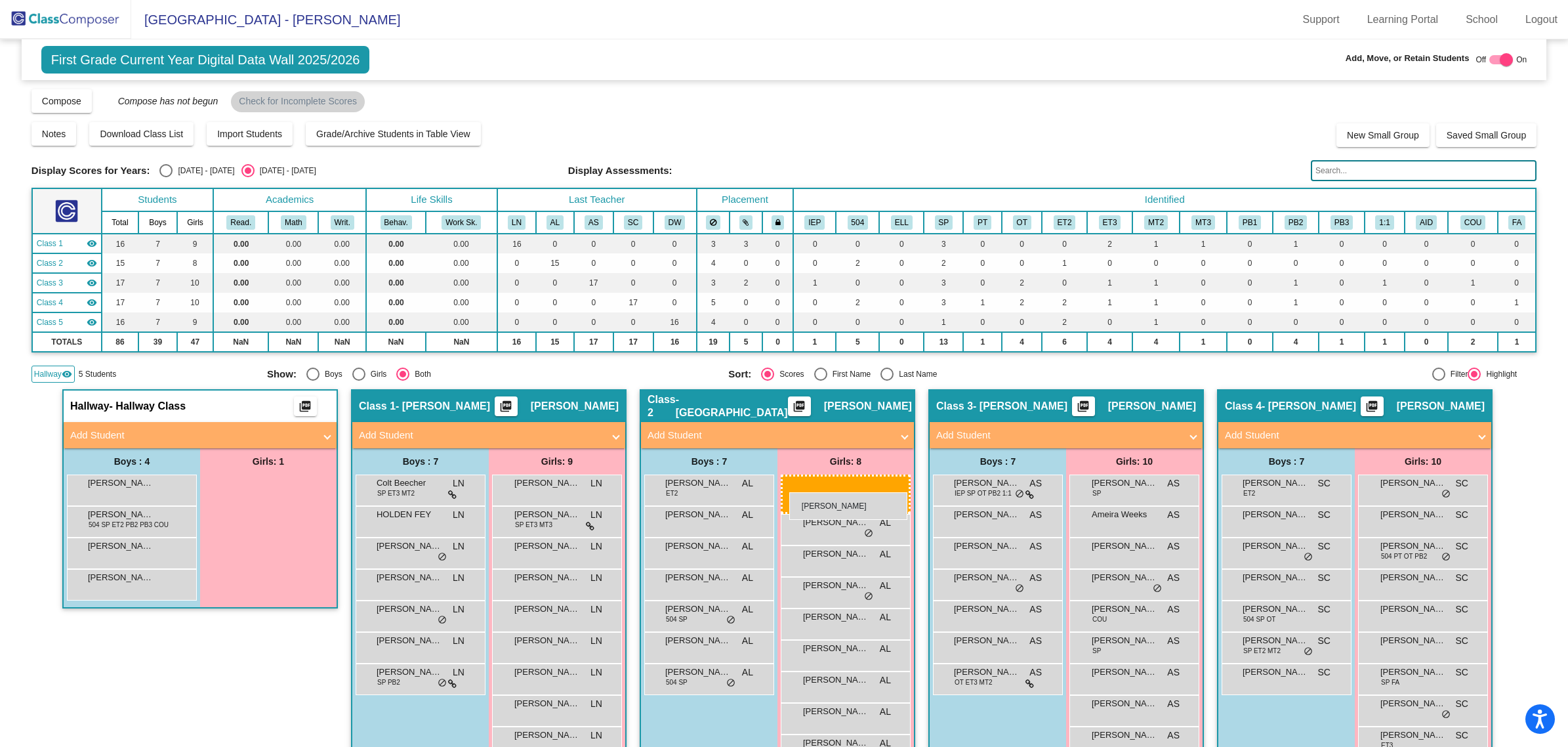
drag, startPoint x: 248, startPoint y: 496, endPoint x: 789, endPoint y: 492, distance: 541.0
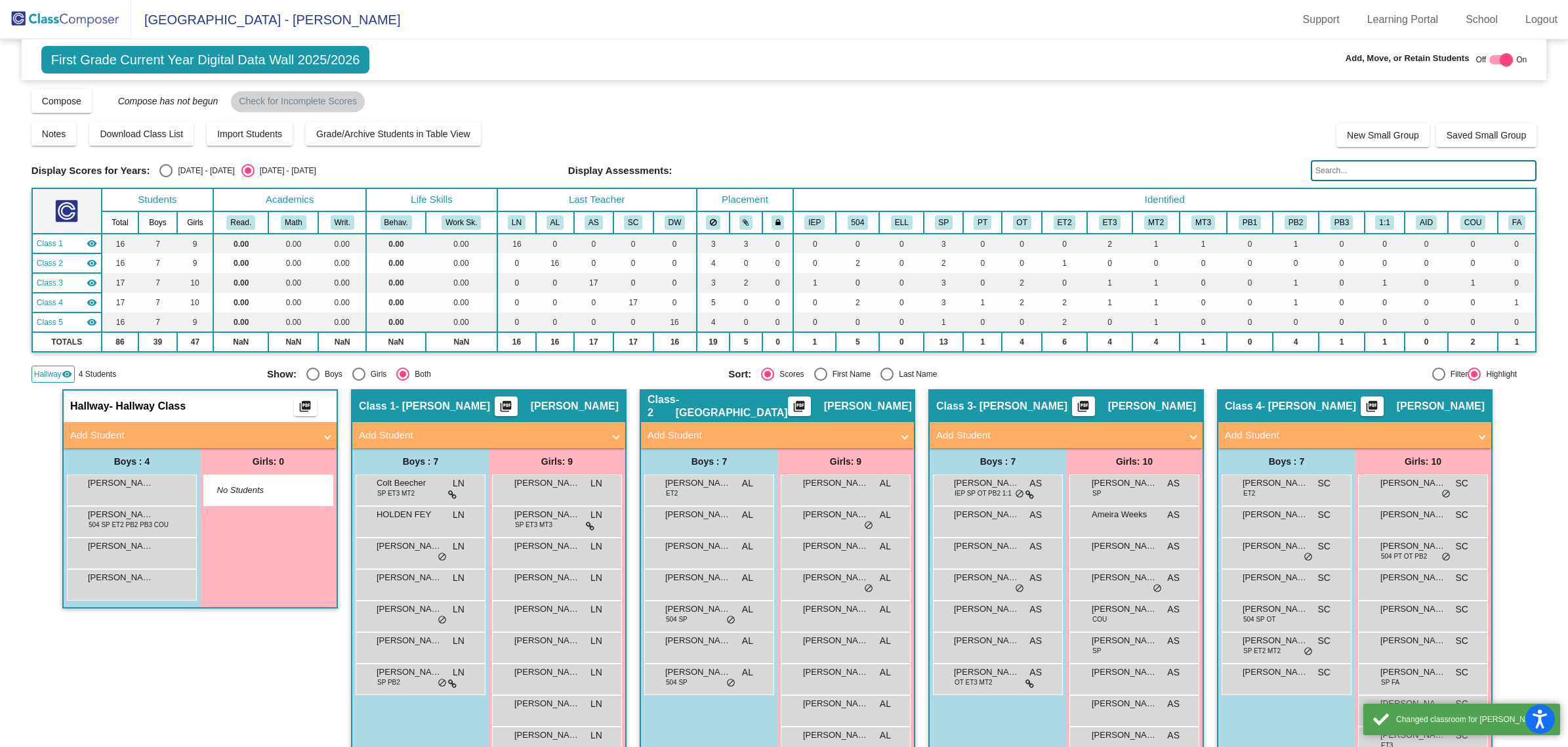
click at [164, 674] on div "Hallway - Hallway Class picture_as_pdf Add Student First Name Last Name Student…" at bounding box center [200, 599] width 275 height 421
click at [47, 11] on img at bounding box center [65, 19] width 131 height 39
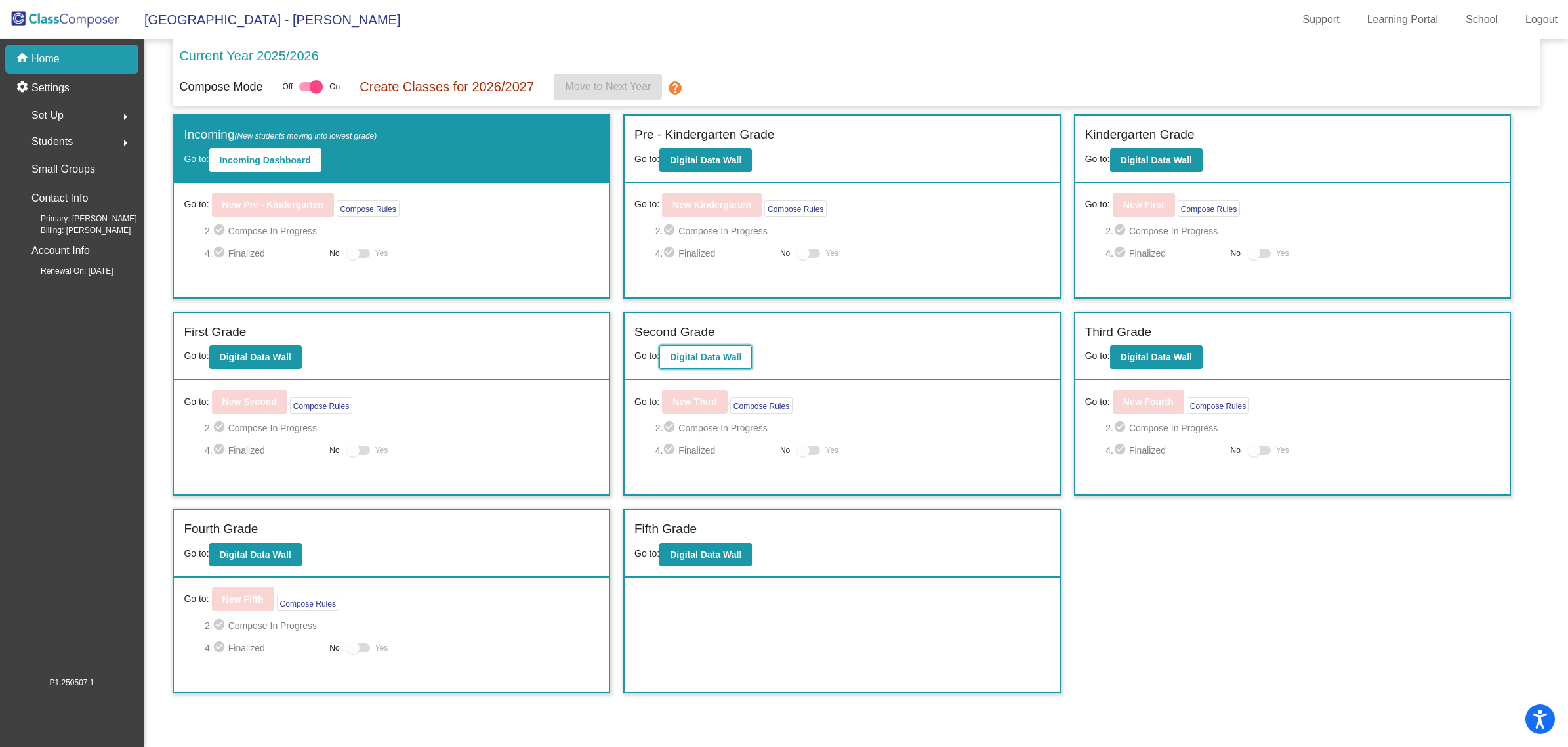
click at [706, 354] on b "Digital Data Wall" at bounding box center [705, 357] width 71 height 11
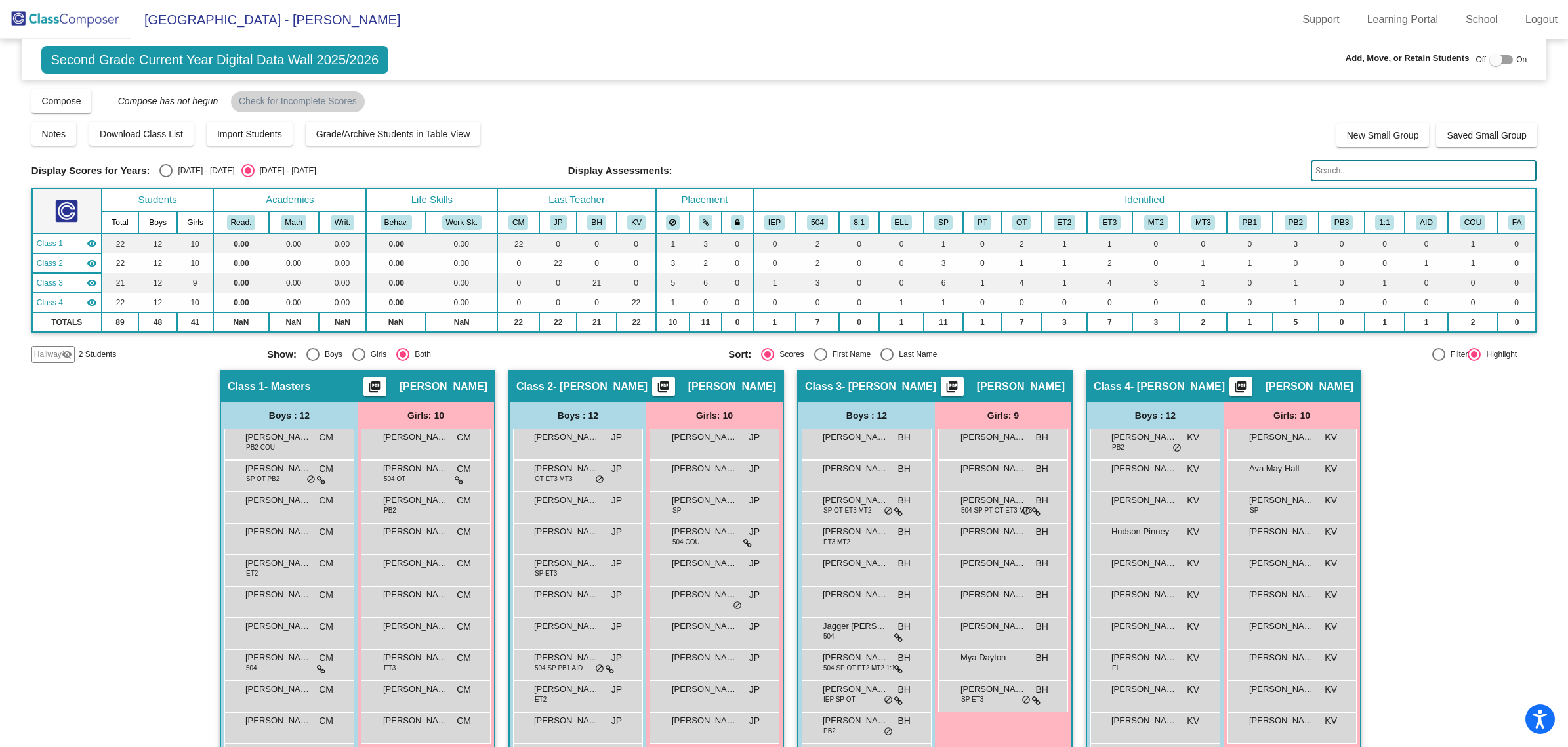
click at [1496, 66] on div at bounding box center [1495, 59] width 13 height 13
checkbox input "true"
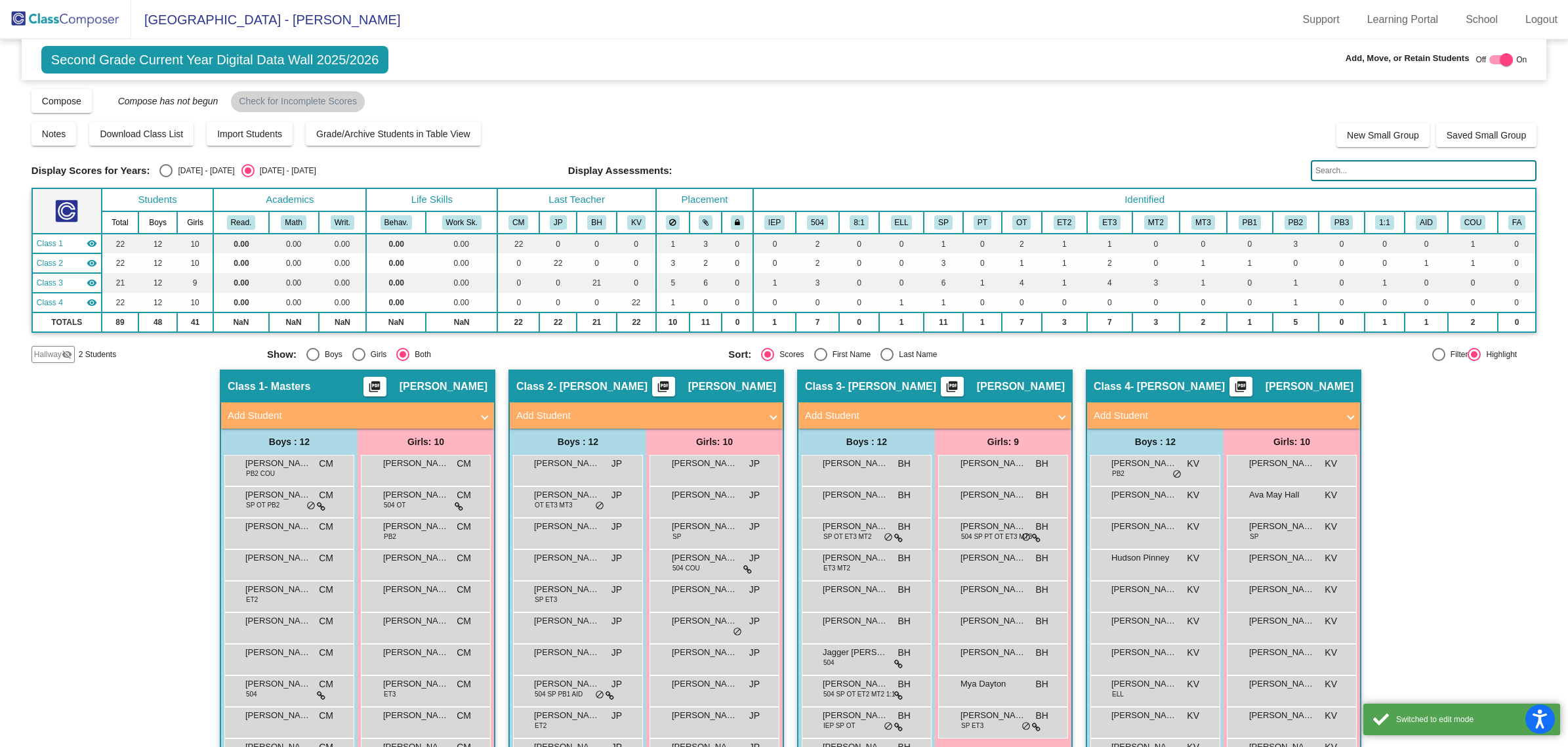
click at [1011, 411] on mat-panel-title "Add Student" at bounding box center [927, 416] width 244 height 15
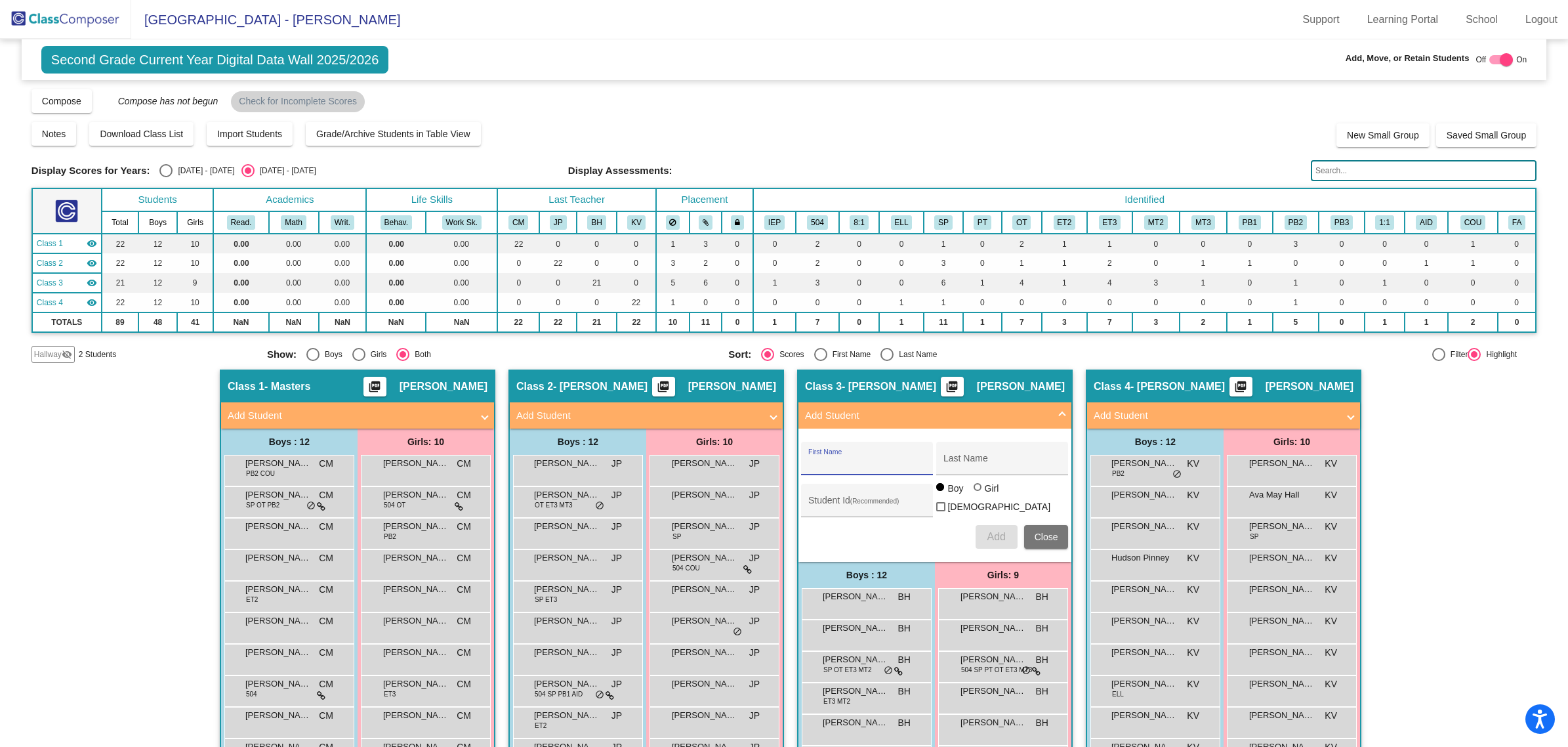
click at [895, 463] on input "First Name" at bounding box center [867, 463] width 118 height 11
type input "Rylee"
type input "[PERSON_NAME]"
click at [995, 536] on span "Add" at bounding box center [996, 537] width 18 height 11
click at [1500, 416] on div "Hallway - Hallway Class picture_as_pdf Add Student First Name Last Name Student…" at bounding box center [784, 694] width 1505 height 649
